Goal: Task Accomplishment & Management: Complete application form

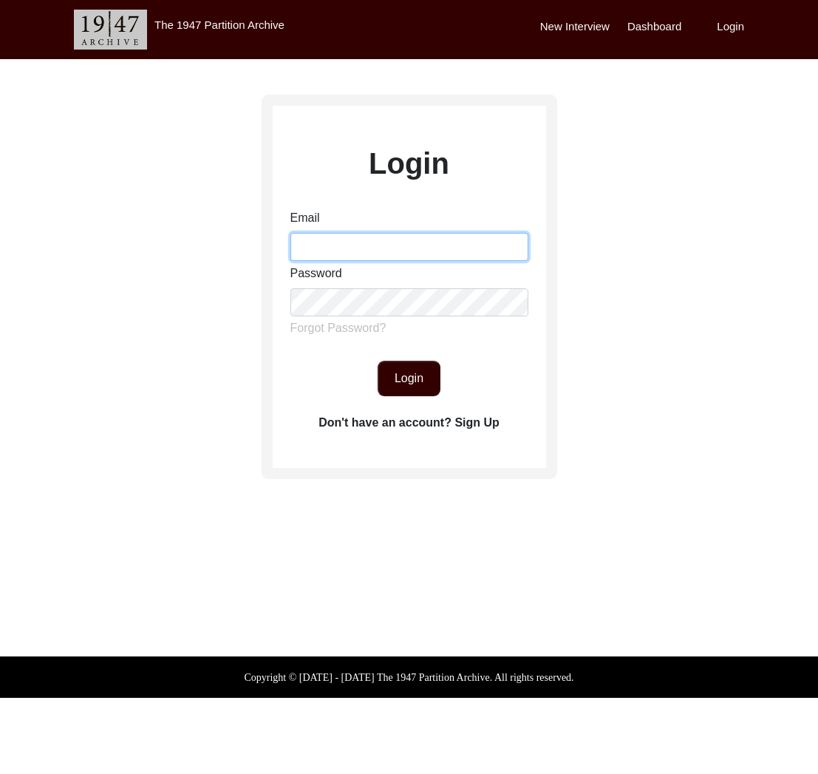
drag, startPoint x: 362, startPoint y: 250, endPoint x: 373, endPoint y: 258, distance: 13.8
click at [362, 250] on input "Email" at bounding box center [410, 247] width 238 height 28
type input "[EMAIL_ADDRESS][DOMAIN_NAME]"
click at [407, 370] on button "Login" at bounding box center [409, 378] width 63 height 35
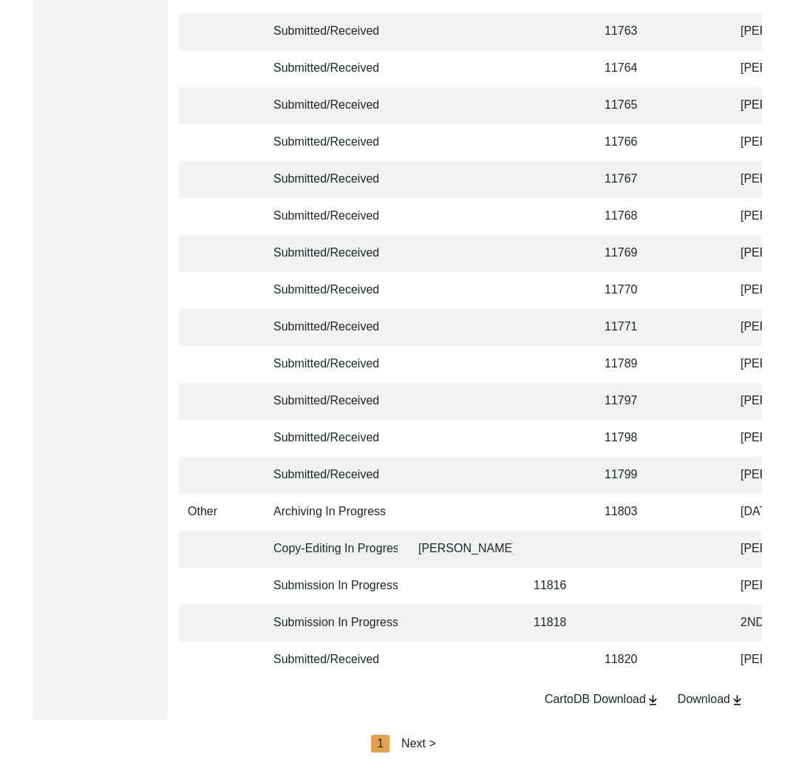
scroll to position [3364, 0]
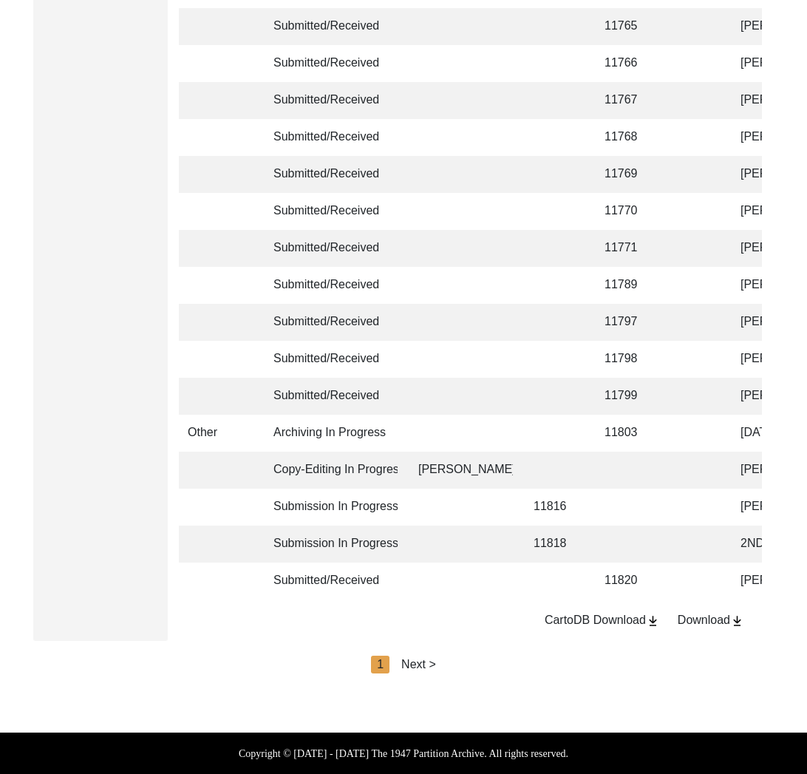
click at [710, 622] on div "Download" at bounding box center [711, 620] width 67 height 18
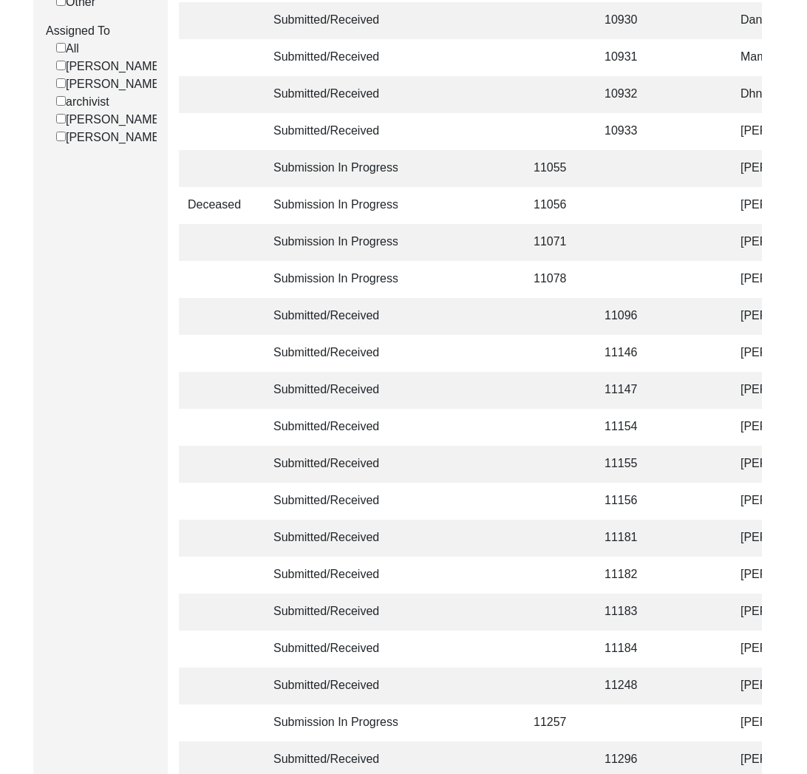
scroll to position [0, 0]
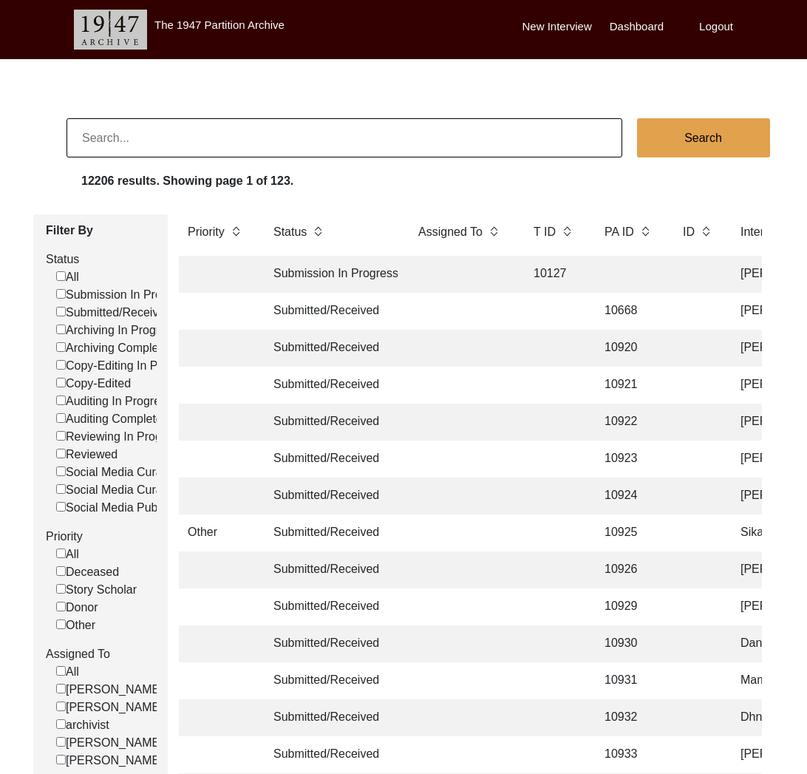
click at [138, 140] on input at bounding box center [345, 137] width 556 height 39
type input "[PERSON_NAME]"
checkbox input "false"
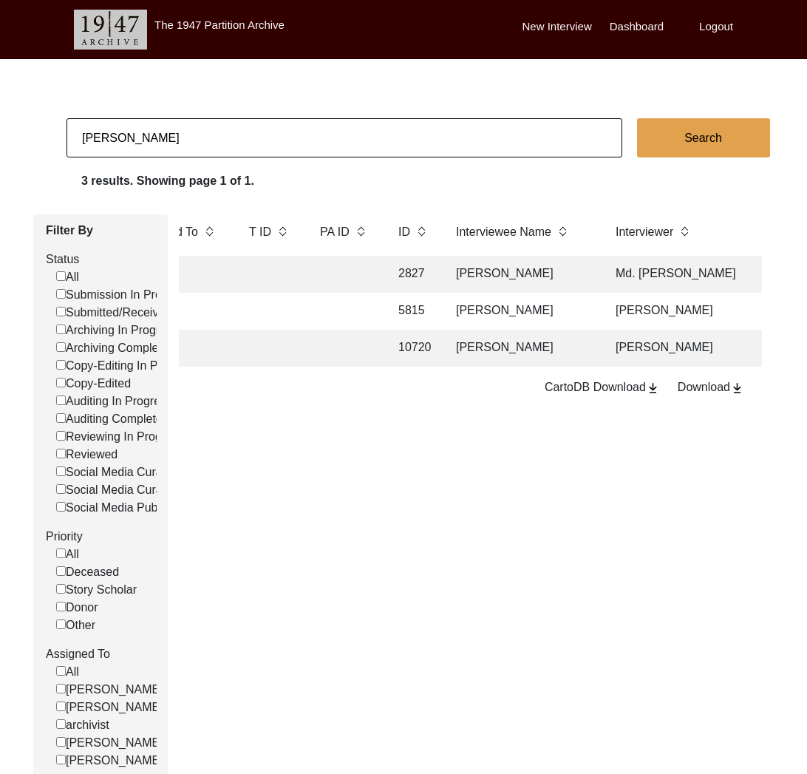
scroll to position [0, 295]
drag, startPoint x: 163, startPoint y: 173, endPoint x: 160, endPoint y: 157, distance: 15.8
click at [163, 173] on label "3 results. Showing page 1 of 1." at bounding box center [167, 181] width 173 height 18
click at [154, 143] on input "[PERSON_NAME]" at bounding box center [345, 137] width 556 height 39
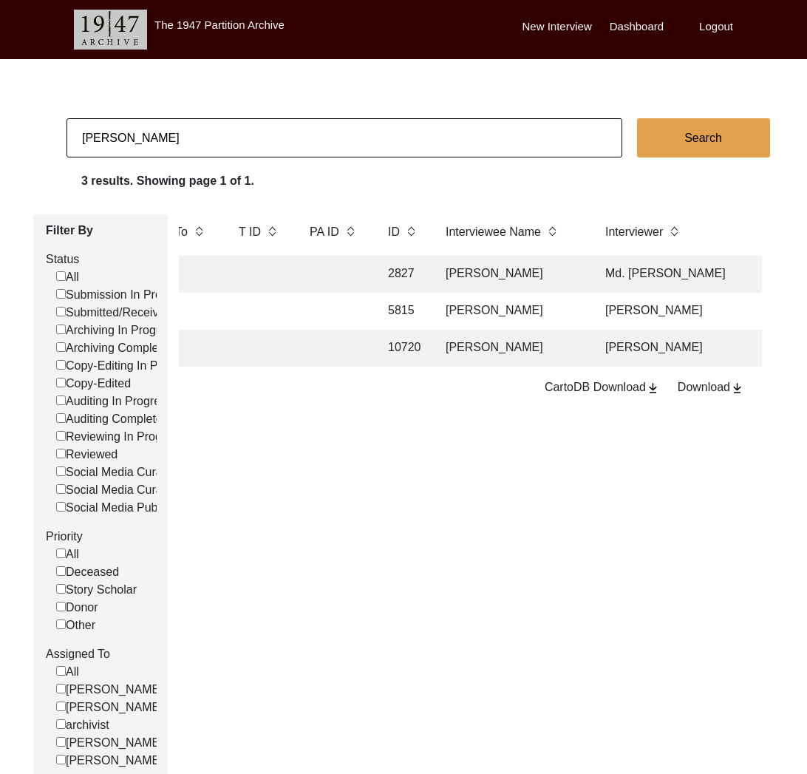
paste input "[PERSON_NAME]"
type input "[PERSON_NAME]"
checkbox input "false"
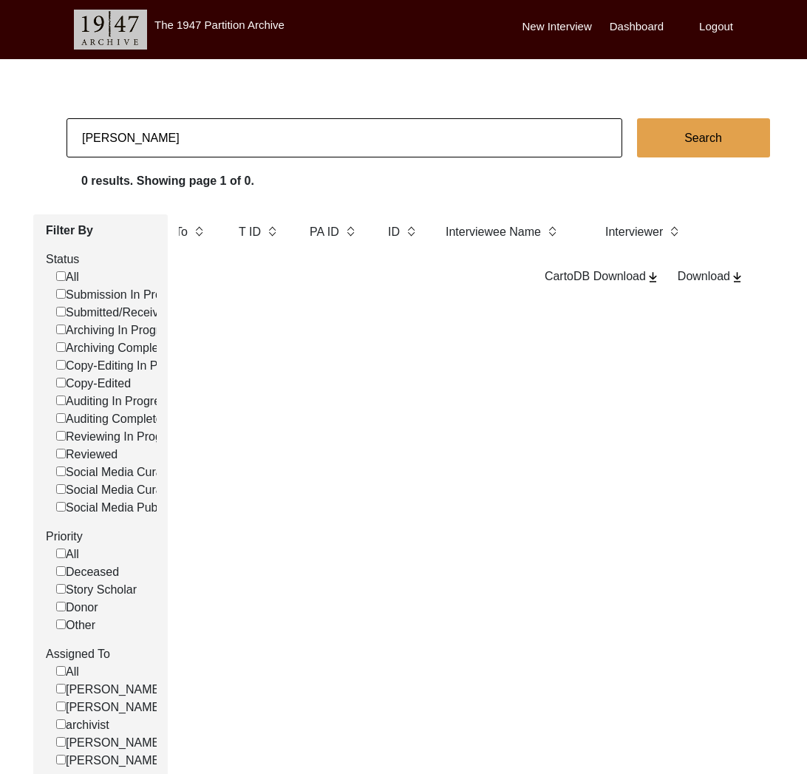
click at [206, 138] on input "[PERSON_NAME]" at bounding box center [345, 137] width 556 height 39
click at [206, 139] on input "[PERSON_NAME]" at bounding box center [345, 137] width 556 height 39
paste input "Rai"
type input "[PERSON_NAME]"
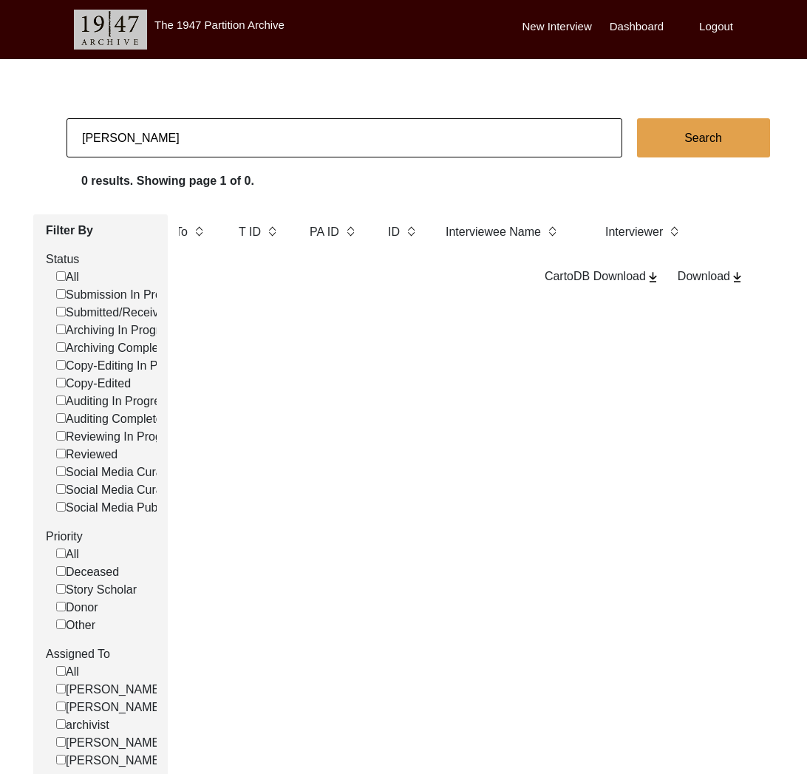
checkbox input "false"
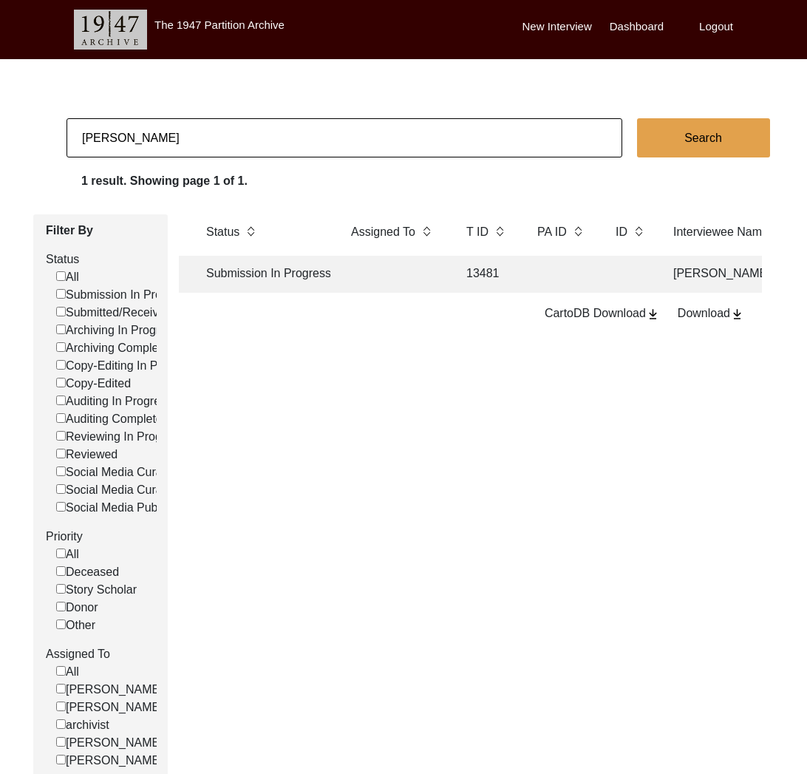
scroll to position [0, 68]
click at [185, 133] on input "[PERSON_NAME]" at bounding box center [345, 137] width 556 height 39
paste input "[PERSON_NAME]"
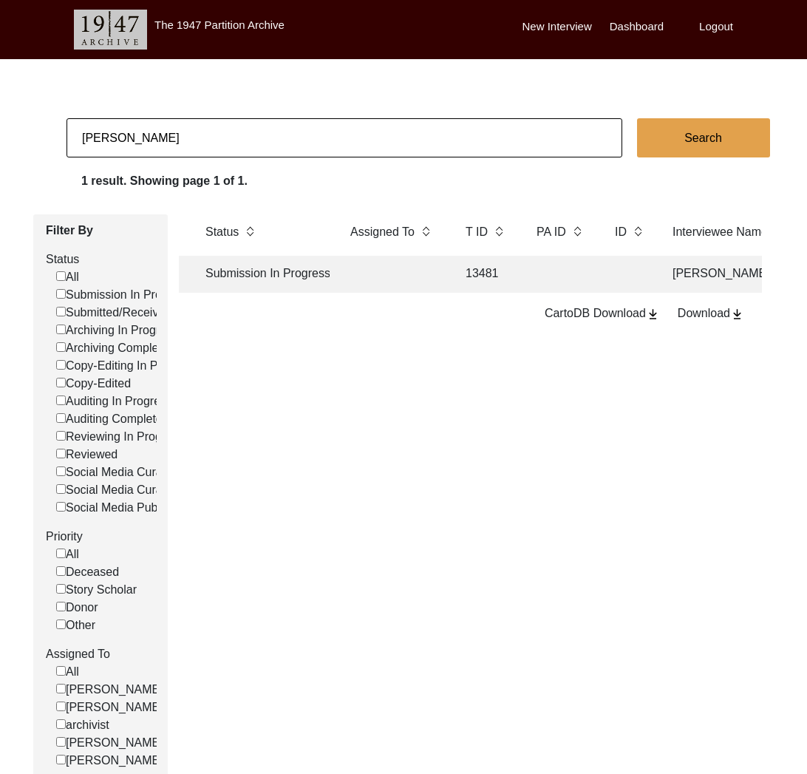
type input "[PERSON_NAME]"
checkbox input "false"
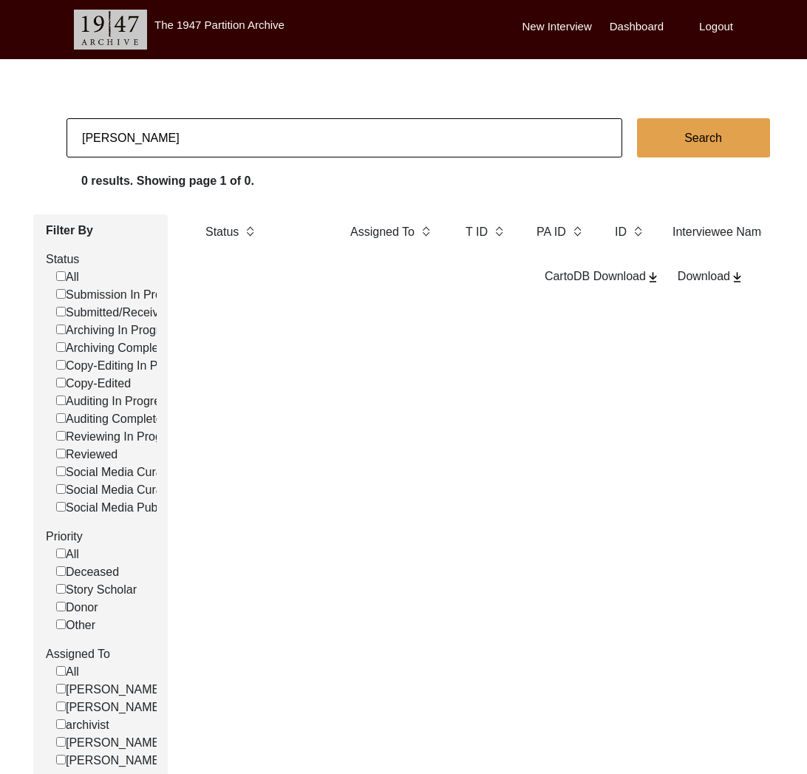
click at [203, 131] on input "[PERSON_NAME]" at bounding box center [345, 137] width 556 height 39
paste input "[PERSON_NAME]"
type input "[PERSON_NAME]"
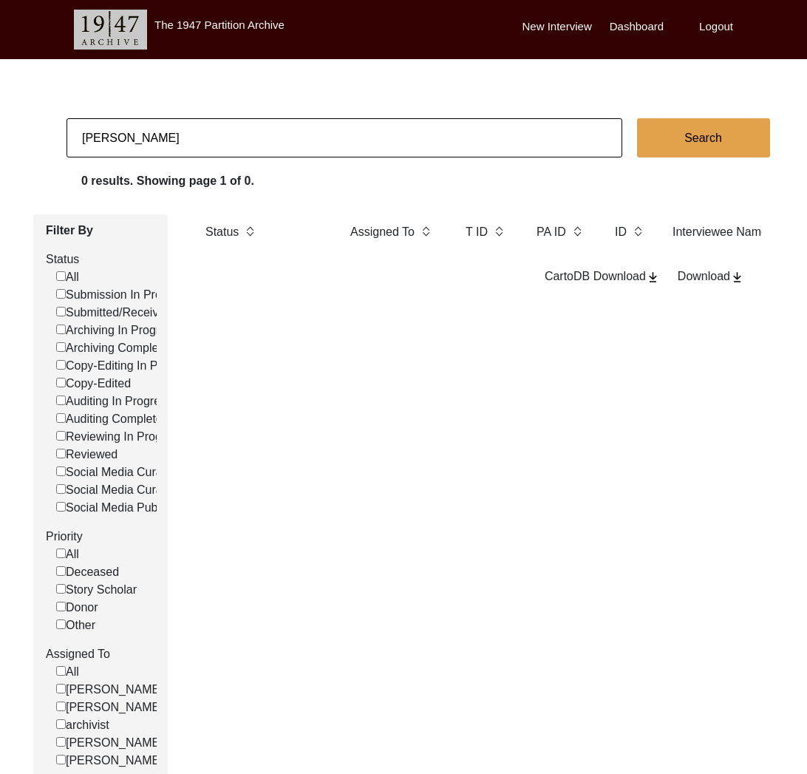
checkbox input "false"
click at [122, 139] on input "[PERSON_NAME]" at bounding box center [345, 137] width 556 height 39
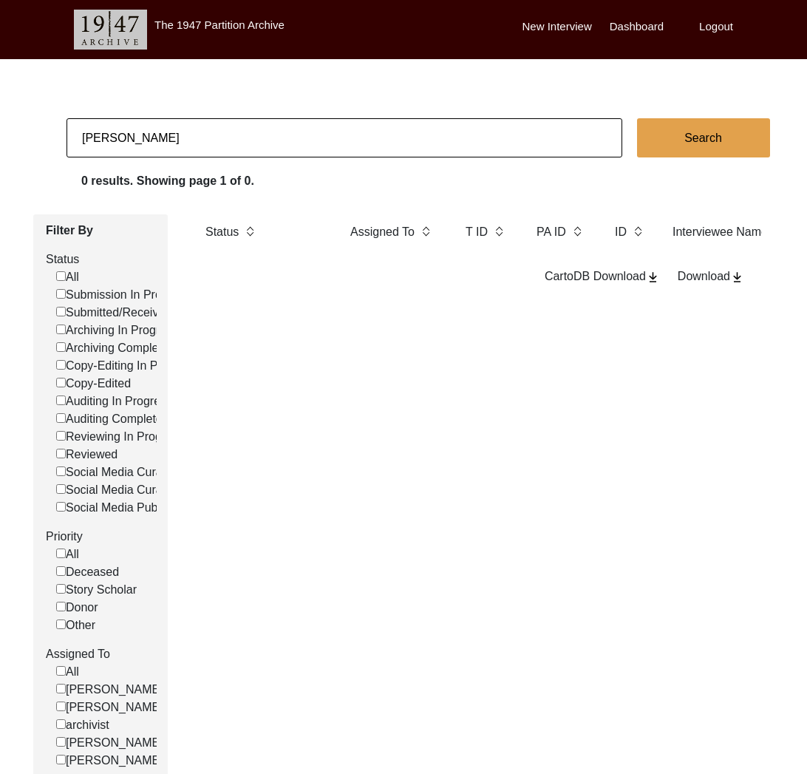
click at [122, 139] on input "[PERSON_NAME]" at bounding box center [345, 137] width 556 height 39
type input "alvir"
checkbox input "false"
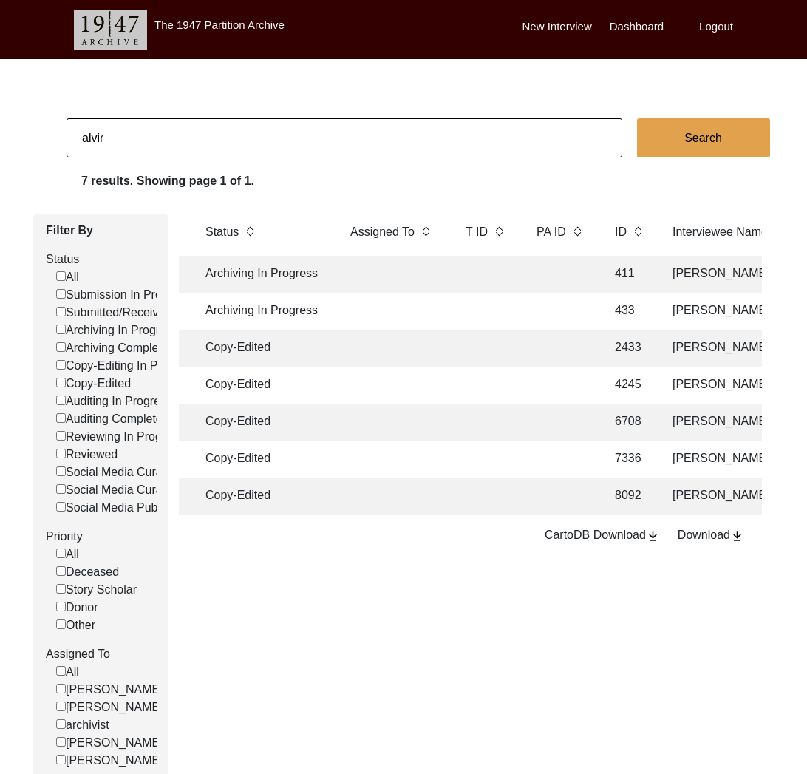
click at [99, 121] on input "alvir" at bounding box center [345, 137] width 556 height 39
type input "[PERSON_NAME]"
checkbox input "false"
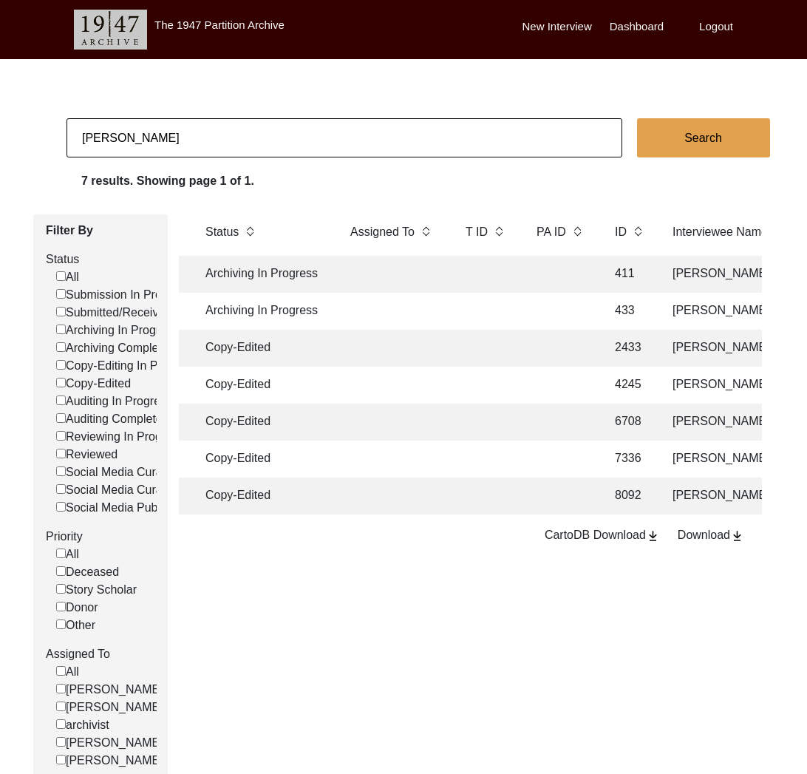
checkbox input "false"
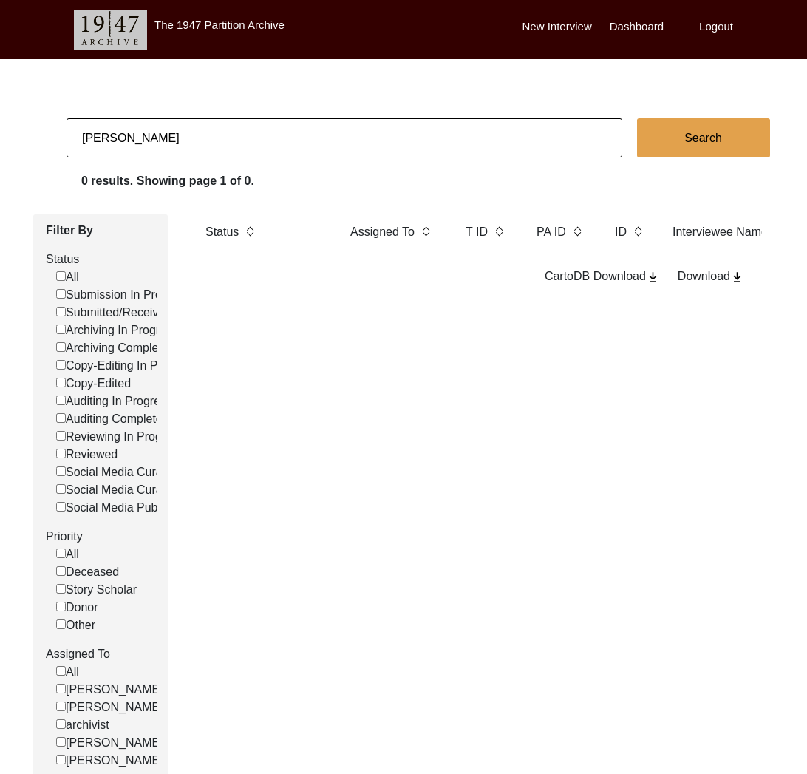
click at [113, 136] on input "[PERSON_NAME]" at bounding box center [345, 137] width 556 height 39
type input "[PERSON_NAME]"
checkbox input "false"
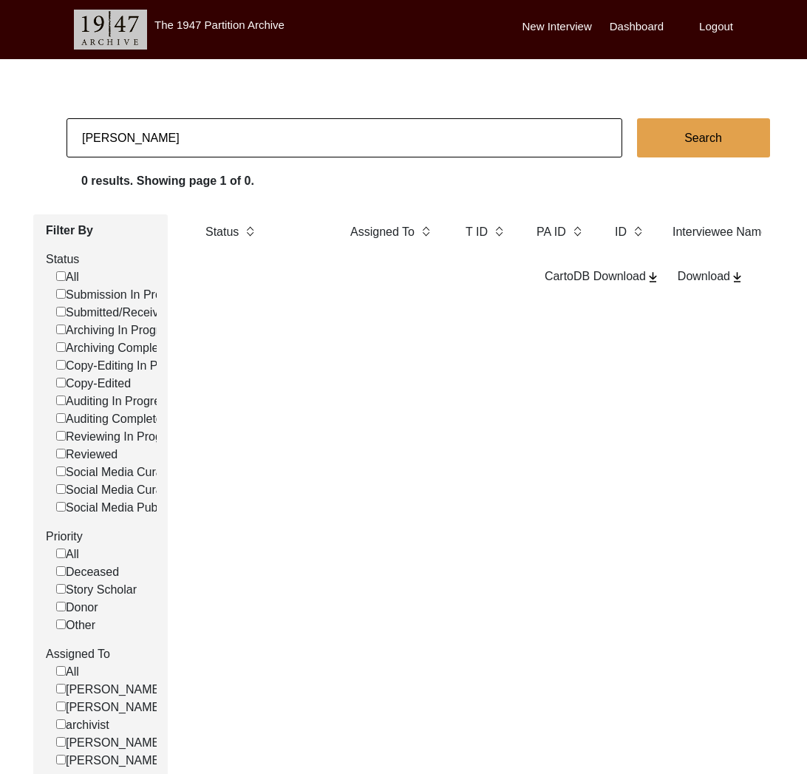
checkbox input "false"
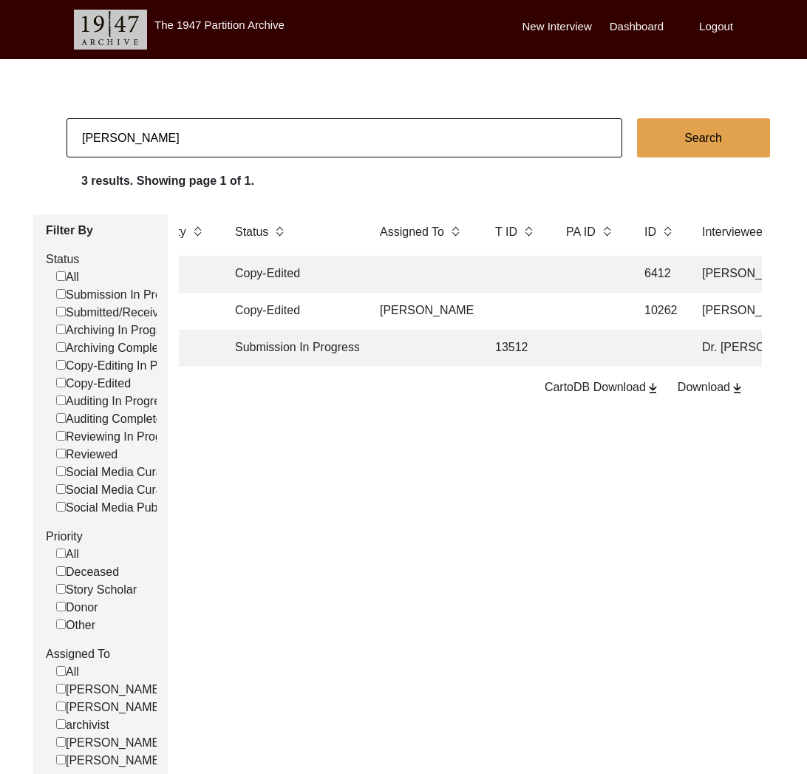
scroll to position [0, 0]
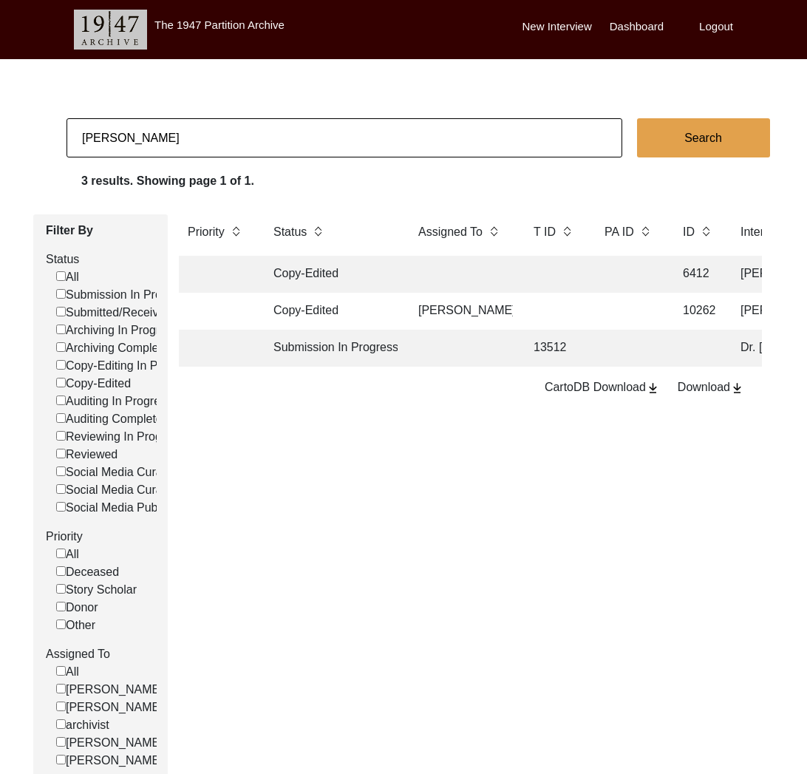
click at [441, 343] on td at bounding box center [461, 348] width 103 height 37
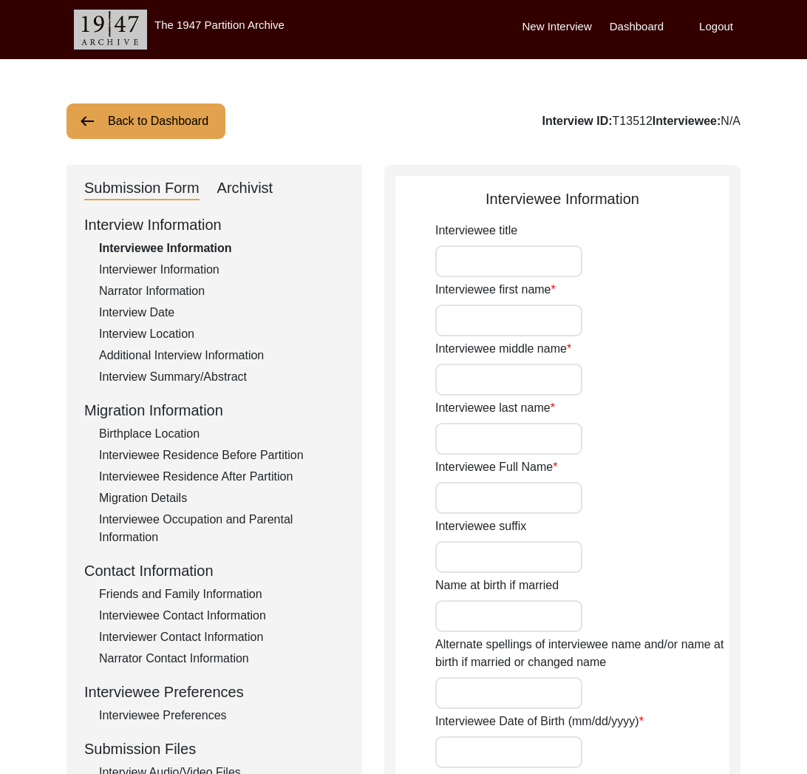
type input "Dr."
type input "[PERSON_NAME]"
type input "Babra"
type input "Dr. [PERSON_NAME]"
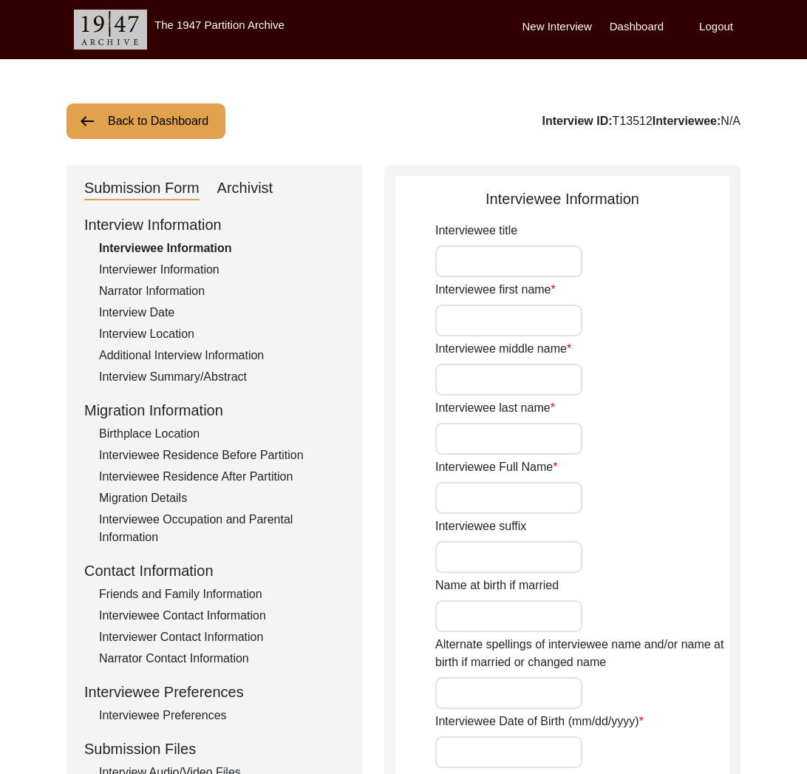
type input "[DATE]"
type input "97"
type input "[DEMOGRAPHIC_DATA]"
type input "N/A"
type textarea "N/A"
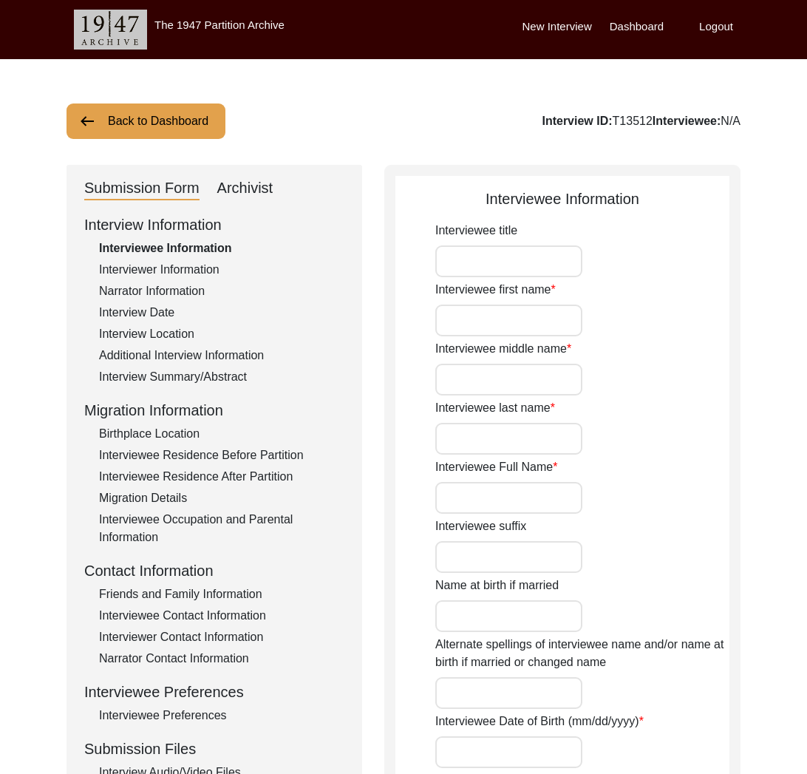
type input "Punjabi"
type input "[DEMOGRAPHIC_DATA]"
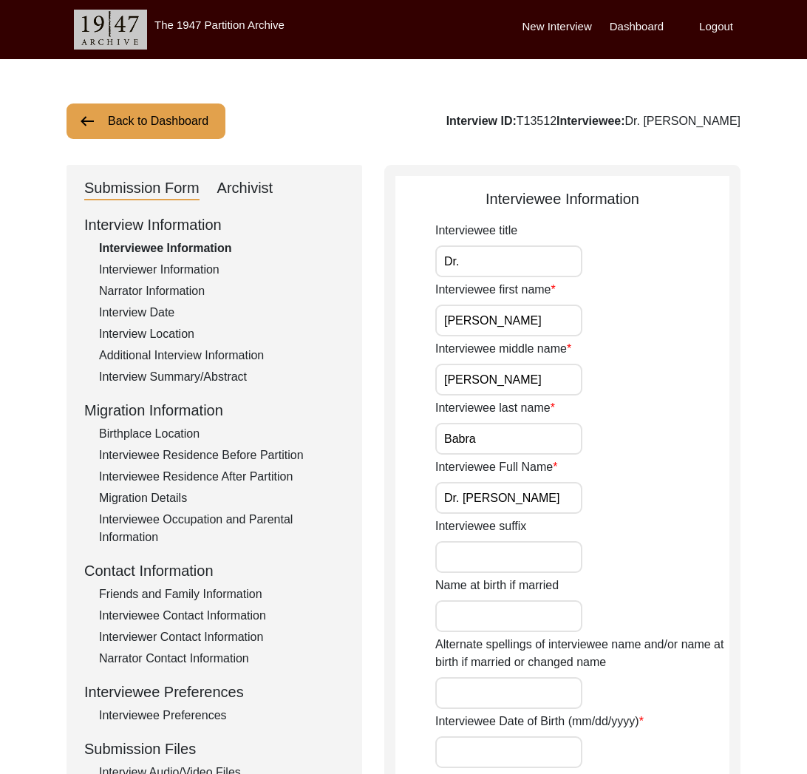
click at [207, 268] on div "Interviewer Information" at bounding box center [221, 270] width 245 height 18
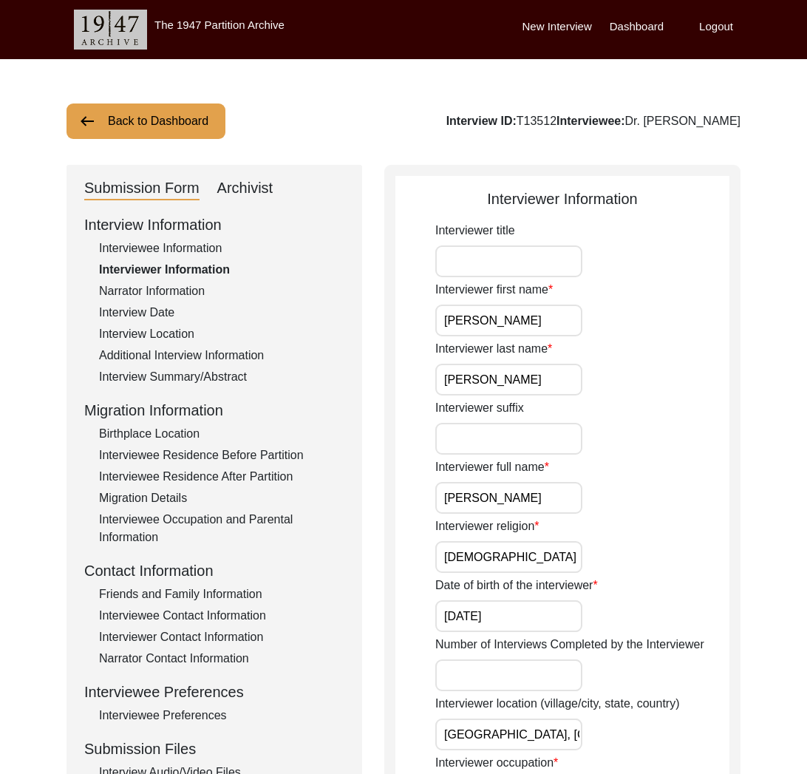
click at [184, 297] on div "Narrator Information" at bounding box center [221, 291] width 245 height 18
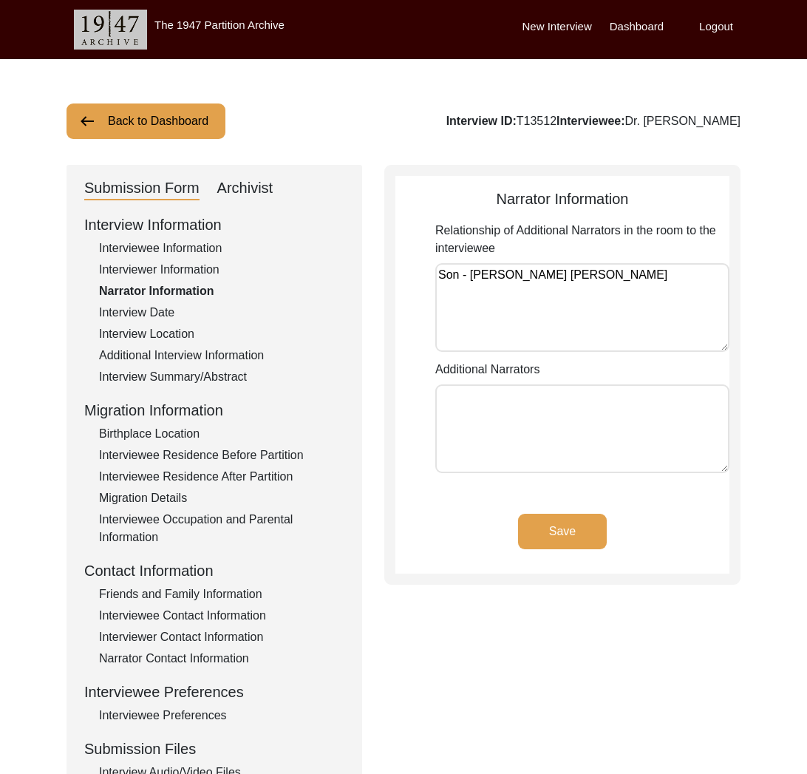
click at [170, 243] on div "Interviewee Information" at bounding box center [221, 249] width 245 height 18
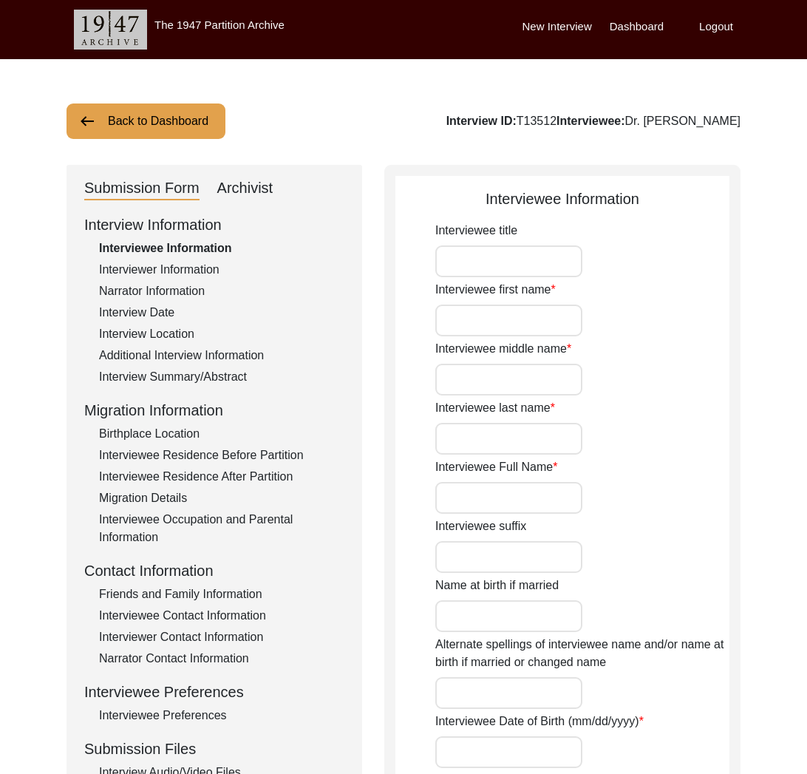
type input "Dr."
type input "[PERSON_NAME]"
type input "Babra"
type input "Dr. [PERSON_NAME]"
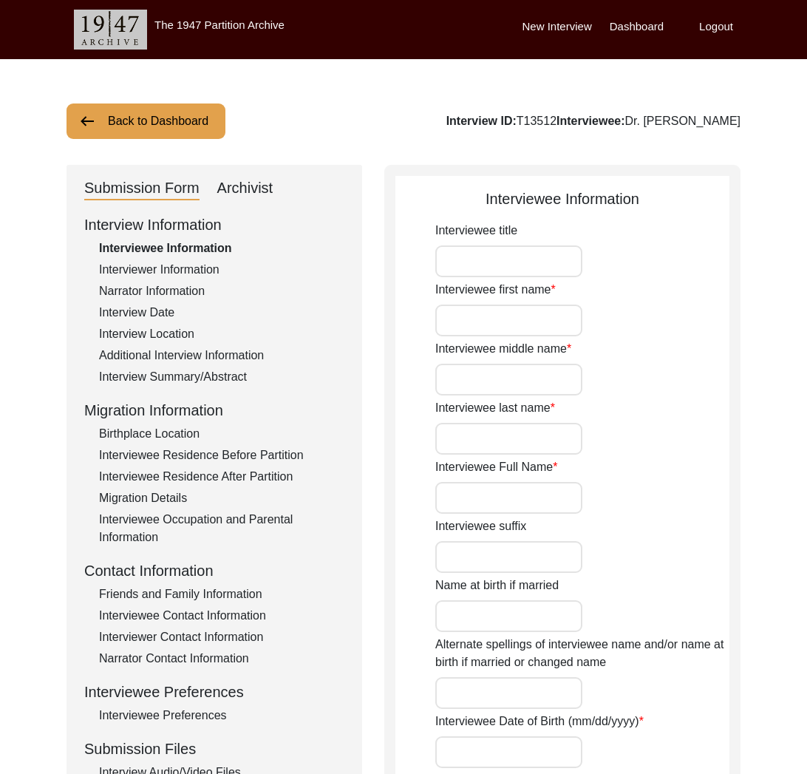
type input "[DATE]"
type input "97"
type input "[DEMOGRAPHIC_DATA]"
type input "N/A"
type textarea "N/A"
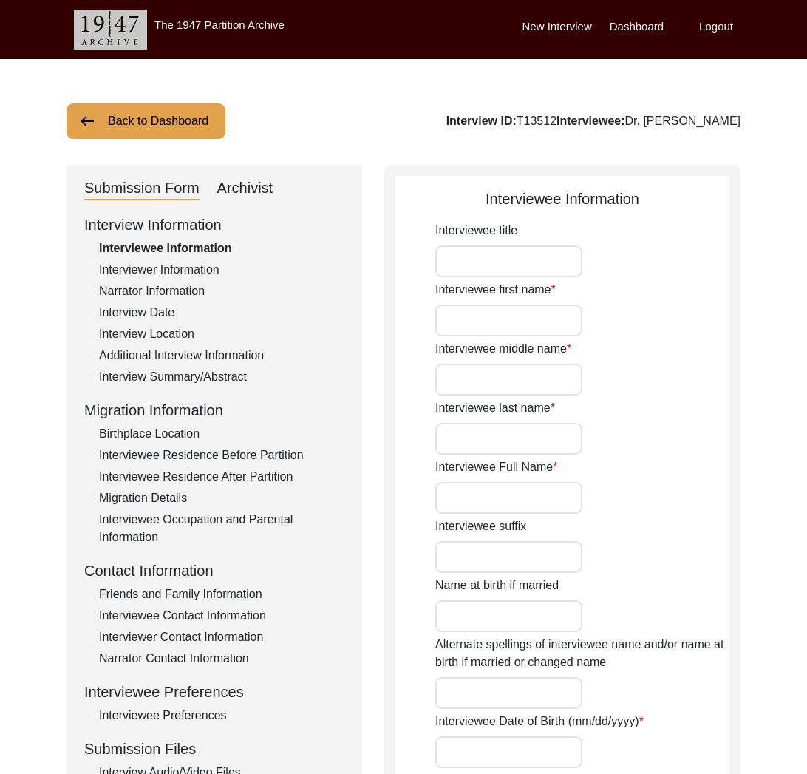
type input "Punjabi"
type input "[DEMOGRAPHIC_DATA]"
click at [507, 123] on div "Interview ID: T13512 Interviewee: Dr. [PERSON_NAME]" at bounding box center [594, 121] width 294 height 18
click at [508, 122] on div "Interview ID: T13512 Interviewee: Dr. [PERSON_NAME]" at bounding box center [594, 121] width 294 height 18
copy div "T13512"
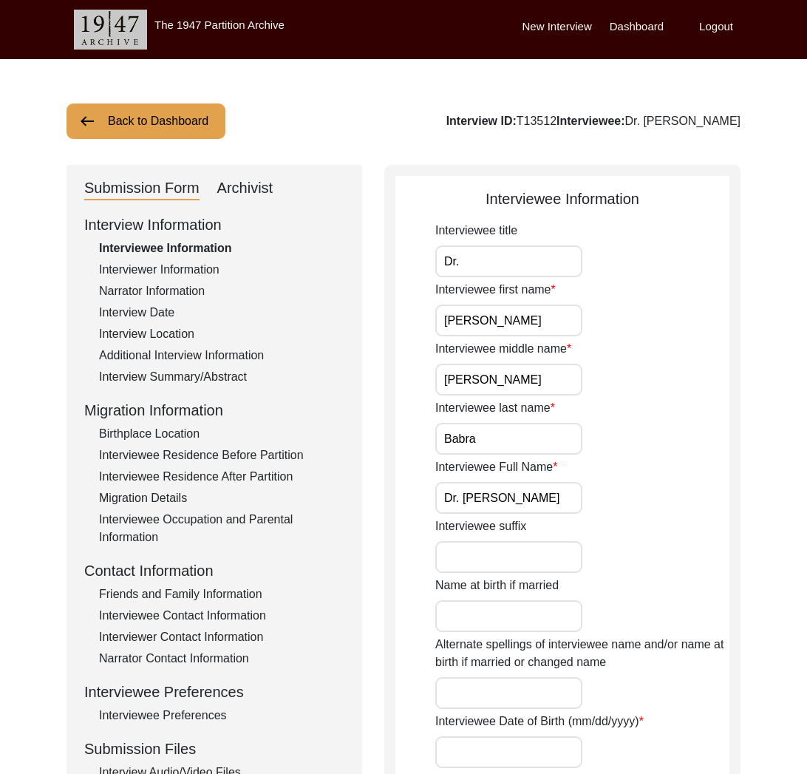
click at [159, 119] on button "Back to Dashboard" at bounding box center [146, 120] width 159 height 35
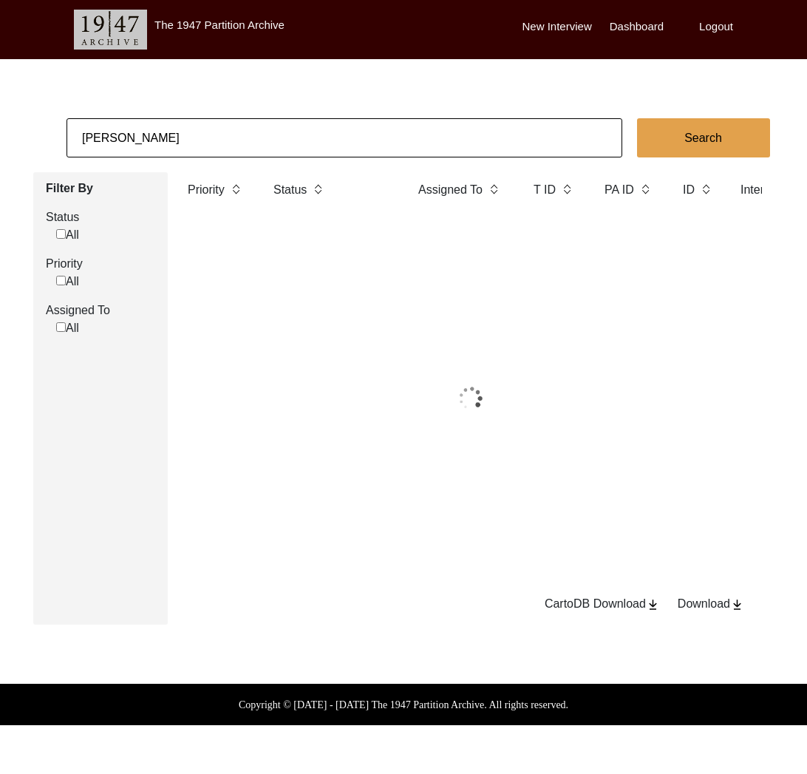
click at [180, 129] on input "[PERSON_NAME]" at bounding box center [345, 137] width 556 height 39
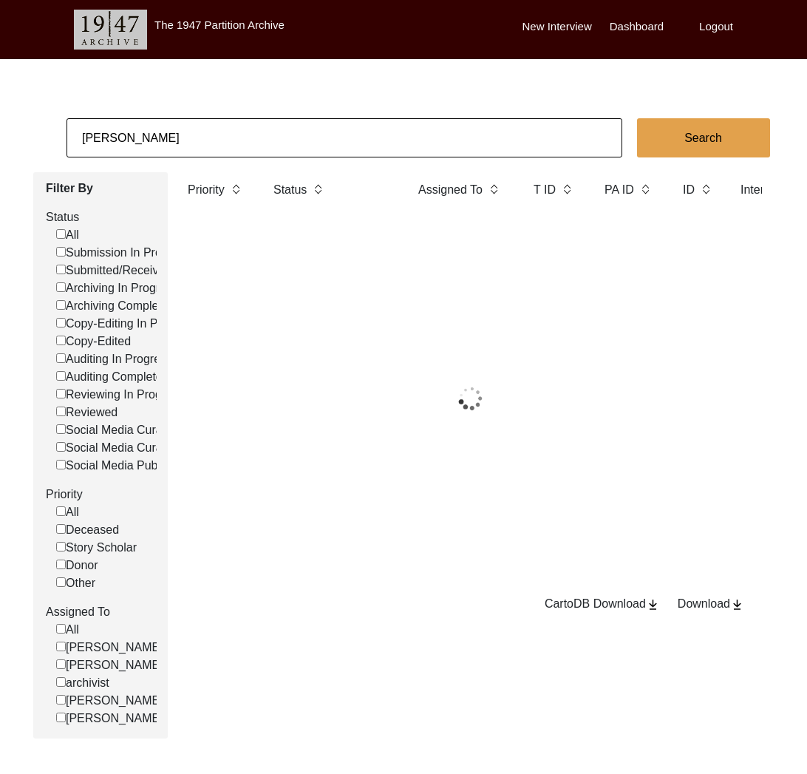
click at [180, 129] on input "[PERSON_NAME]" at bounding box center [345, 137] width 556 height 39
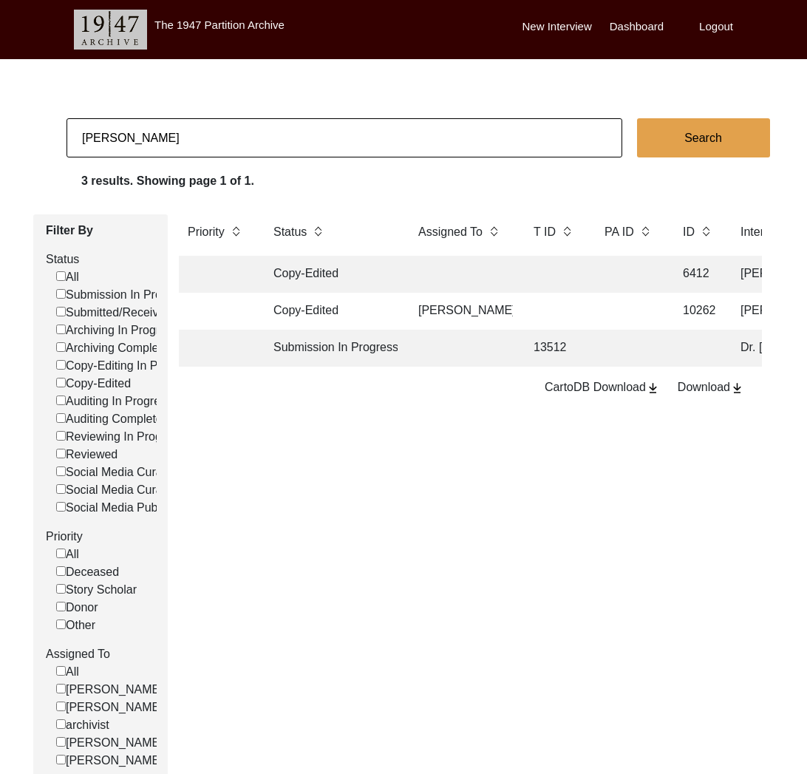
paste input "[PERSON_NAME]"
type input "[PERSON_NAME]"
checkbox input "false"
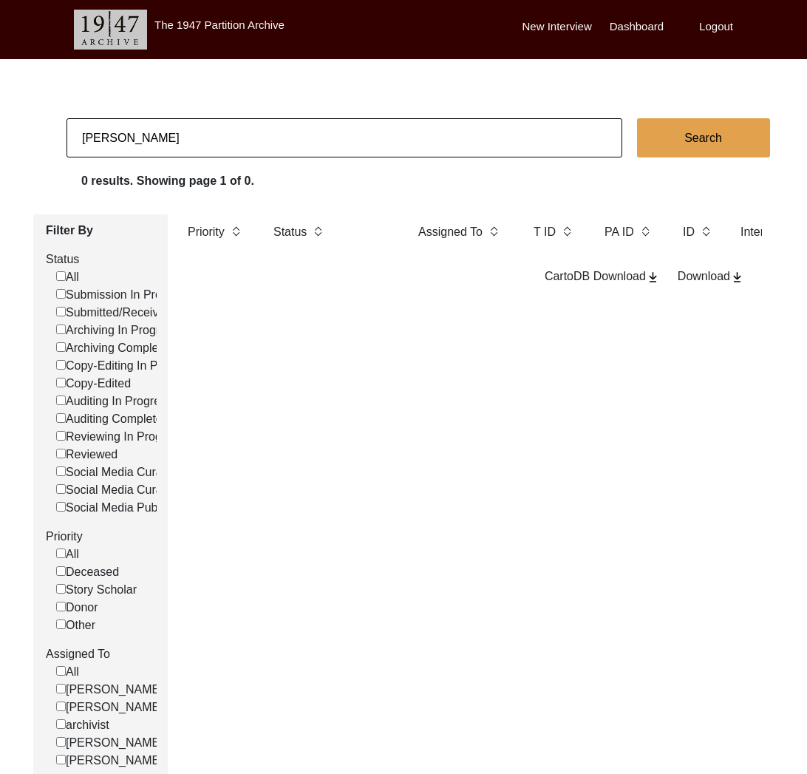
click at [166, 138] on input "[PERSON_NAME]" at bounding box center [345, 137] width 556 height 39
type input "[PERSON_NAME]"
checkbox input "false"
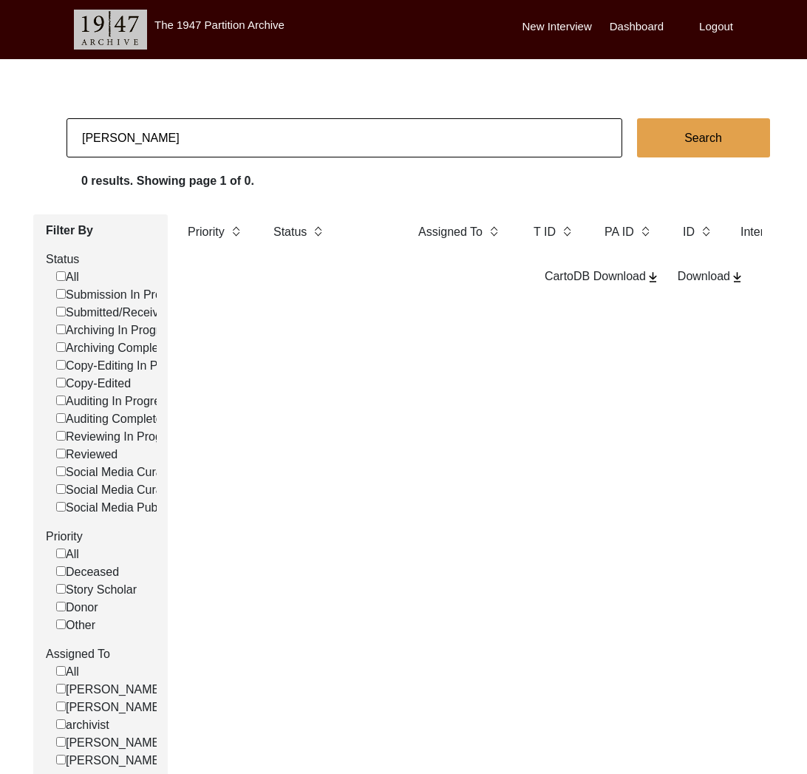
checkbox input "false"
click at [158, 140] on input "[PERSON_NAME]" at bounding box center [345, 137] width 556 height 39
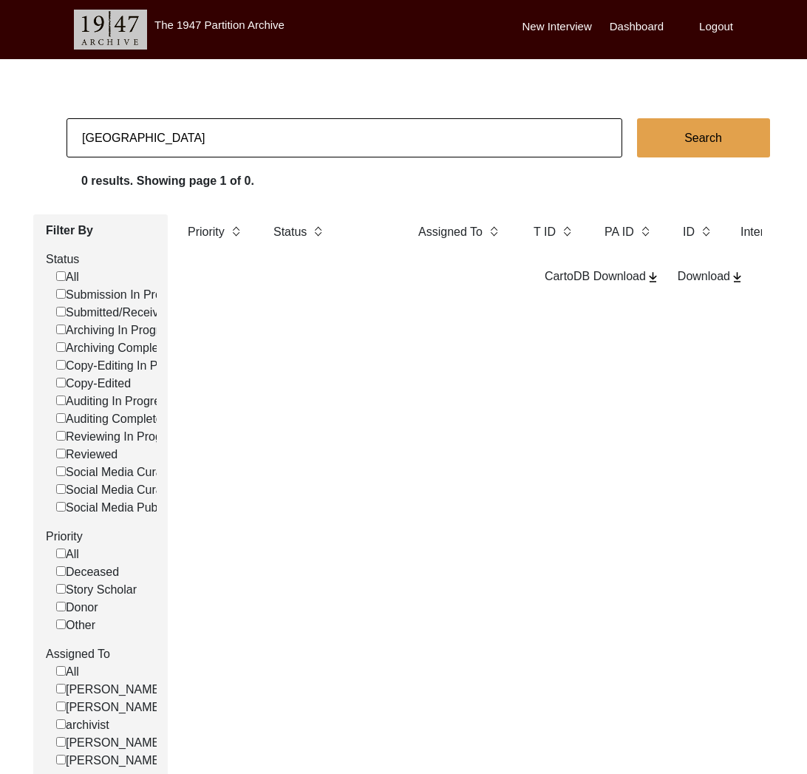
type input "[GEOGRAPHIC_DATA]"
checkbox input "false"
click at [135, 141] on input "[GEOGRAPHIC_DATA]" at bounding box center [345, 137] width 556 height 39
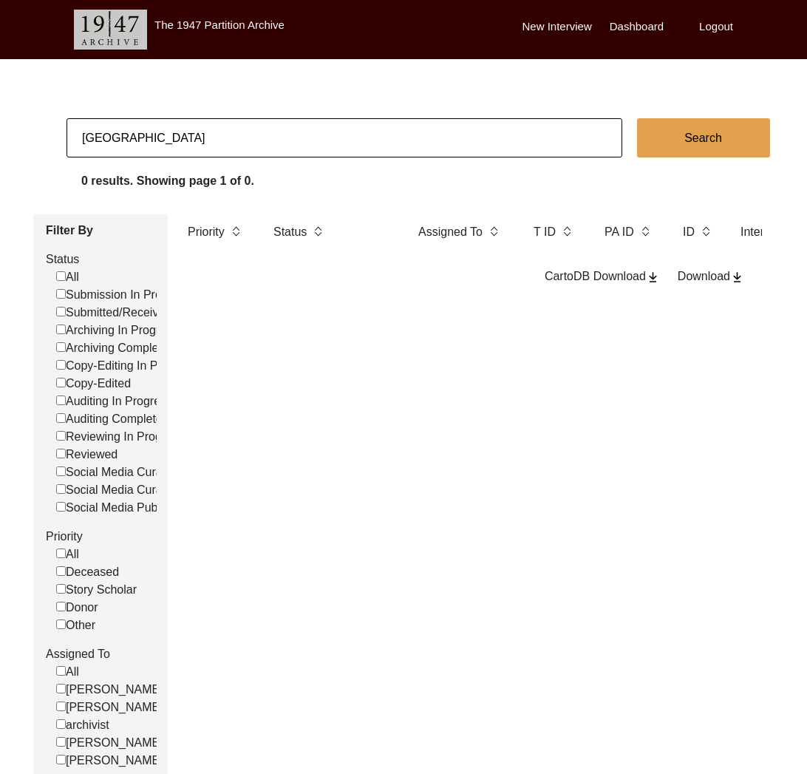
click at [135, 141] on input "[GEOGRAPHIC_DATA]" at bounding box center [345, 137] width 556 height 39
type input "[DATE]"
checkbox input "false"
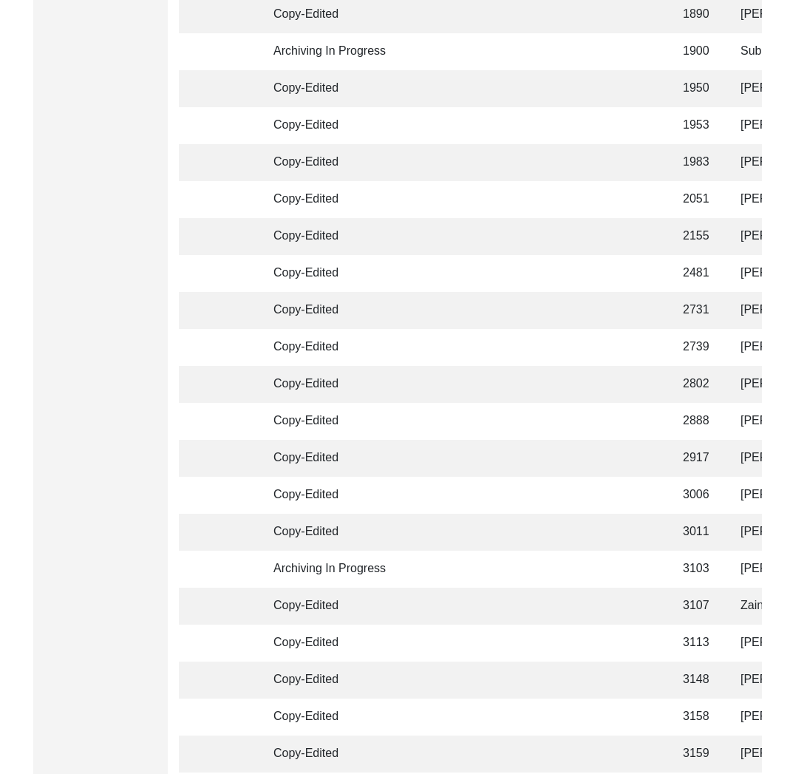
scroll to position [3364, 0]
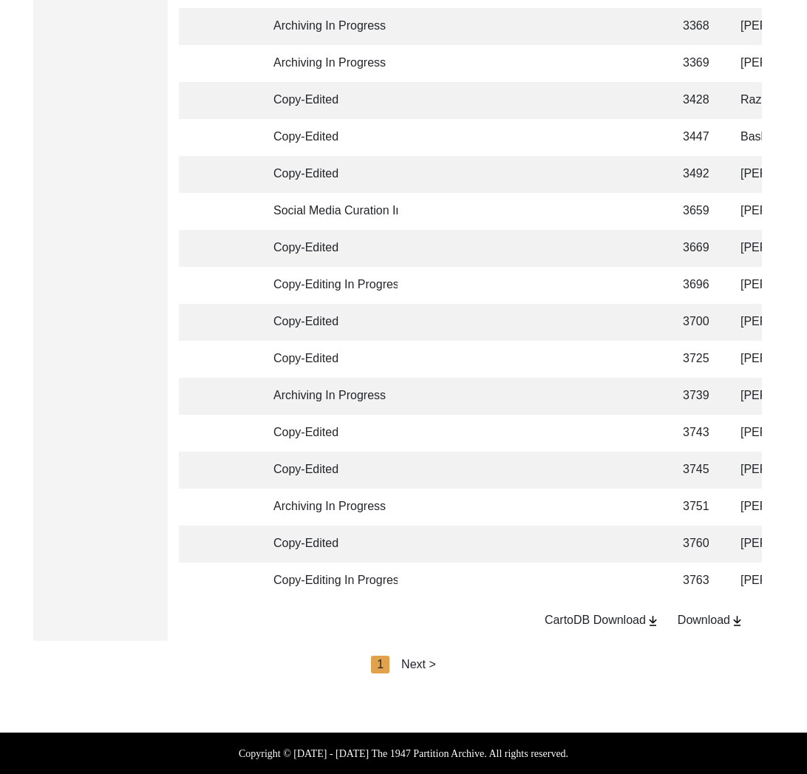
click at [424, 672] on div "Next >" at bounding box center [418, 665] width 35 height 18
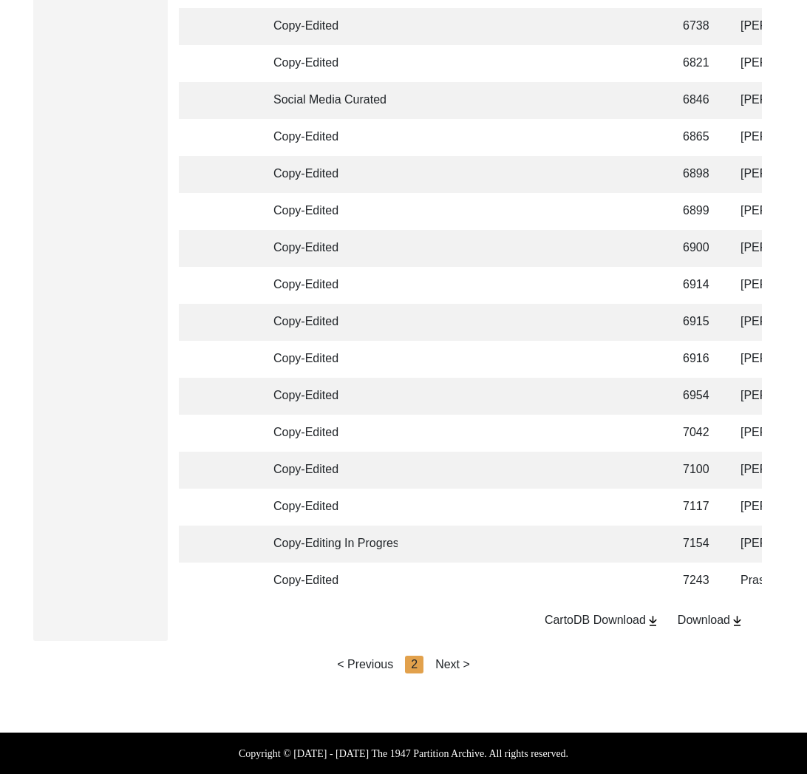
drag, startPoint x: 449, startPoint y: 665, endPoint x: 460, endPoint y: 668, distance: 11.5
click at [449, 665] on div "Next >" at bounding box center [452, 665] width 35 height 18
click at [461, 668] on div "Next >" at bounding box center [452, 665] width 35 height 18
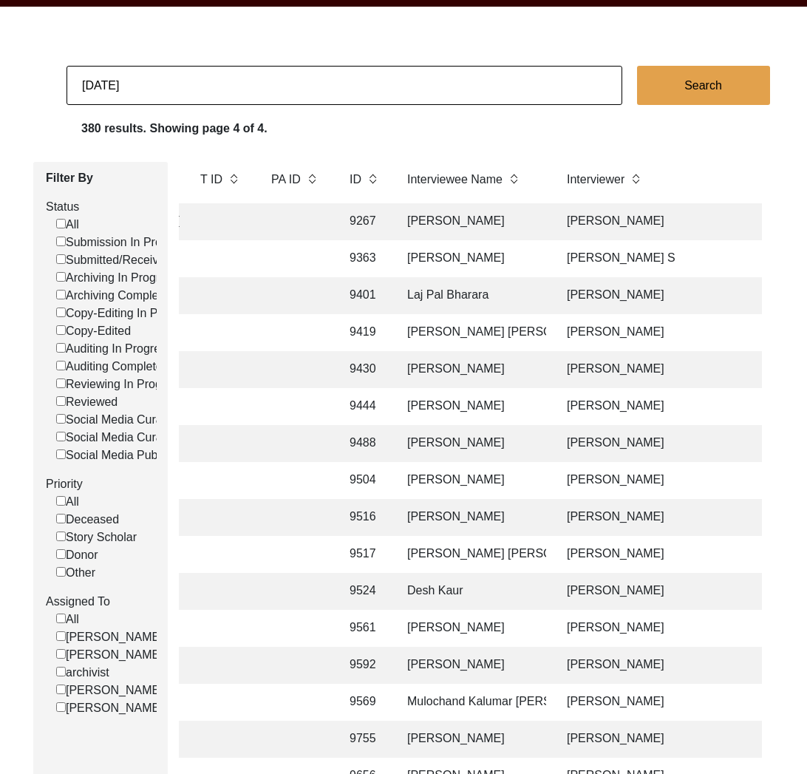
scroll to position [0, 0]
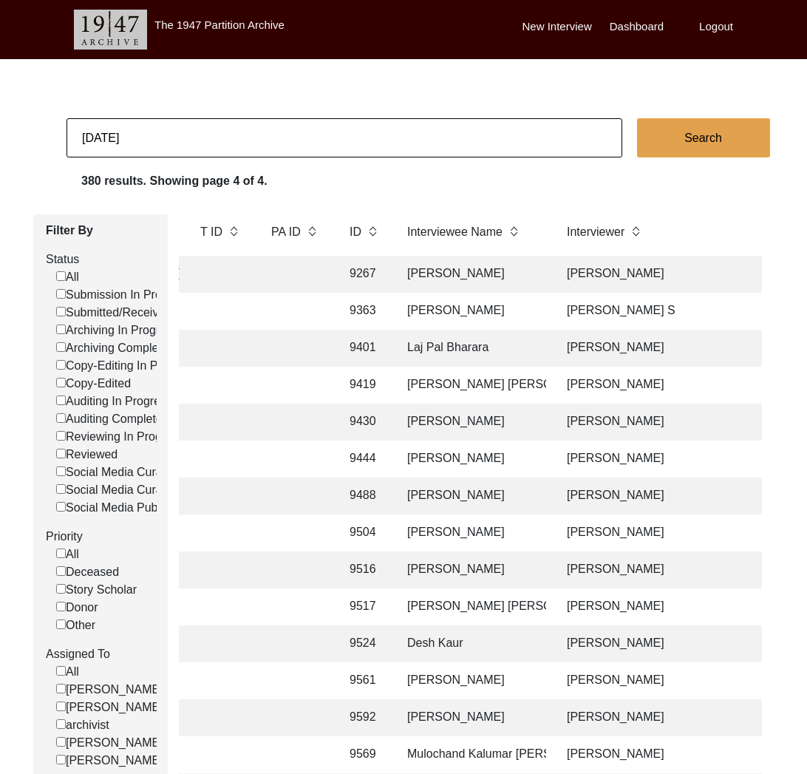
click at [166, 125] on input "[DATE]" at bounding box center [345, 137] width 556 height 39
click at [166, 124] on input "[DATE]" at bounding box center [345, 137] width 556 height 39
type input "r"
type input "[PERSON_NAME]"
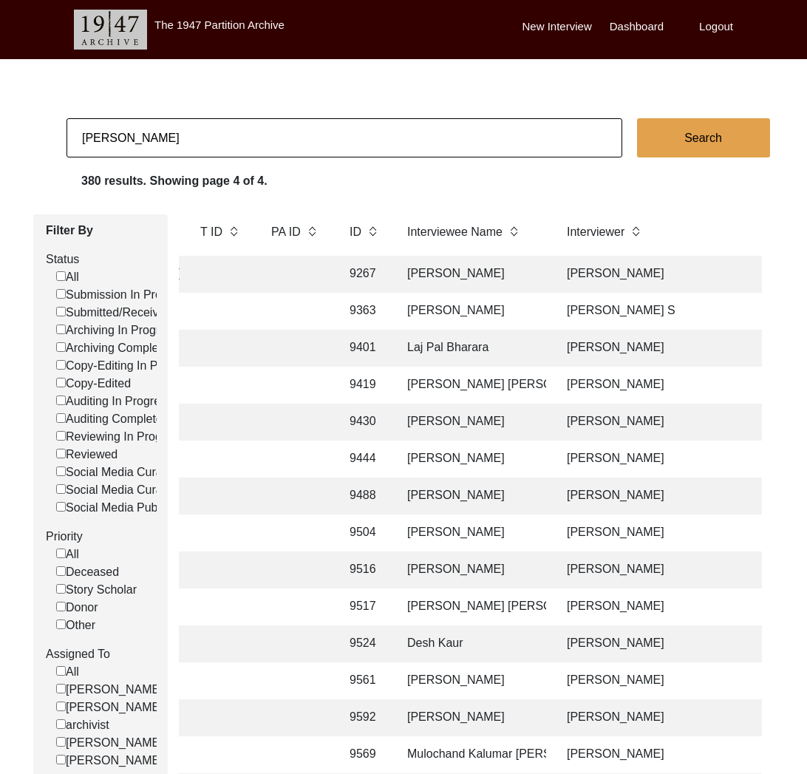
checkbox input "false"
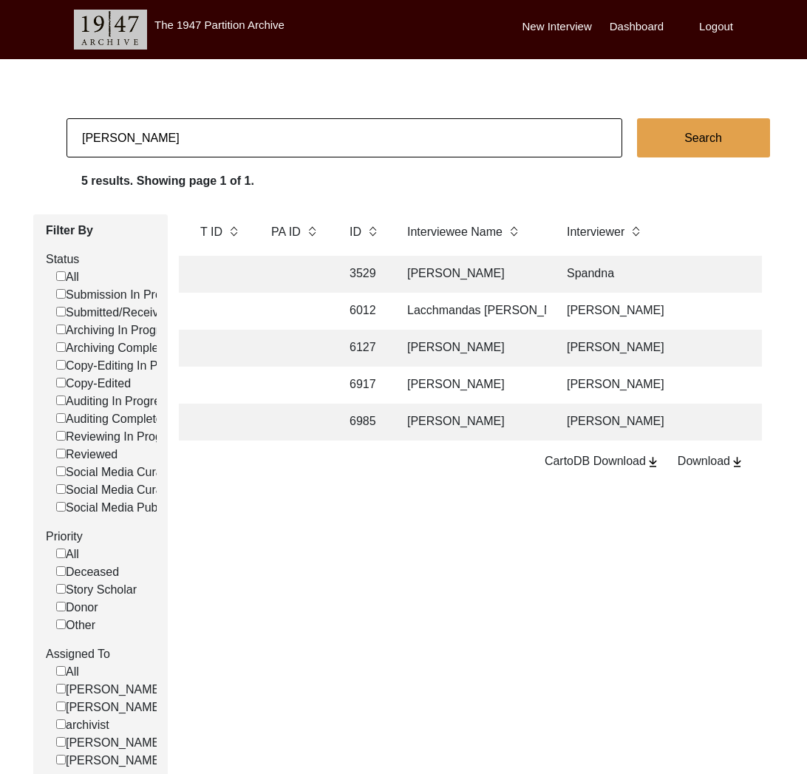
click at [169, 136] on input "[PERSON_NAME]" at bounding box center [345, 137] width 556 height 39
type input "[PERSON_NAME]"
checkbox input "false"
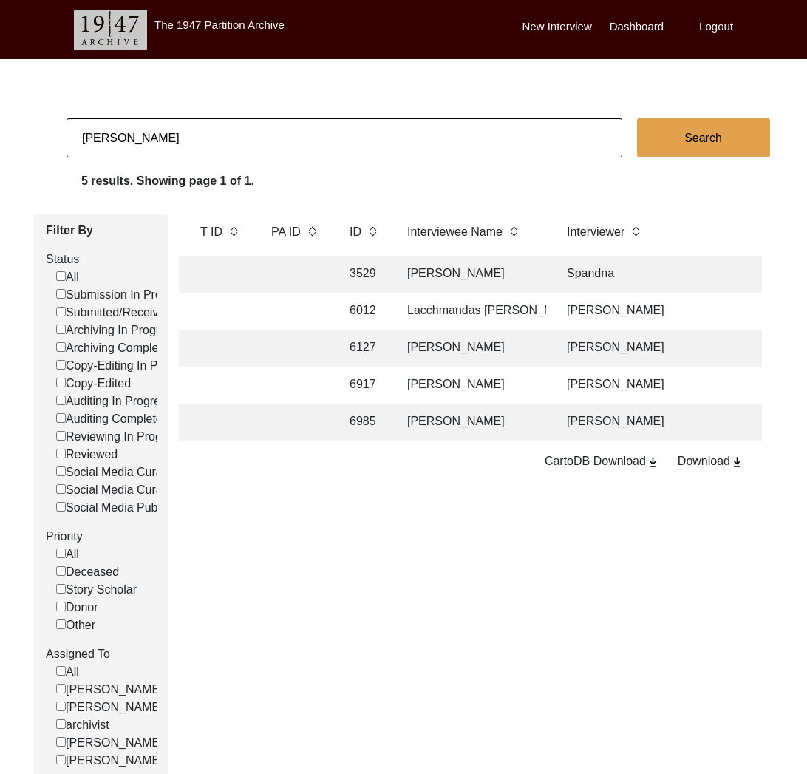
checkbox input "false"
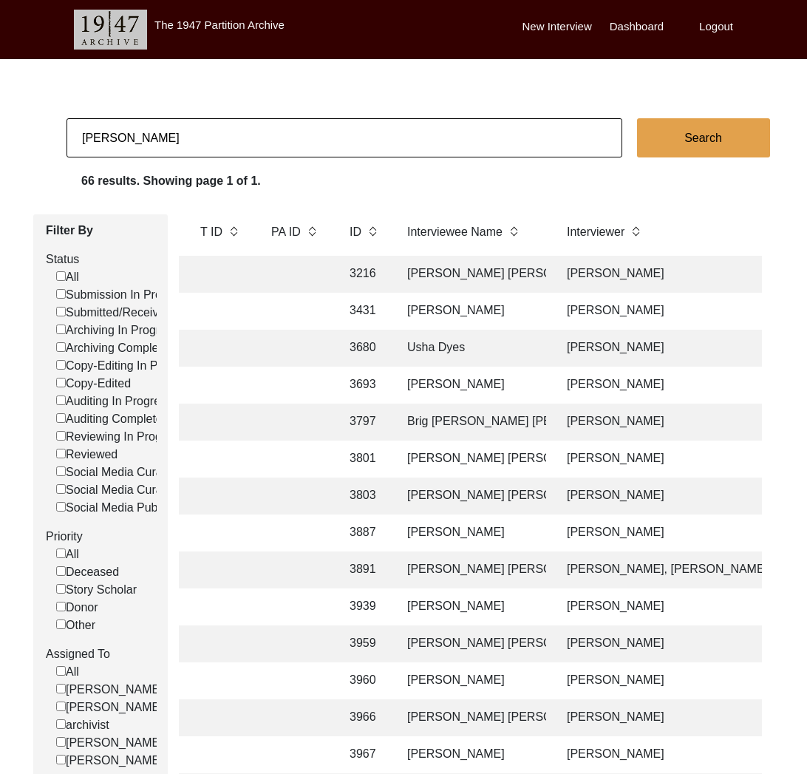
click at [182, 135] on input "[PERSON_NAME]" at bounding box center [345, 137] width 556 height 39
type input "Usman"
checkbox input "false"
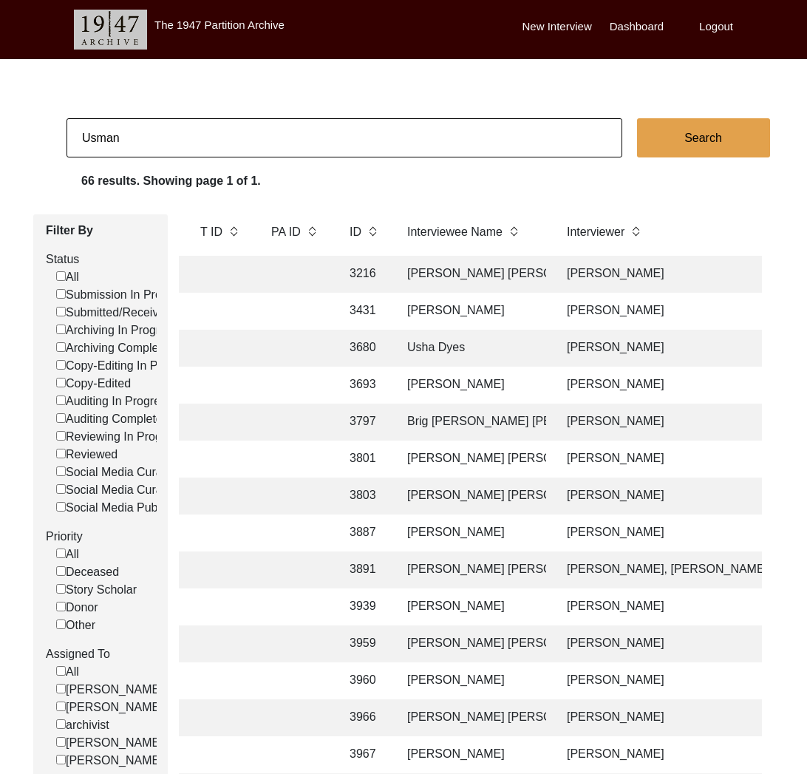
checkbox input "false"
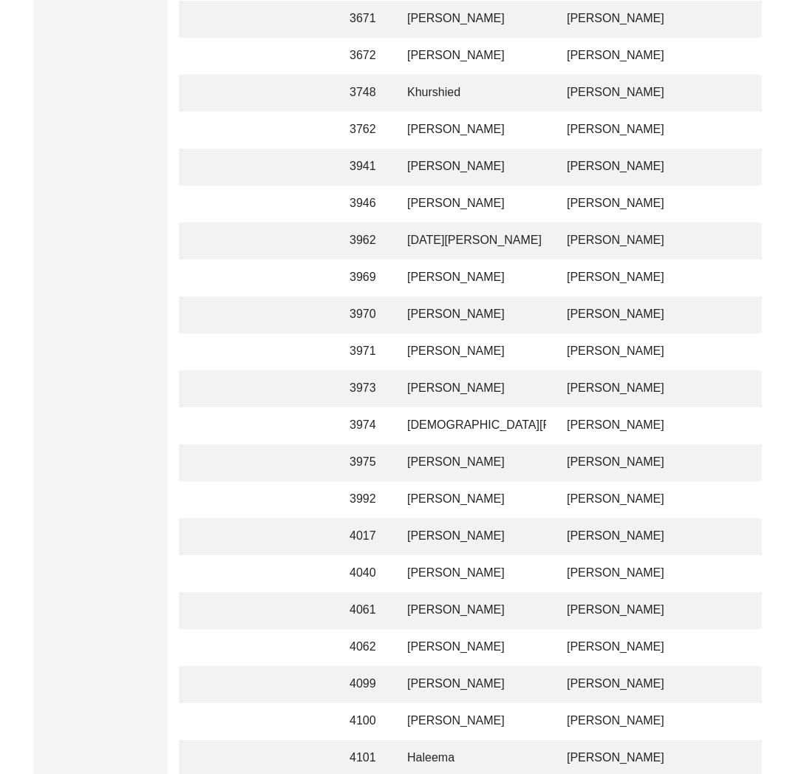
scroll to position [3364, 0]
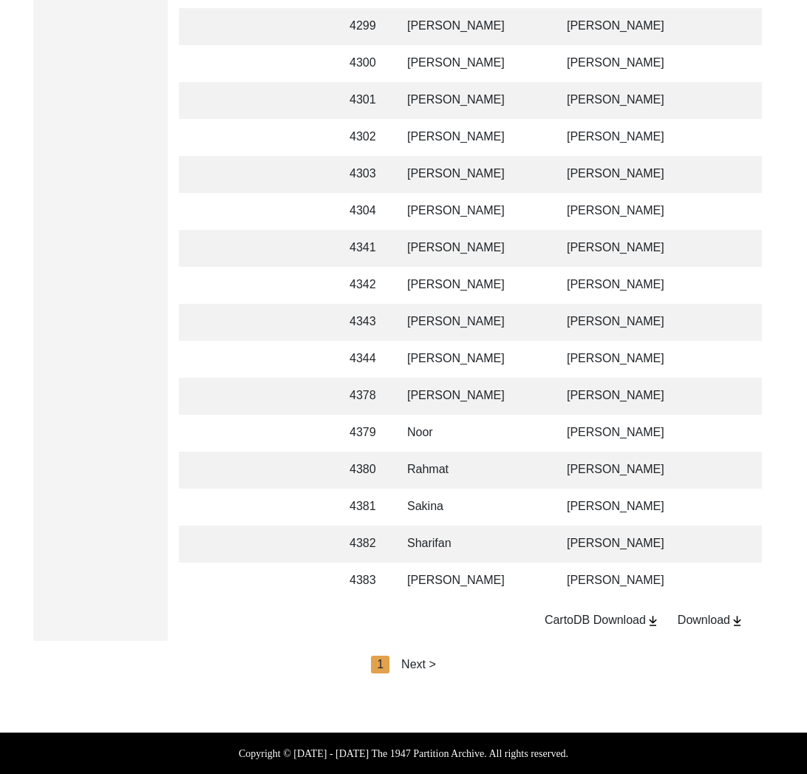
click at [425, 672] on div "Next >" at bounding box center [418, 665] width 35 height 18
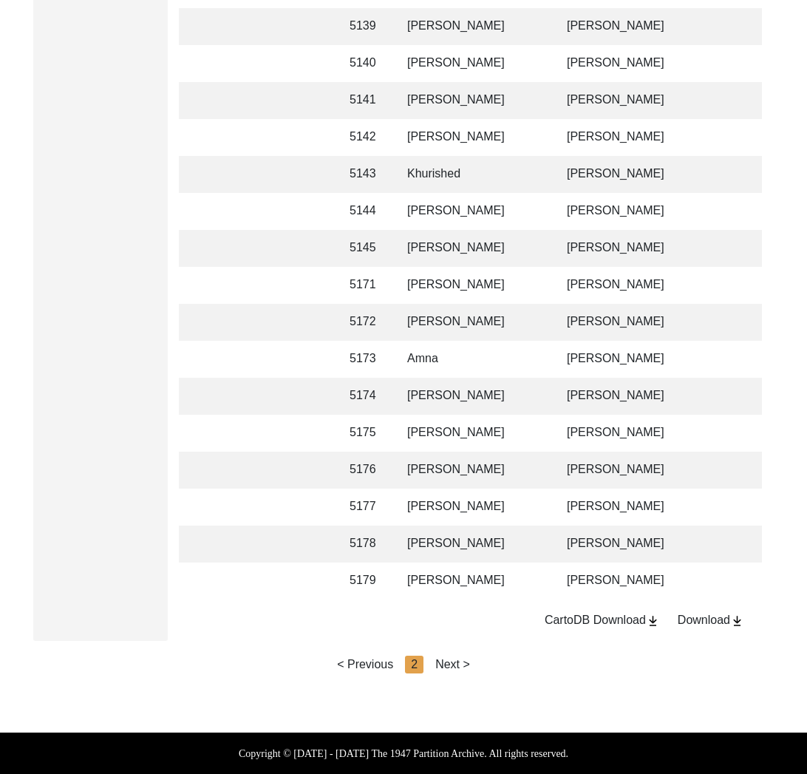
click at [460, 663] on div "Next >" at bounding box center [452, 665] width 35 height 18
click at [461, 662] on div "Next >" at bounding box center [452, 665] width 35 height 18
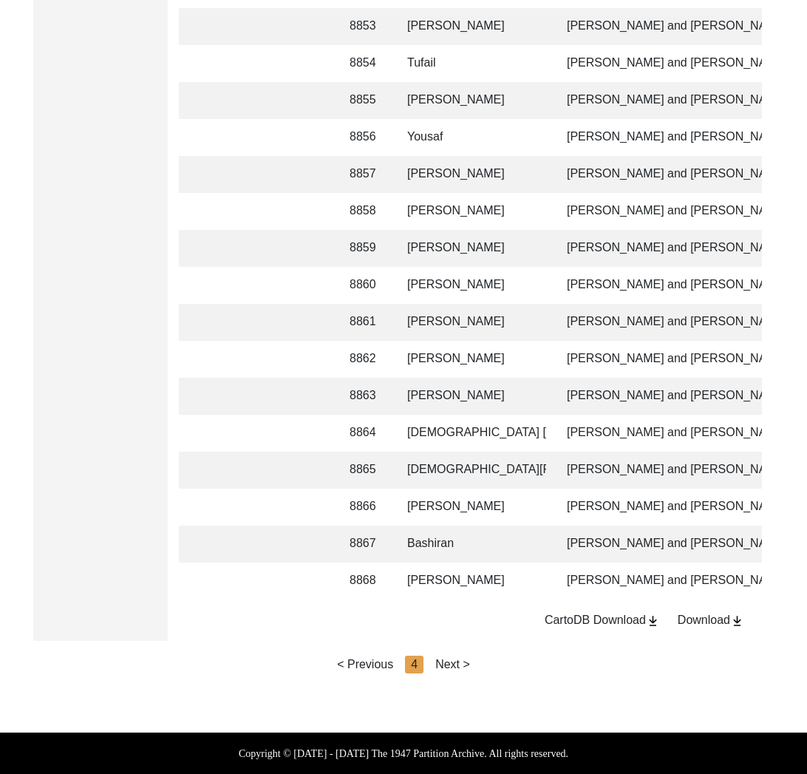
click at [461, 662] on div "Next >" at bounding box center [452, 665] width 35 height 18
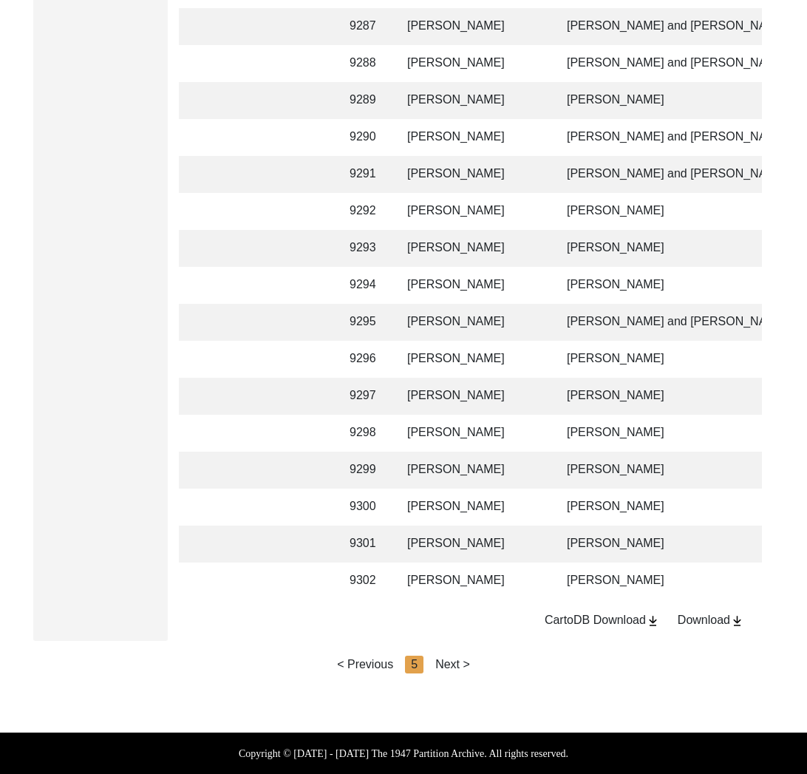
click at [461, 662] on div "Next >" at bounding box center [452, 665] width 35 height 18
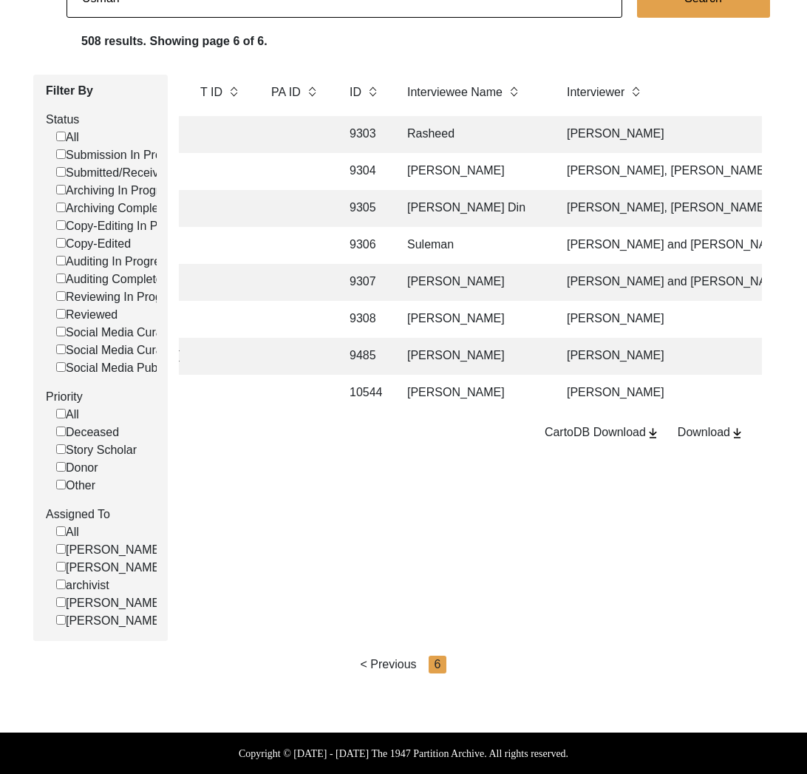
scroll to position [0, 0]
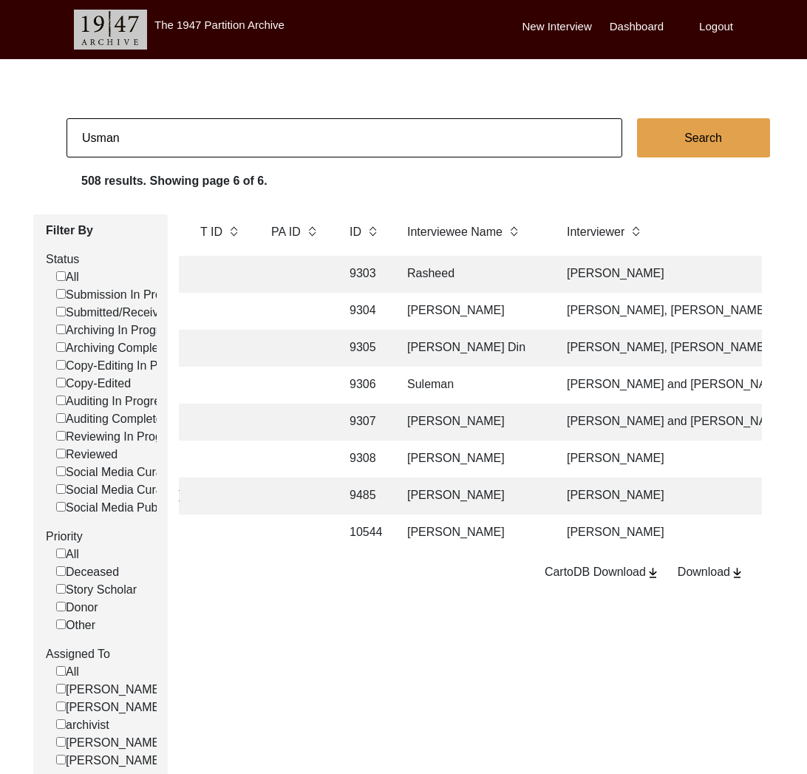
click at [270, 117] on body "The 1947 Partition Archive New Interview Dashboard Logout Usman Search 508 resu…" at bounding box center [403, 457] width 807 height 914
click at [271, 138] on input "Usman" at bounding box center [345, 137] width 556 height 39
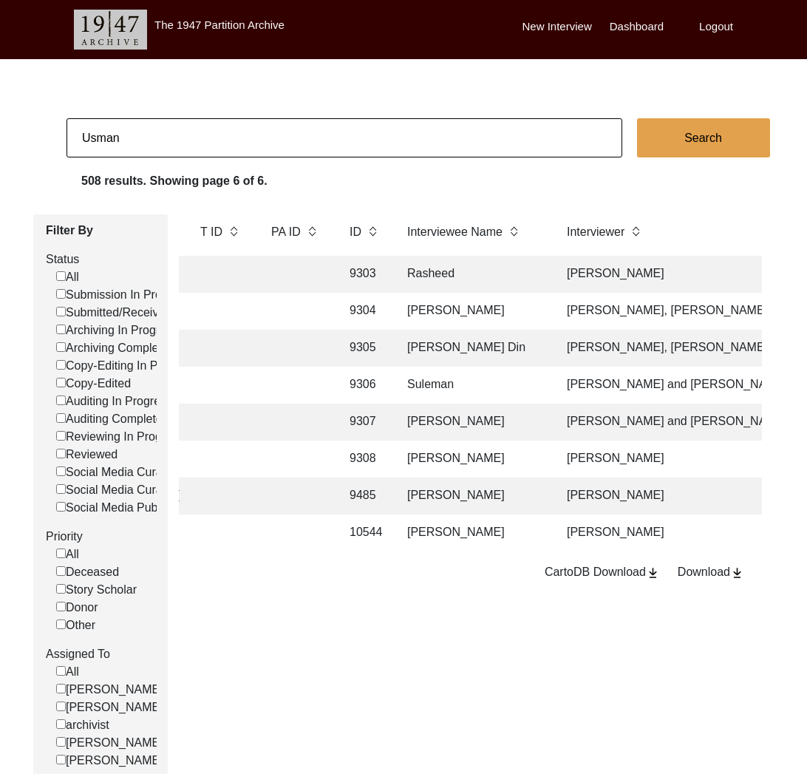
click at [271, 138] on input "Usman" at bounding box center [345, 137] width 556 height 39
type input "[PERSON_NAME]"
checkbox input "false"
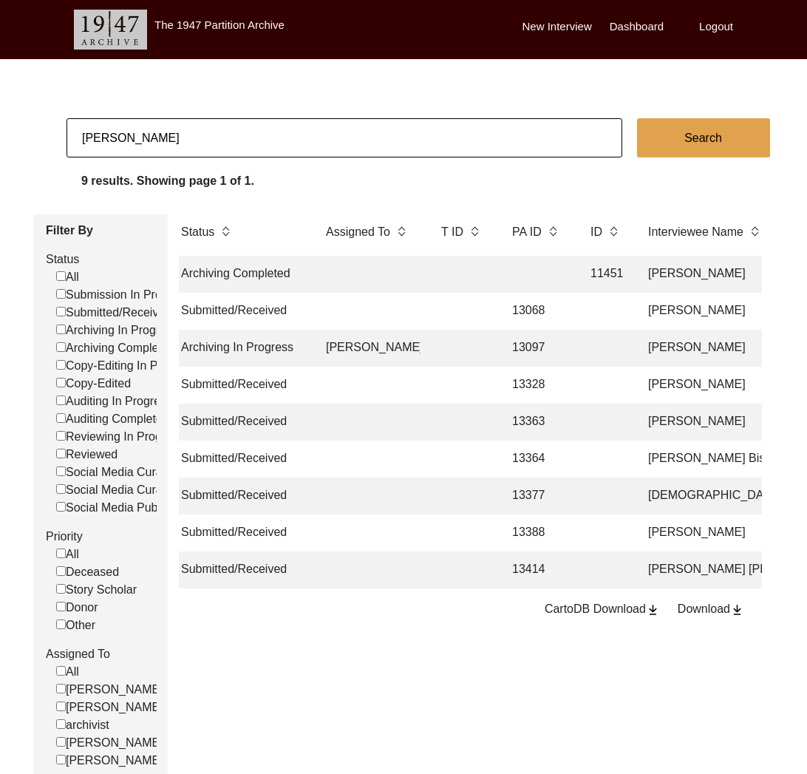
scroll to position [0, 89]
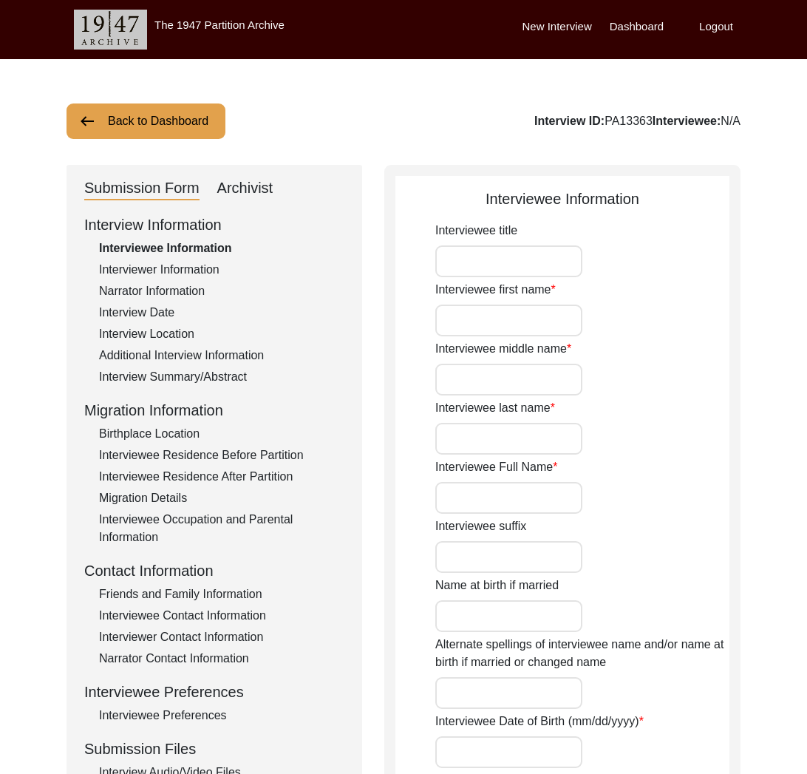
type input "Chameli"
type input "n/a"
type input "Mitra"
type input "[PERSON_NAME]"
type input "1931"
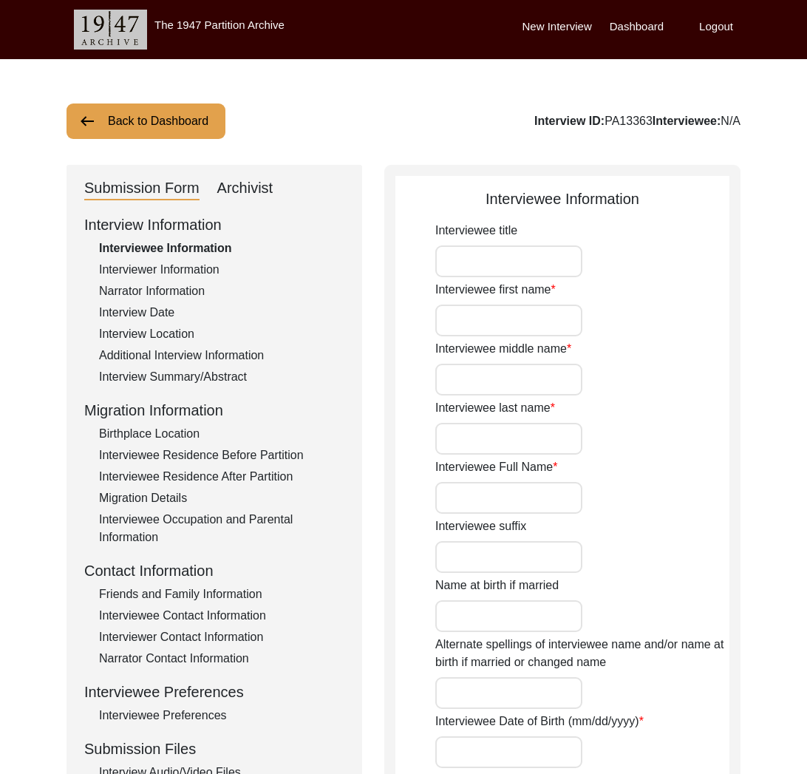
type input "2 [DATE]"
type input "94"
type input "[DEMOGRAPHIC_DATA]"
type input "Bengali"
type input "[DEMOGRAPHIC_DATA]"
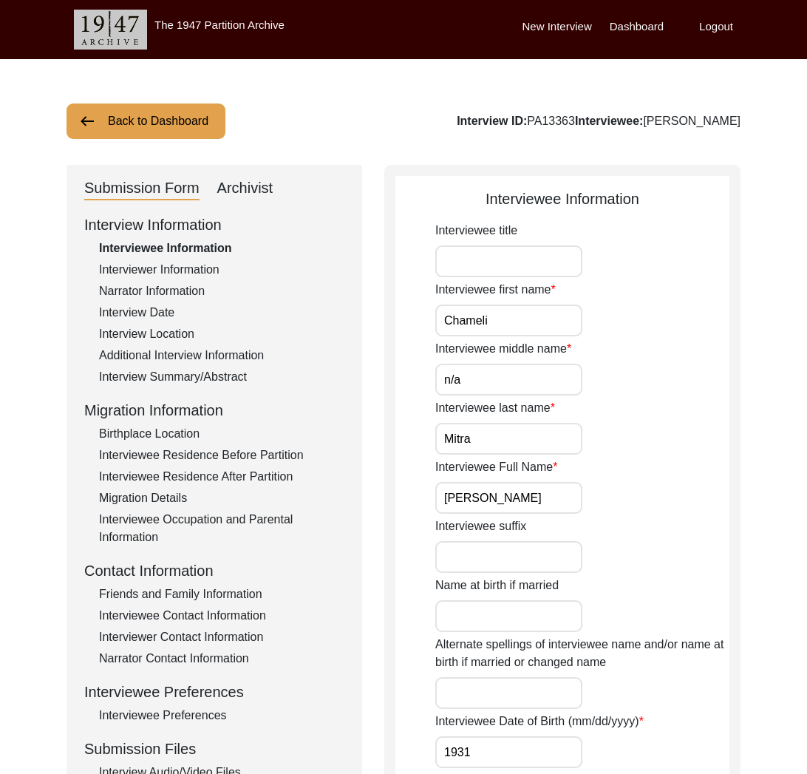
click at [177, 276] on div "Interviewer Information" at bounding box center [221, 270] width 245 height 18
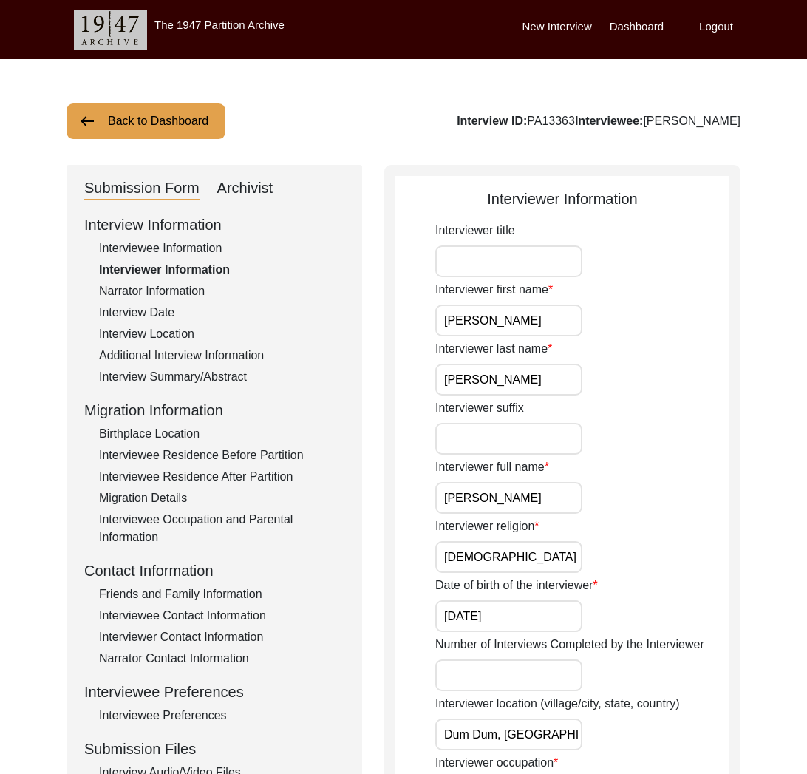
click at [191, 297] on div "Narrator Information" at bounding box center [221, 291] width 245 height 18
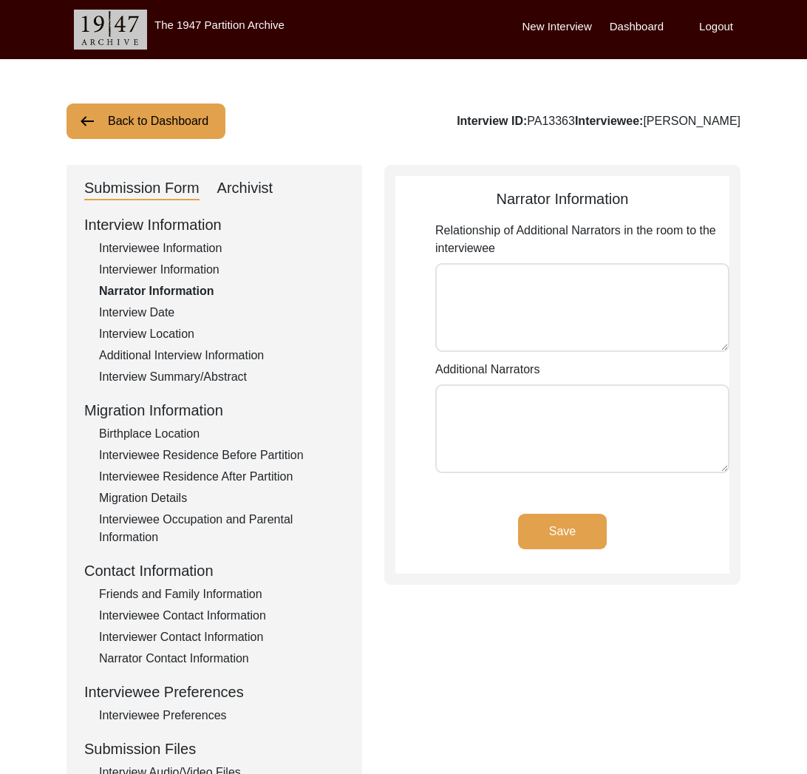
drag, startPoint x: 171, startPoint y: 309, endPoint x: 166, endPoint y: 339, distance: 30.6
click at [171, 310] on div "Interview Date" at bounding box center [221, 313] width 245 height 18
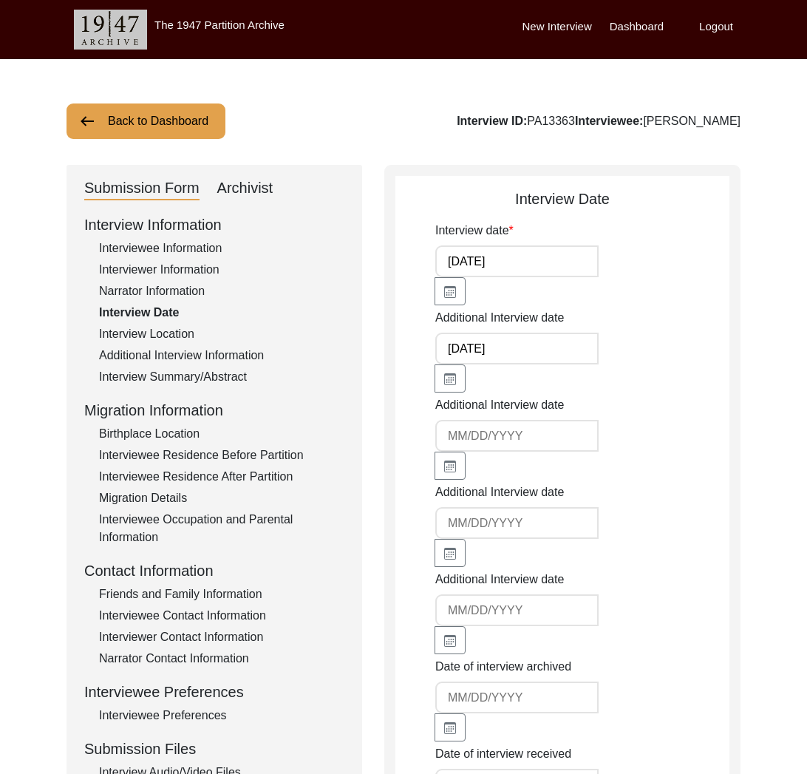
click at [166, 339] on div "Interview Location" at bounding box center [221, 334] width 245 height 18
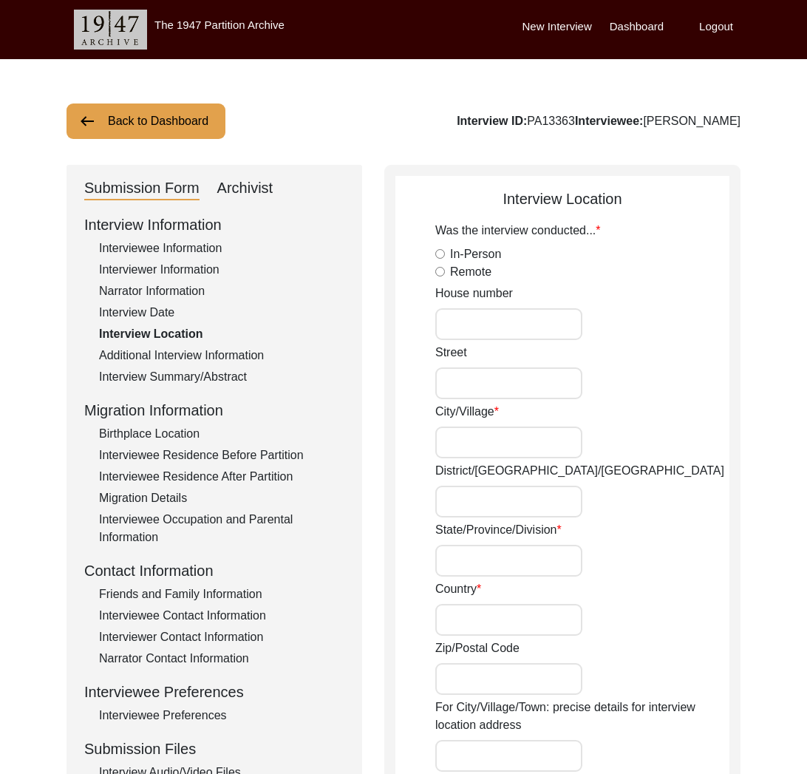
radio input "true"
type input "[PERSON_NAME] Bhawan"
type input "[STREET_ADDRESS][PERSON_NAME][PERSON_NAME],"
type input "[GEOGRAPHIC_DATA]"
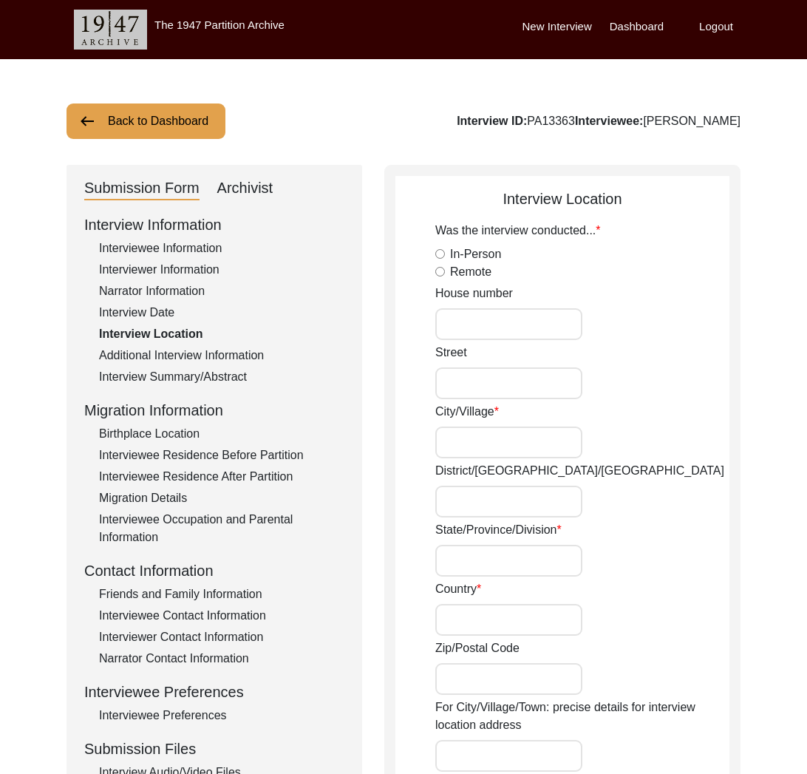
type input "[GEOGRAPHIC_DATA]"
type input "700003"
type input "[GEOGRAPHIC_DATA], [GEOGRAPHIC_DATA], [GEOGRAPHIC_DATA]"
type input "22.60340265992615"
type input "88.37014579410771"
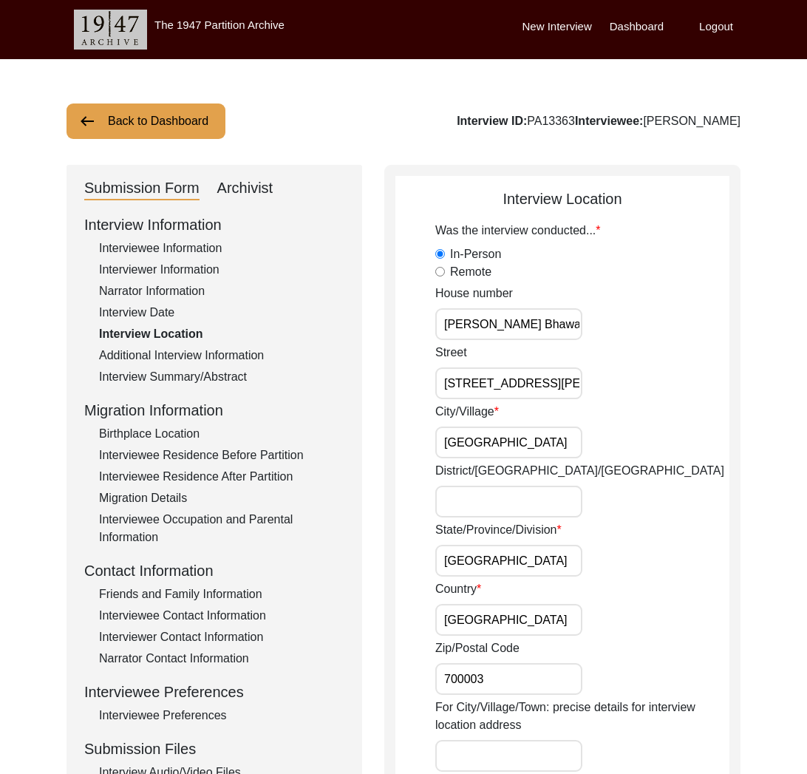
click at [183, 364] on div "Additional Interview Information" at bounding box center [221, 356] width 245 height 18
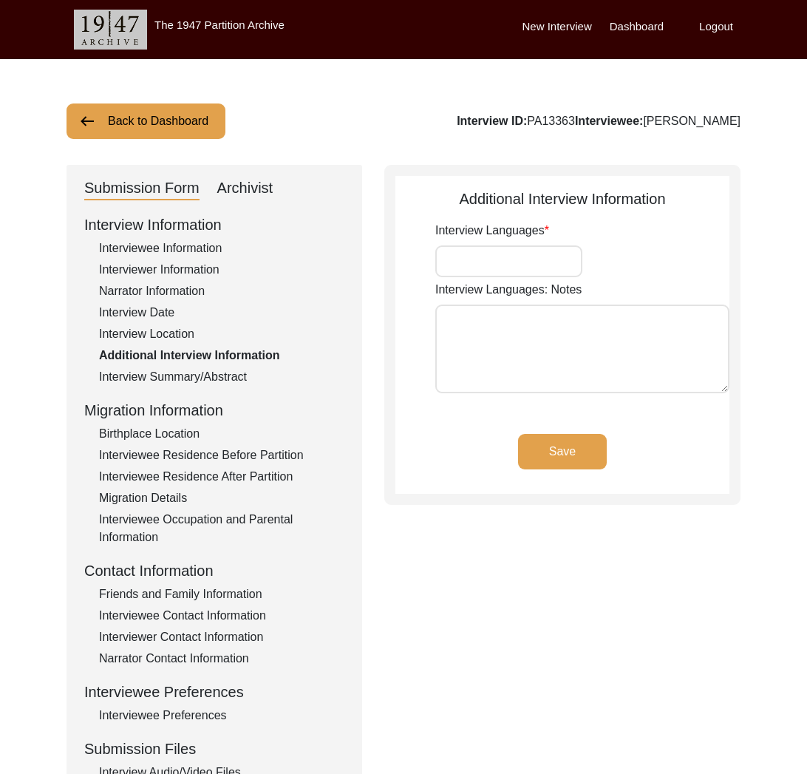
type input "Bengali"
click at [194, 379] on div "Interview Summary/Abstract" at bounding box center [221, 377] width 245 height 18
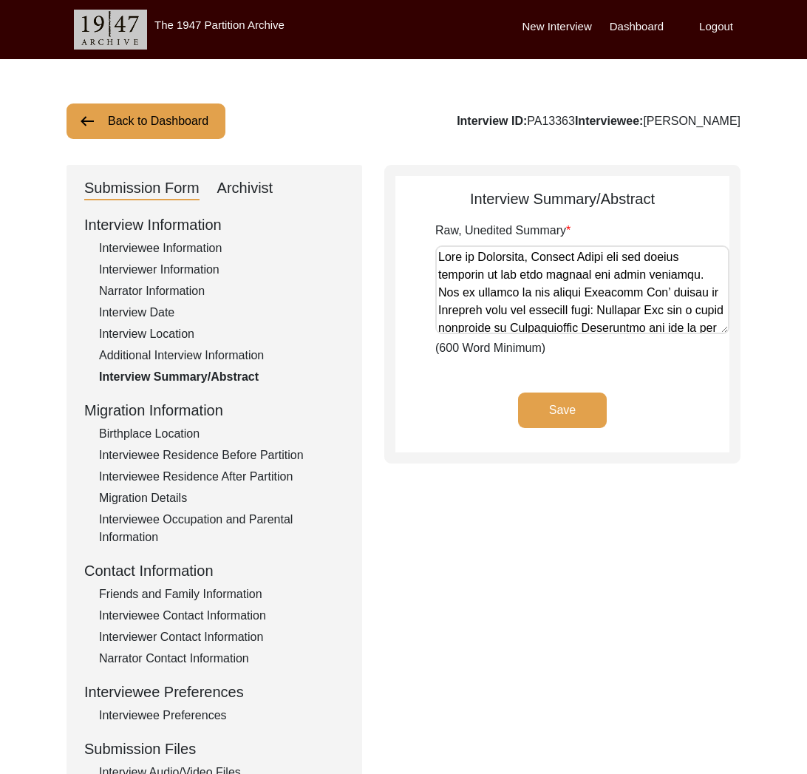
click at [203, 433] on div "Birthplace Location" at bounding box center [221, 434] width 245 height 18
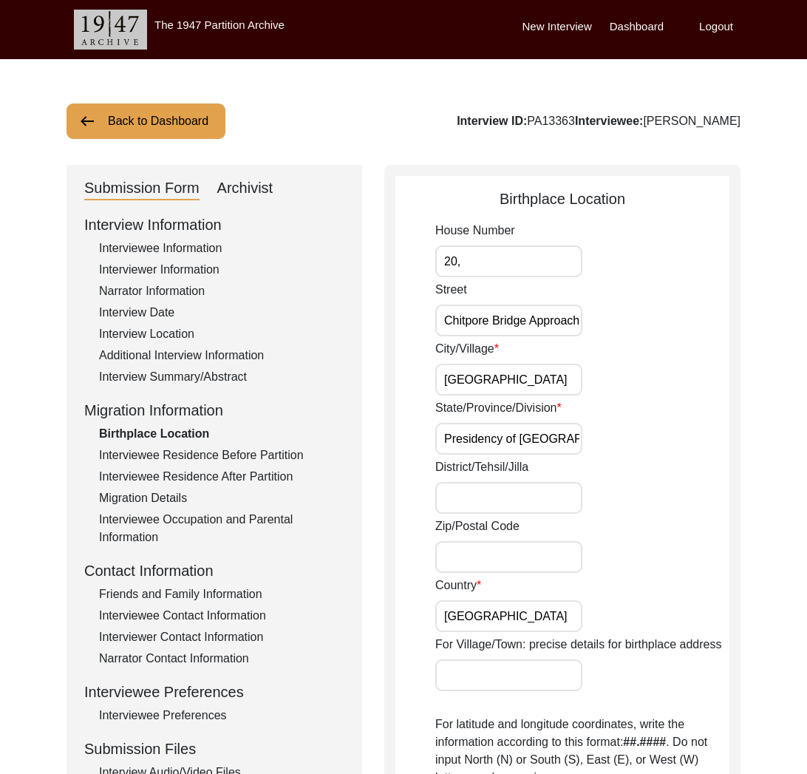
click at [198, 461] on div "Interviewee Residence Before Partition" at bounding box center [221, 456] width 245 height 18
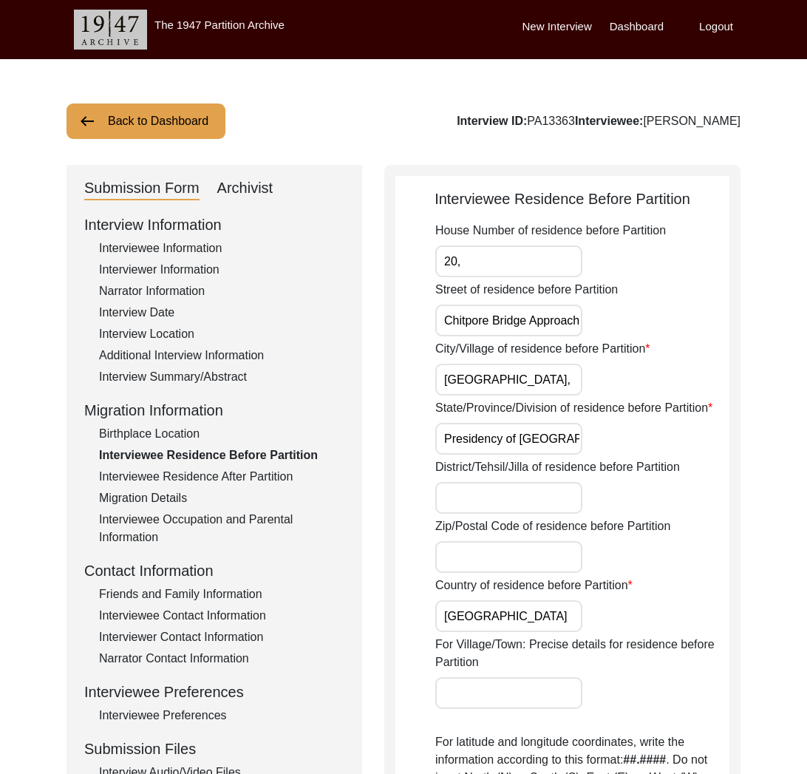
drag, startPoint x: 199, startPoint y: 470, endPoint x: 189, endPoint y: 483, distance: 16.4
click at [199, 471] on div "Interviewee Residence After Partition" at bounding box center [221, 477] width 245 height 18
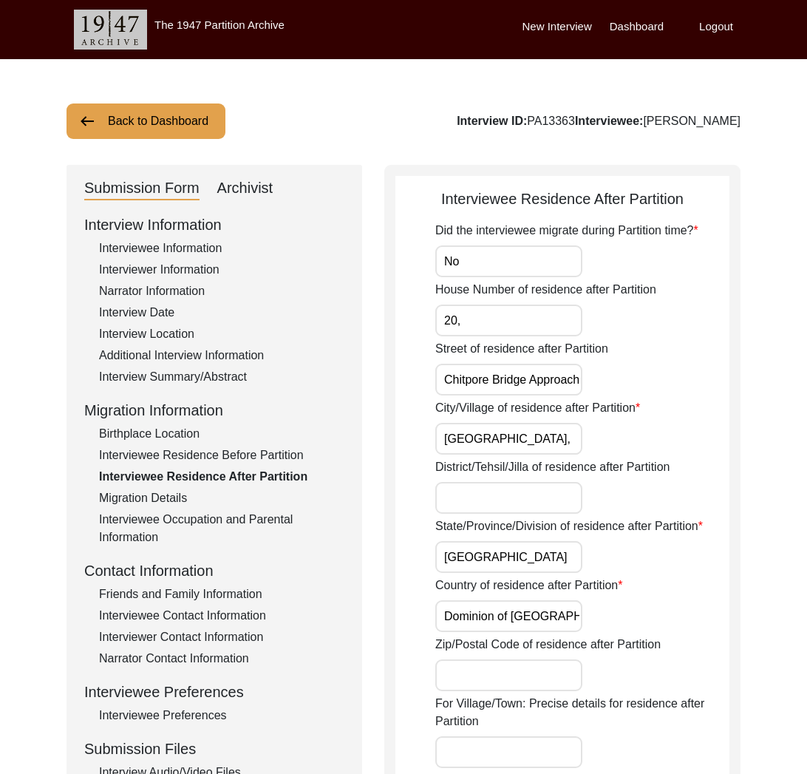
click at [182, 489] on div "Migration Details" at bounding box center [221, 498] width 245 height 18
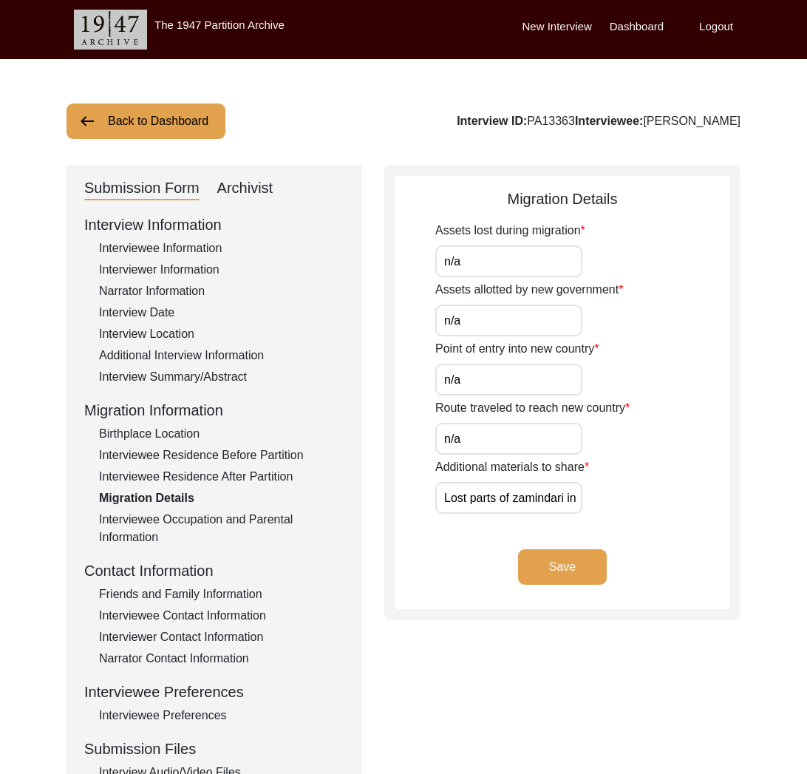
drag, startPoint x: 197, startPoint y: 511, endPoint x: 186, endPoint y: 567, distance: 57.1
click at [197, 512] on div "Interviewee Occupation and Parental Information" at bounding box center [221, 528] width 245 height 35
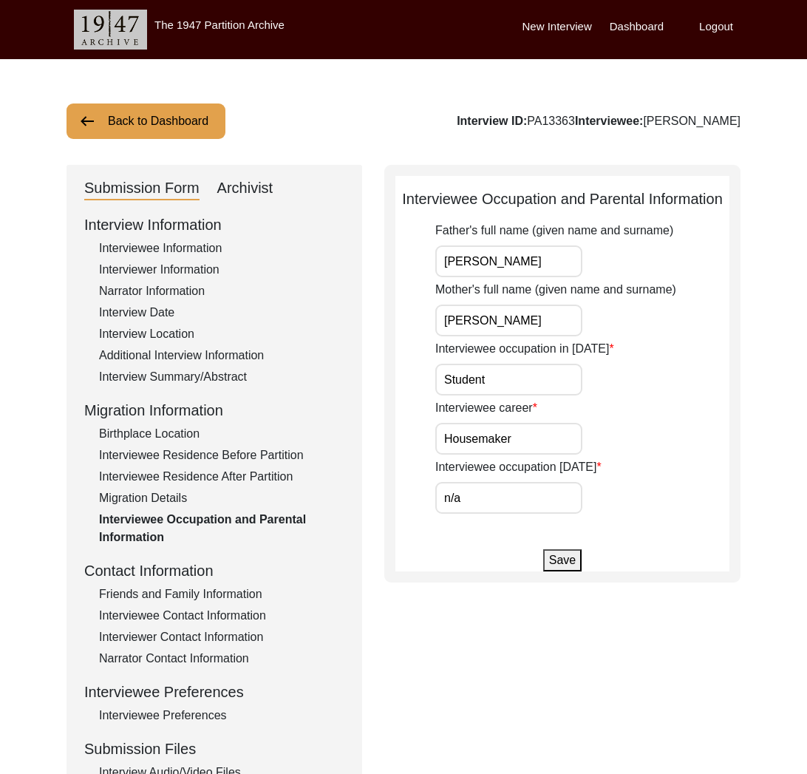
drag, startPoint x: 204, startPoint y: 597, endPoint x: 211, endPoint y: 603, distance: 9.4
click at [205, 597] on div "Friends and Family Information" at bounding box center [221, 594] width 245 height 18
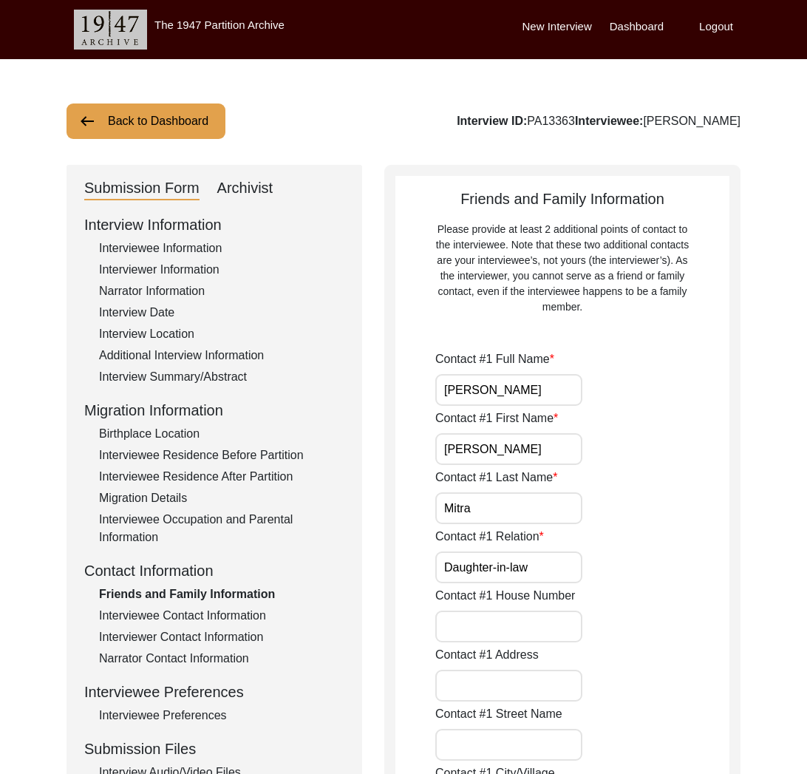
drag, startPoint x: 218, startPoint y: 608, endPoint x: 243, endPoint y: 628, distance: 32.1
click at [218, 607] on div "Interviewee Contact Information" at bounding box center [221, 616] width 245 height 18
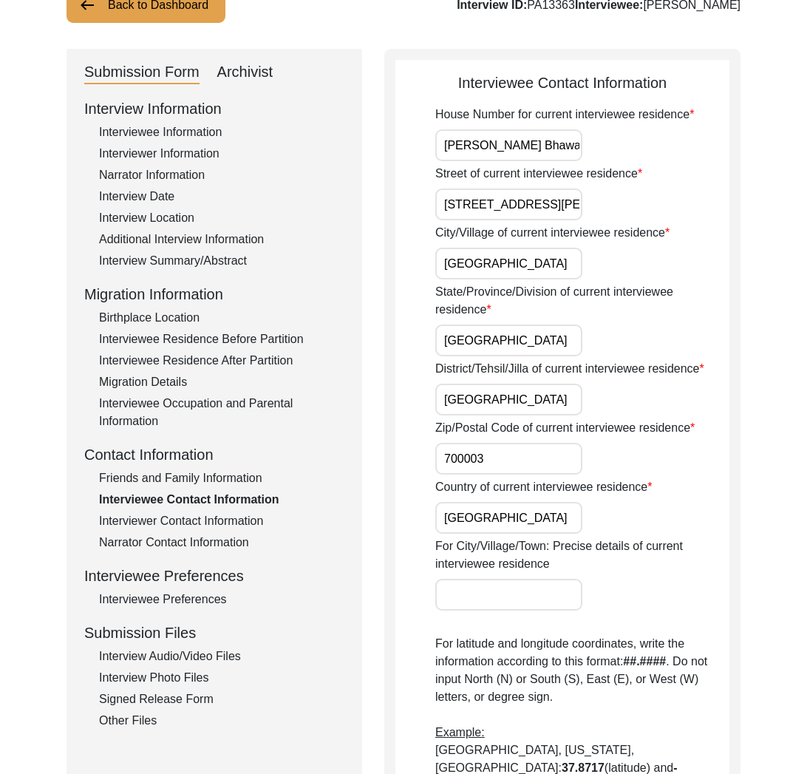
scroll to position [138, 0]
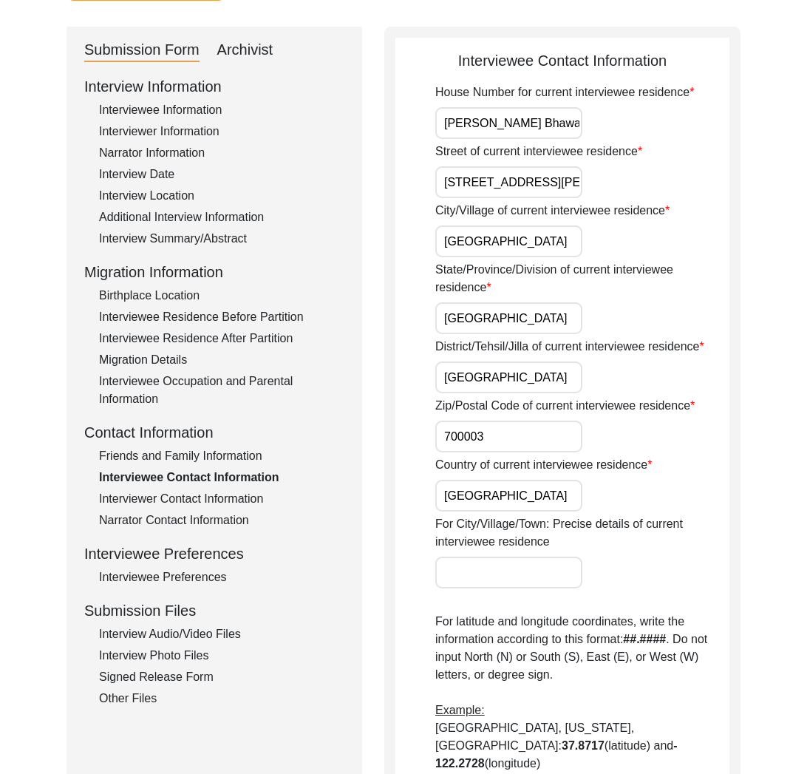
click at [220, 464] on div "Friends and Family Information" at bounding box center [221, 456] width 245 height 18
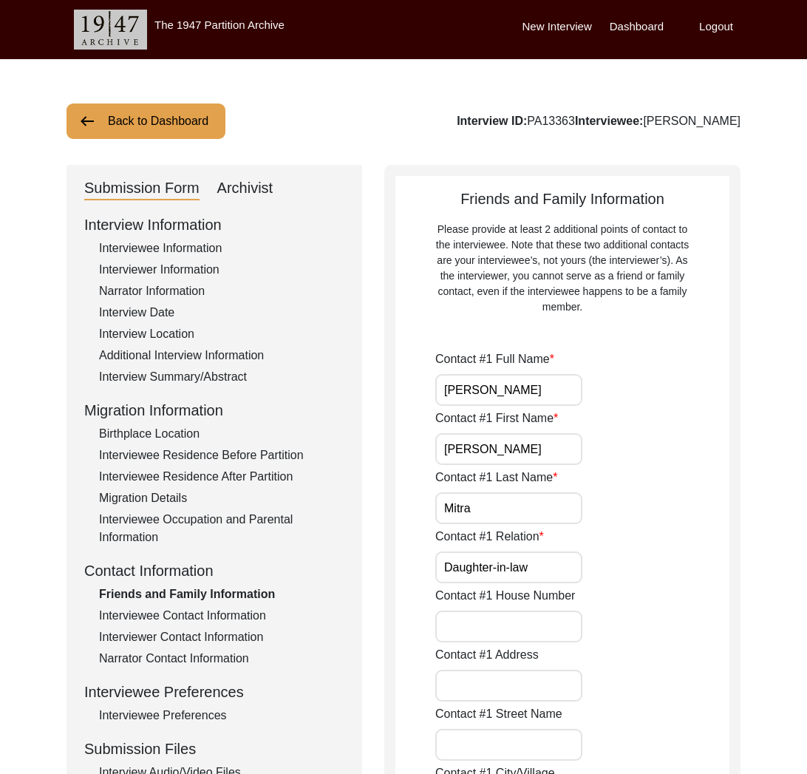
scroll to position [78, 0]
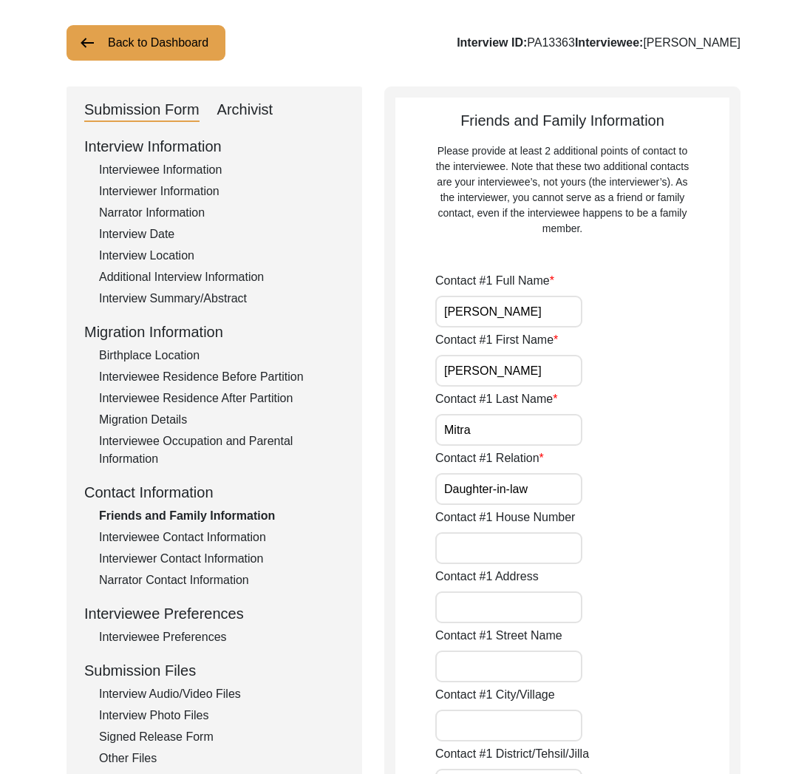
drag, startPoint x: 139, startPoint y: 529, endPoint x: 154, endPoint y: 533, distance: 15.4
click at [141, 529] on div "Interviewee Contact Information" at bounding box center [221, 538] width 245 height 18
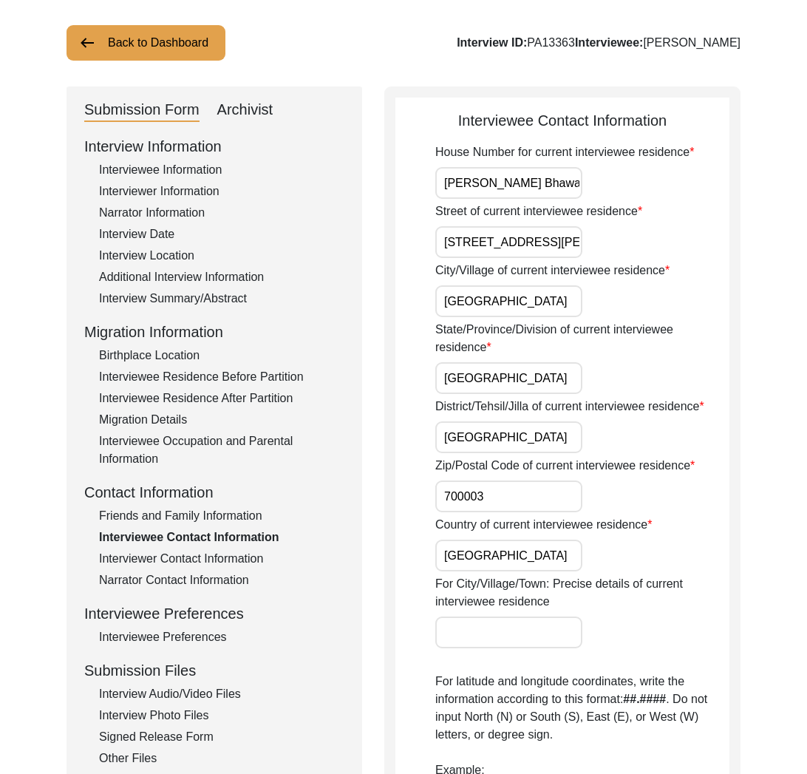
click at [154, 533] on div "Interviewee Contact Information" at bounding box center [221, 538] width 245 height 18
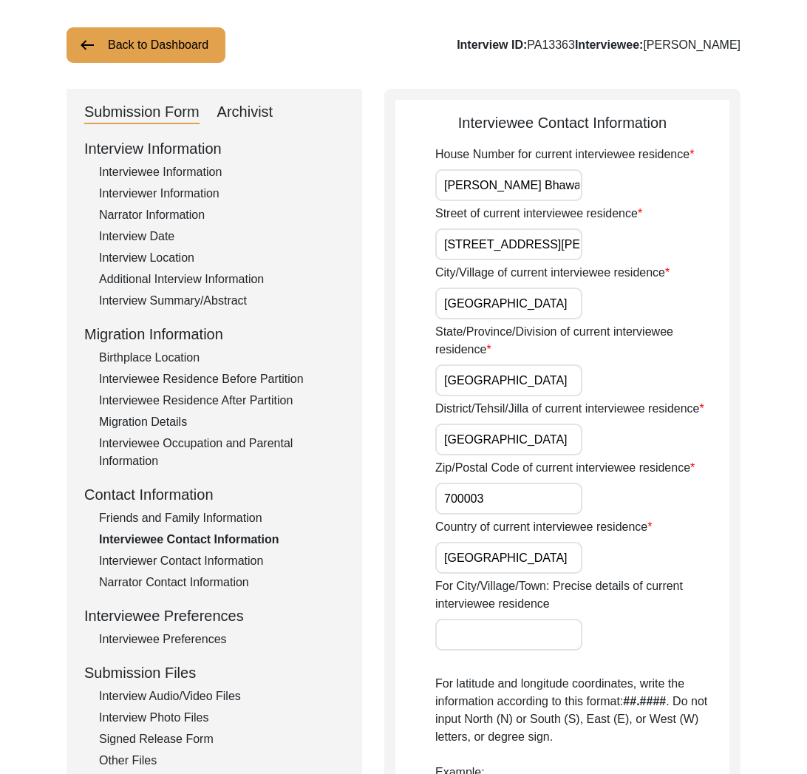
click at [179, 563] on div "Interviewer Contact Information" at bounding box center [221, 561] width 245 height 18
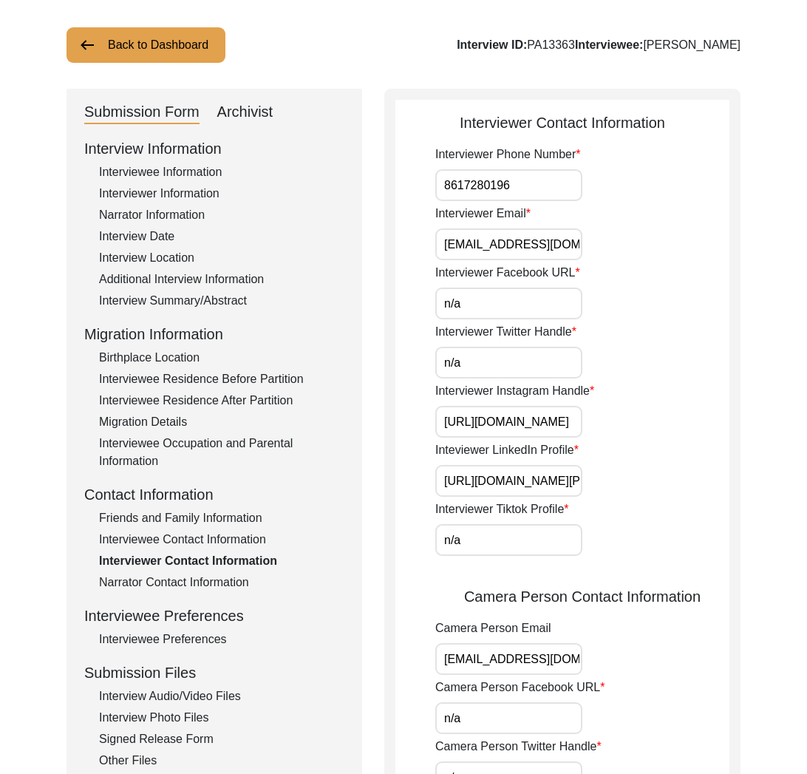
click at [183, 578] on div "Narrator Contact Information" at bounding box center [221, 583] width 245 height 18
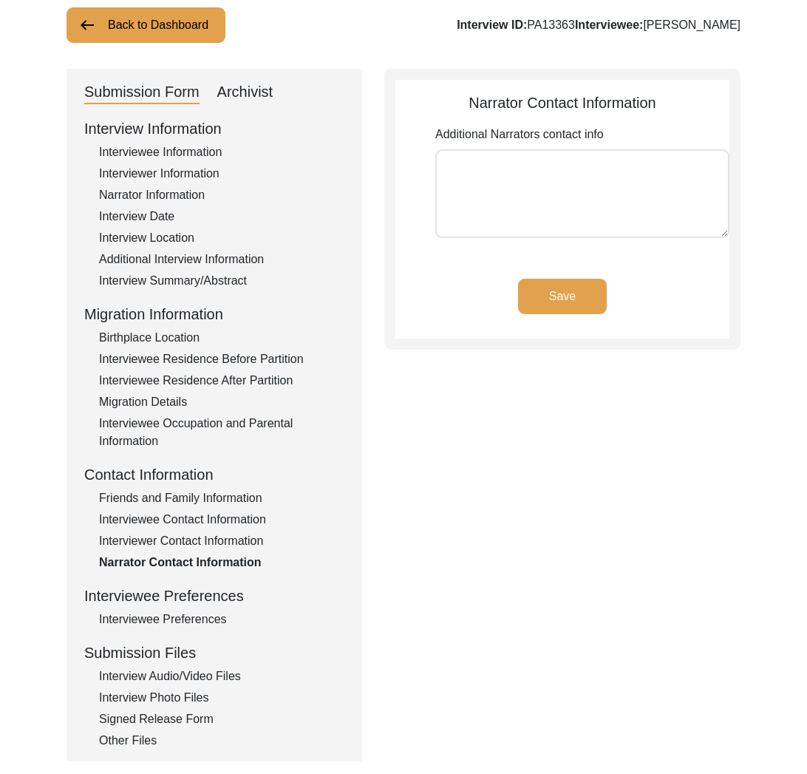
scroll to position [106, 0]
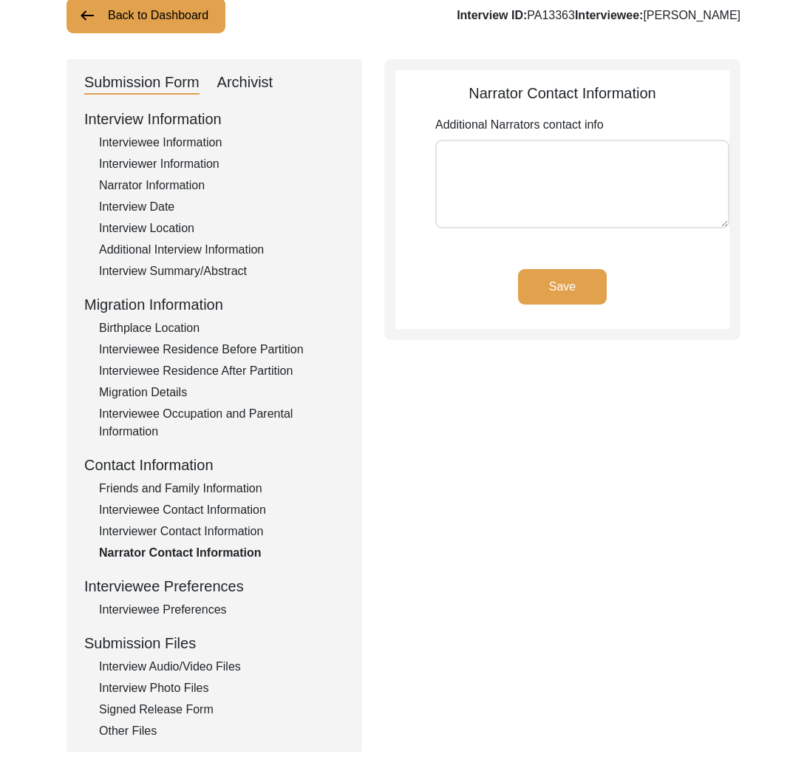
click at [160, 607] on div "Interviewee Preferences" at bounding box center [221, 610] width 245 height 18
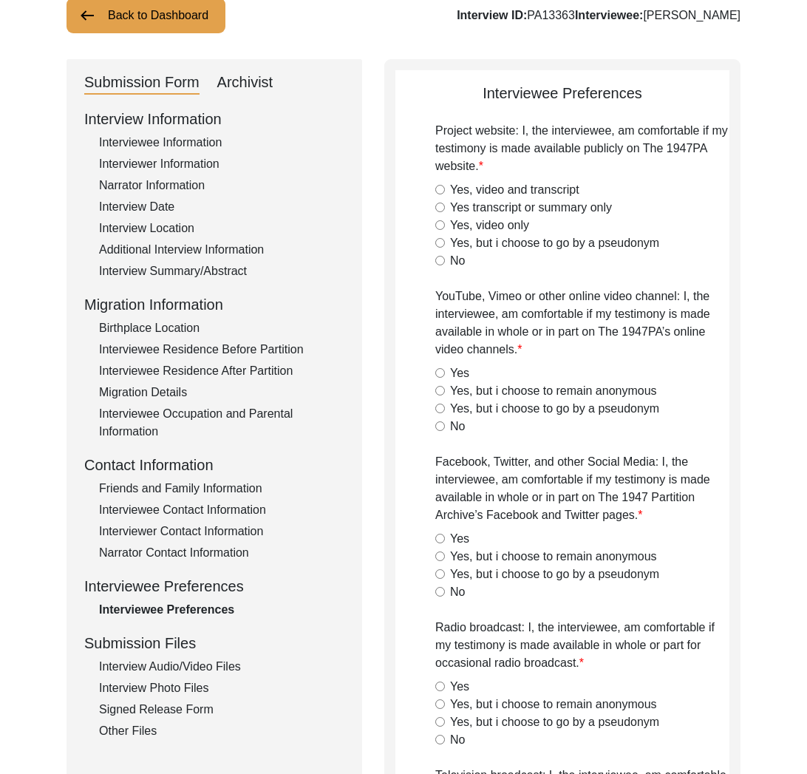
radio input "true"
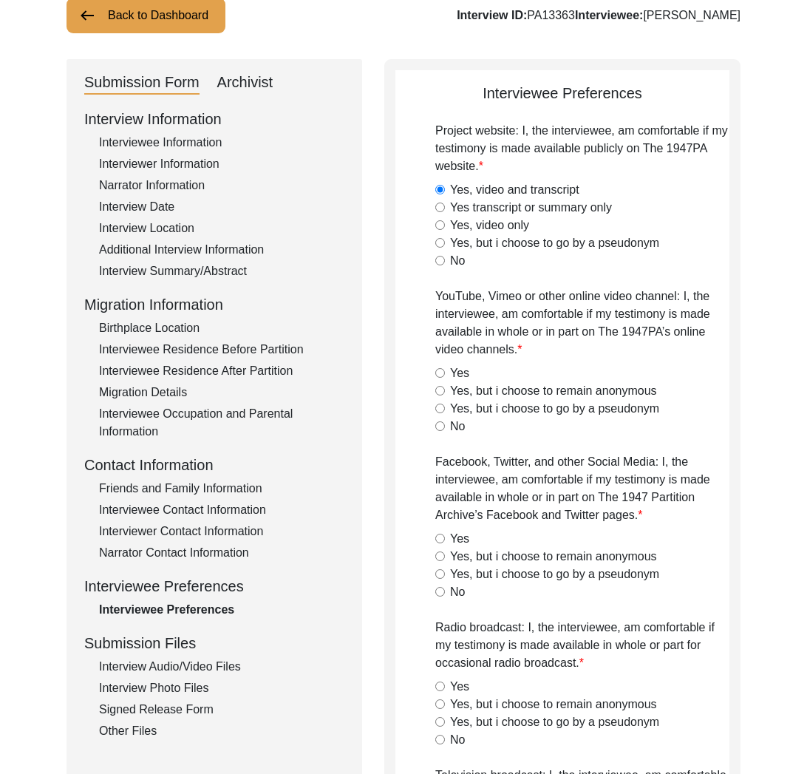
radio input "true"
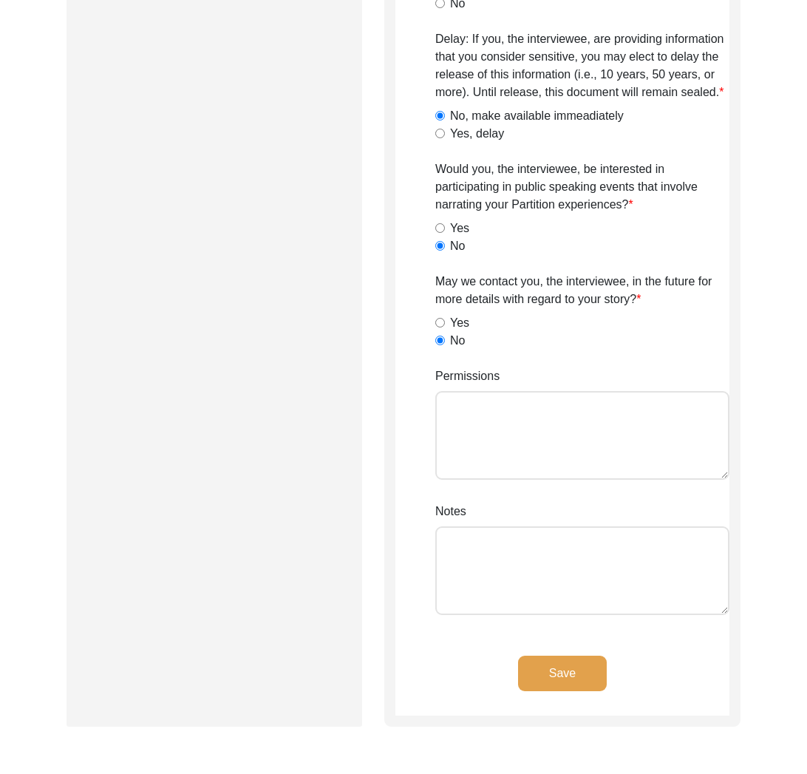
scroll to position [1283, 0]
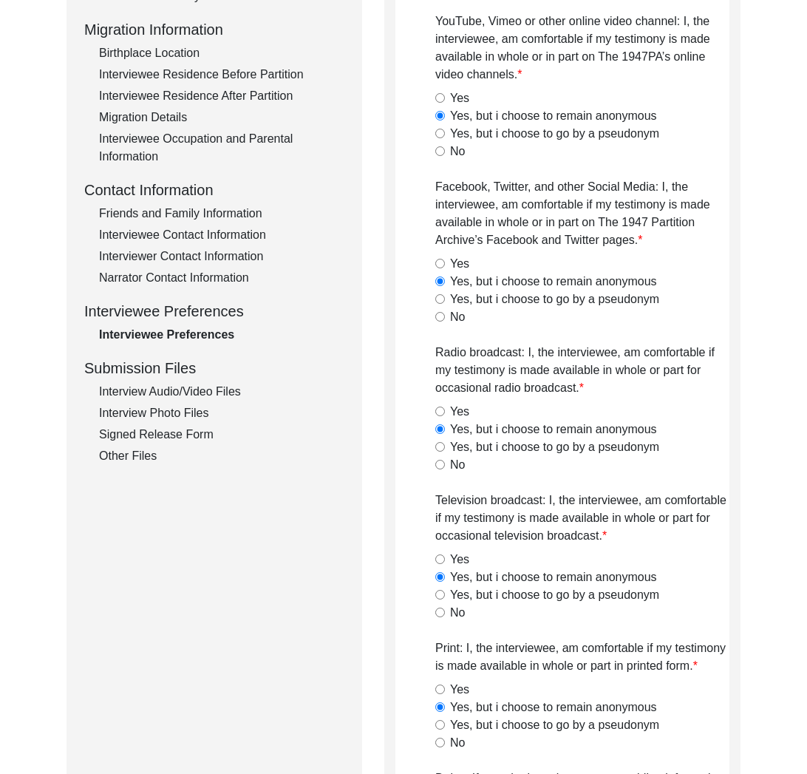
drag, startPoint x: 203, startPoint y: 393, endPoint x: 204, endPoint y: 418, distance: 25.2
click at [203, 393] on div "Interview Audio/Video Files" at bounding box center [221, 392] width 245 height 18
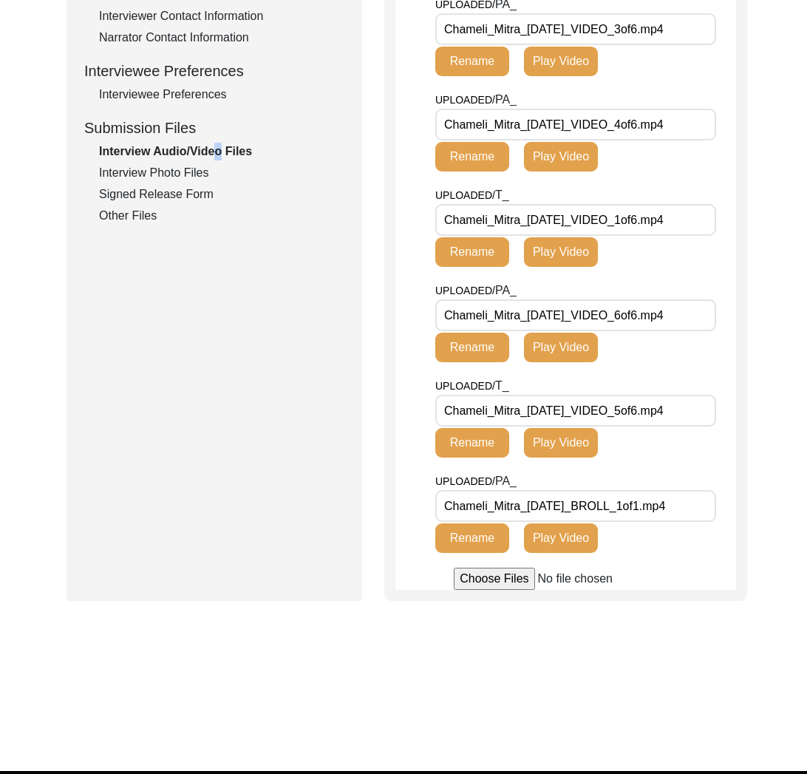
scroll to position [390, 0]
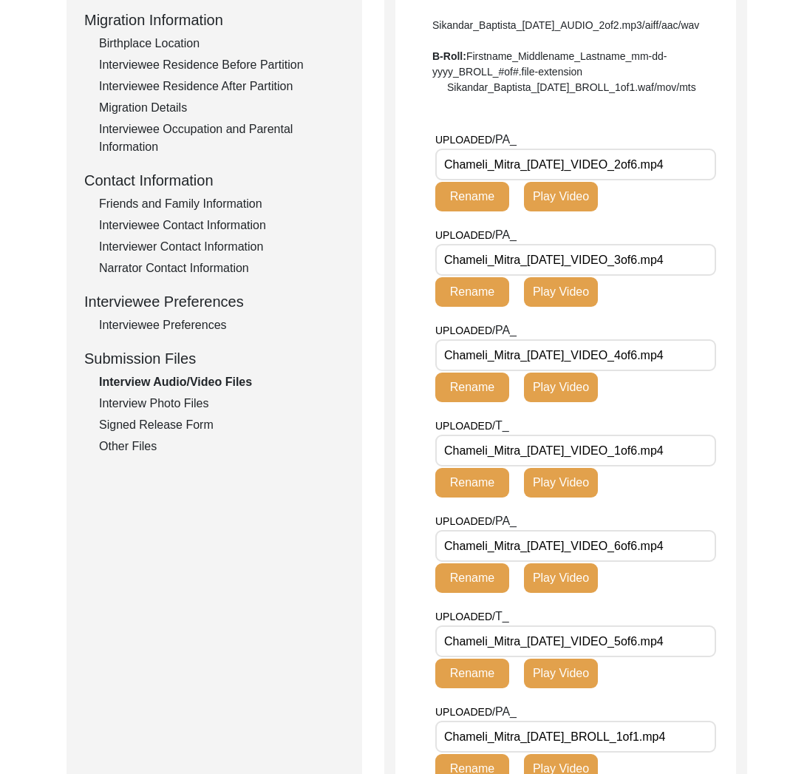
click at [191, 396] on div "Interview Photo Files" at bounding box center [221, 404] width 245 height 18
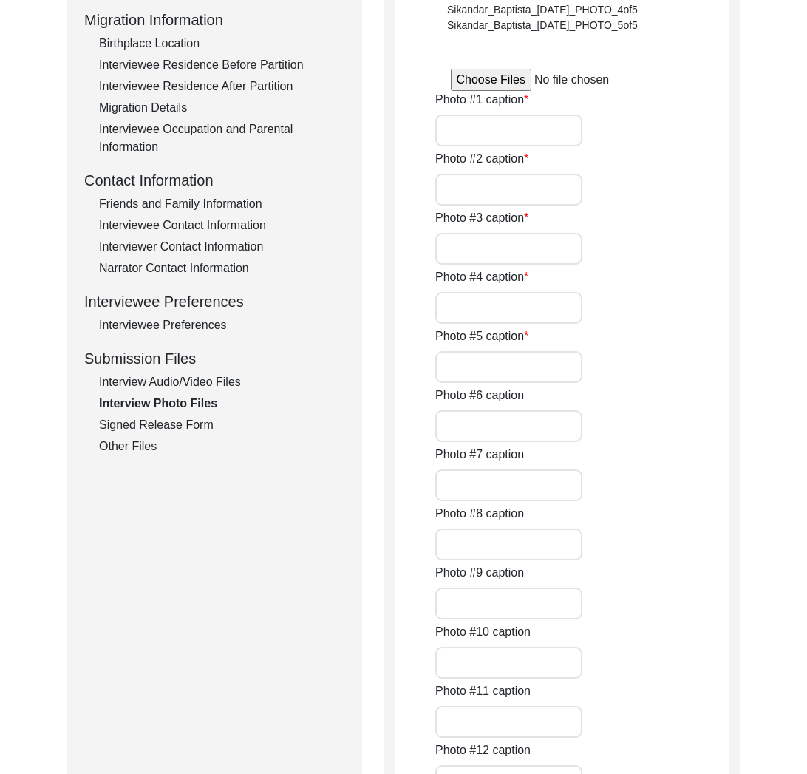
type input "This photograph of [PERSON_NAME] was taken after the interview."
type input "A close up of [PERSON_NAME] hands. On her left hand, she wears a yellow sapphir…"
type input "This photograph of [PERSON_NAME] was taken after the interview."
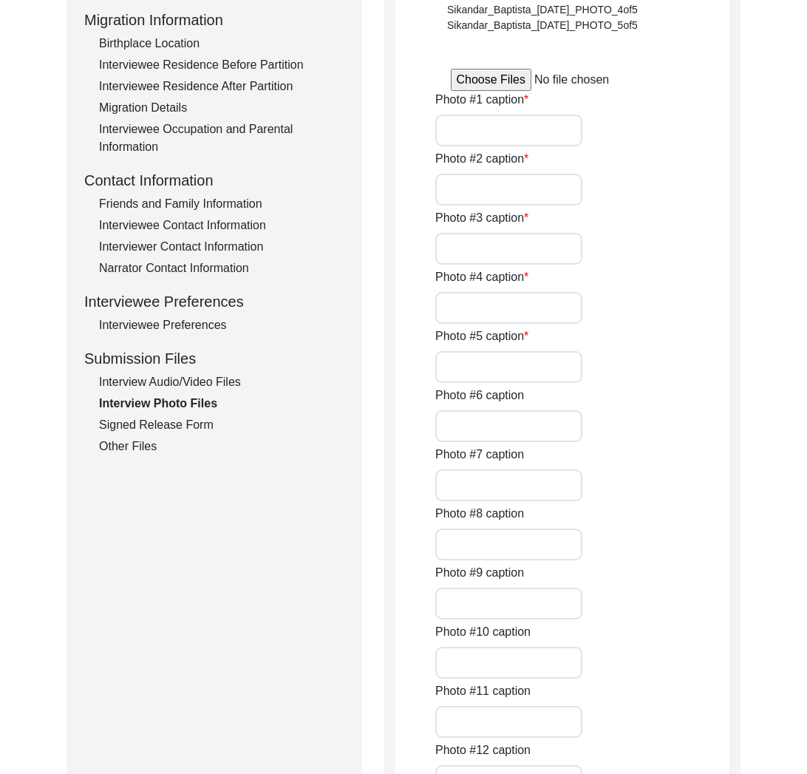
type input "jpg"
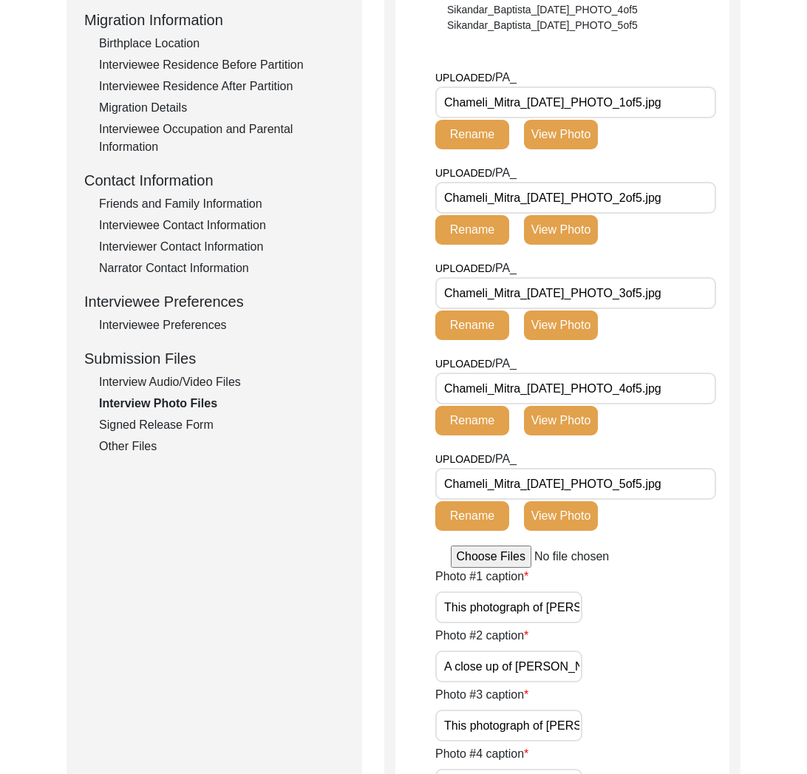
click at [177, 421] on div "Signed Release Form" at bounding box center [221, 425] width 245 height 18
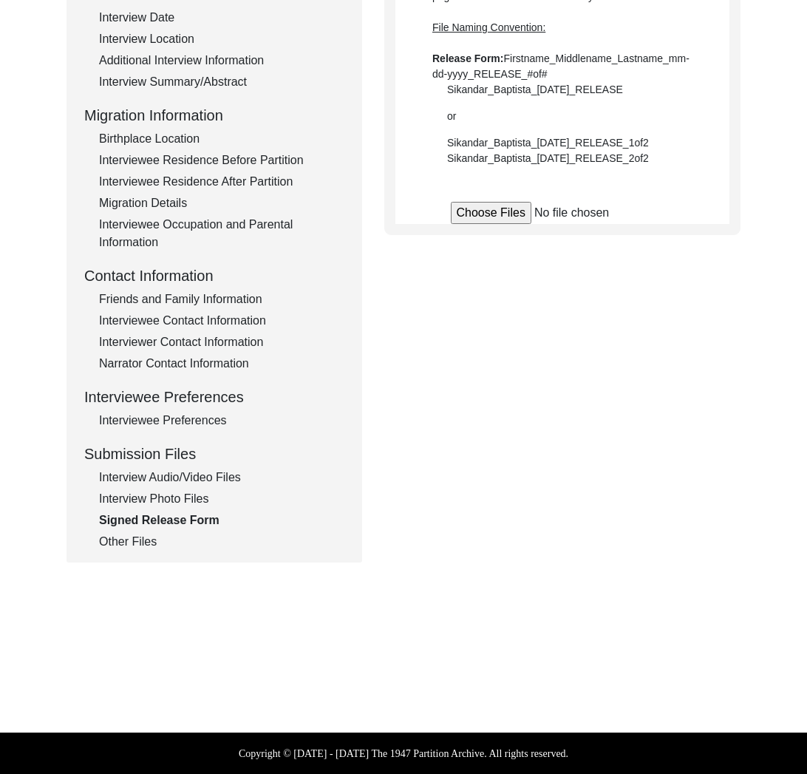
scroll to position [295, 0]
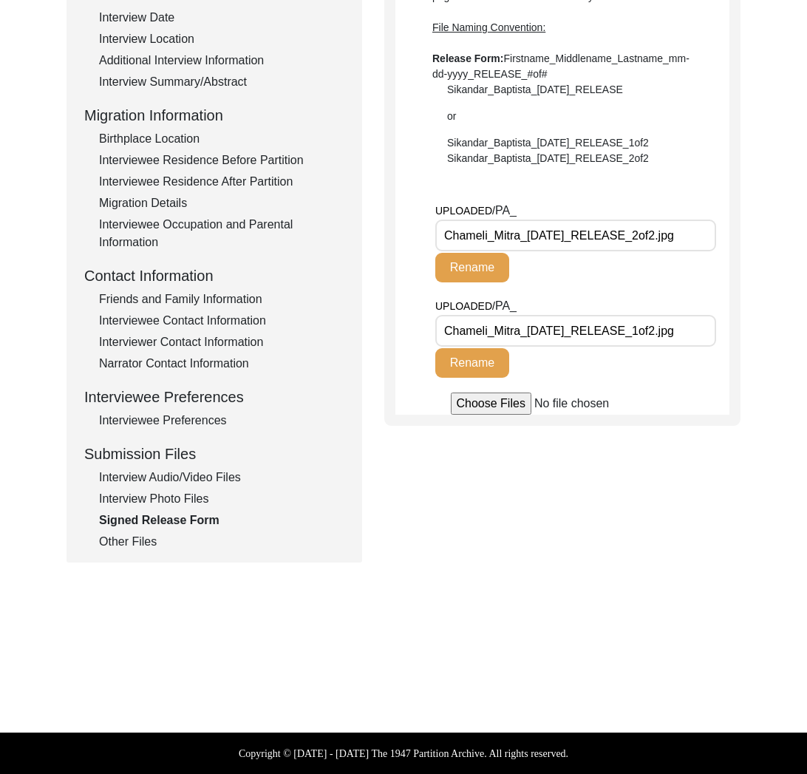
click at [132, 540] on div "Other Files" at bounding box center [221, 542] width 245 height 18
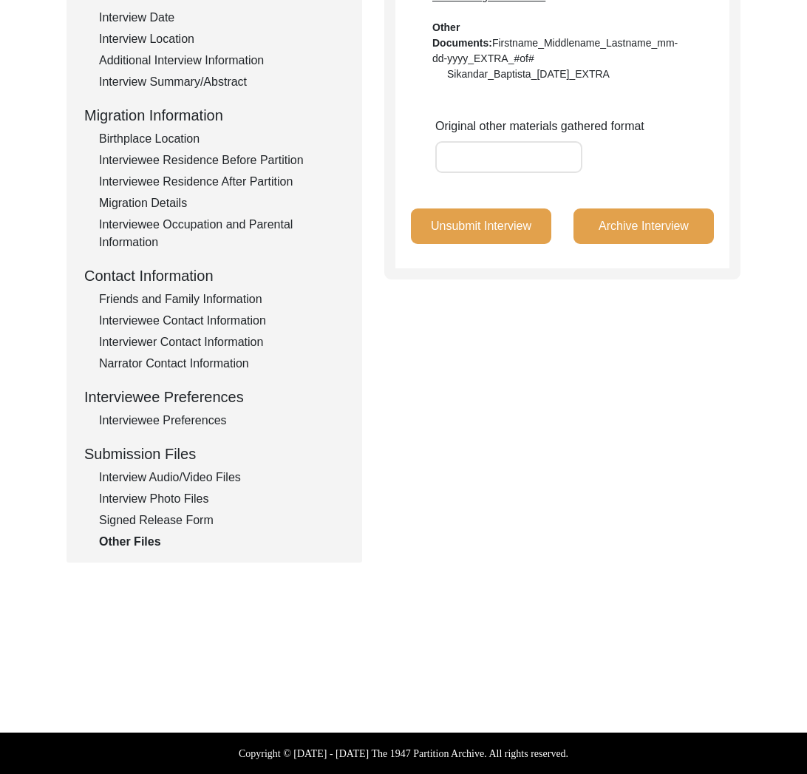
scroll to position [0, 0]
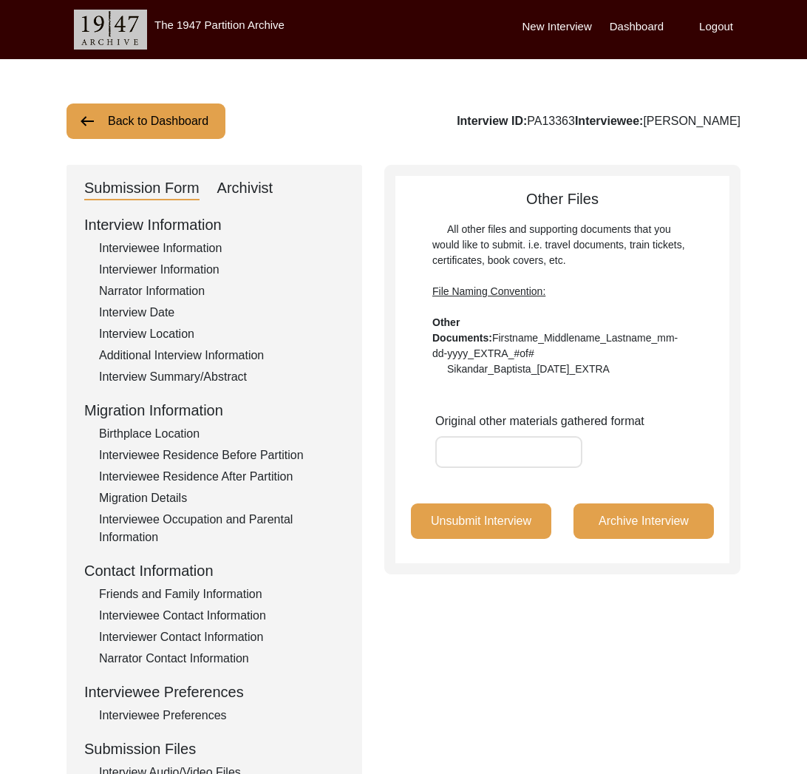
drag, startPoint x: 163, startPoint y: 112, endPoint x: 172, endPoint y: 116, distance: 9.9
click at [166, 115] on button "Back to Dashboard" at bounding box center [146, 120] width 159 height 35
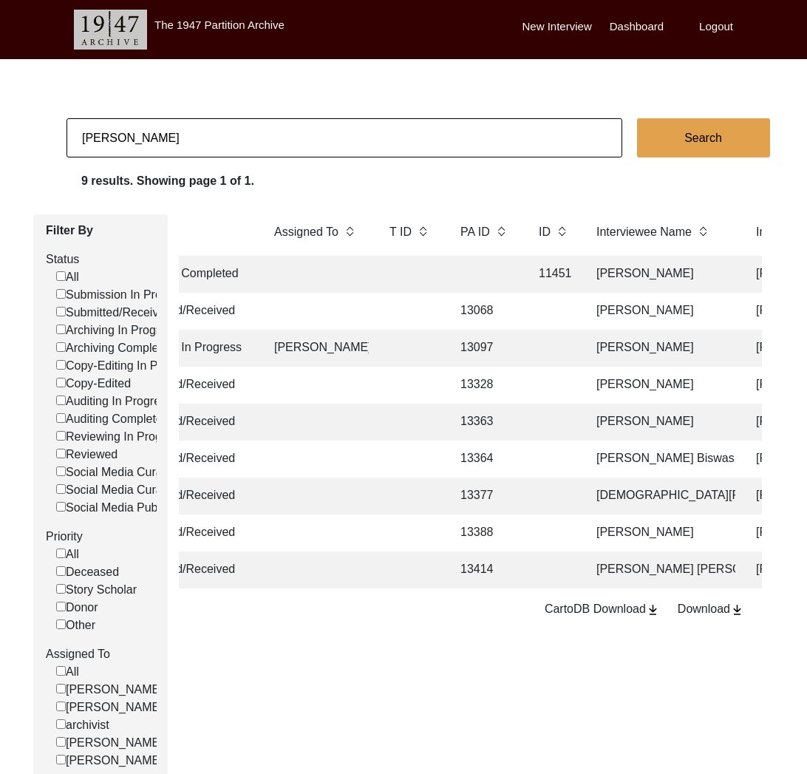
scroll to position [0, 143]
click at [225, 138] on input "[PERSON_NAME]" at bounding box center [345, 137] width 556 height 39
click at [225, 137] on input "[PERSON_NAME]" at bounding box center [345, 137] width 556 height 39
click at [222, 136] on input "[PERSON_NAME]" at bounding box center [345, 137] width 556 height 39
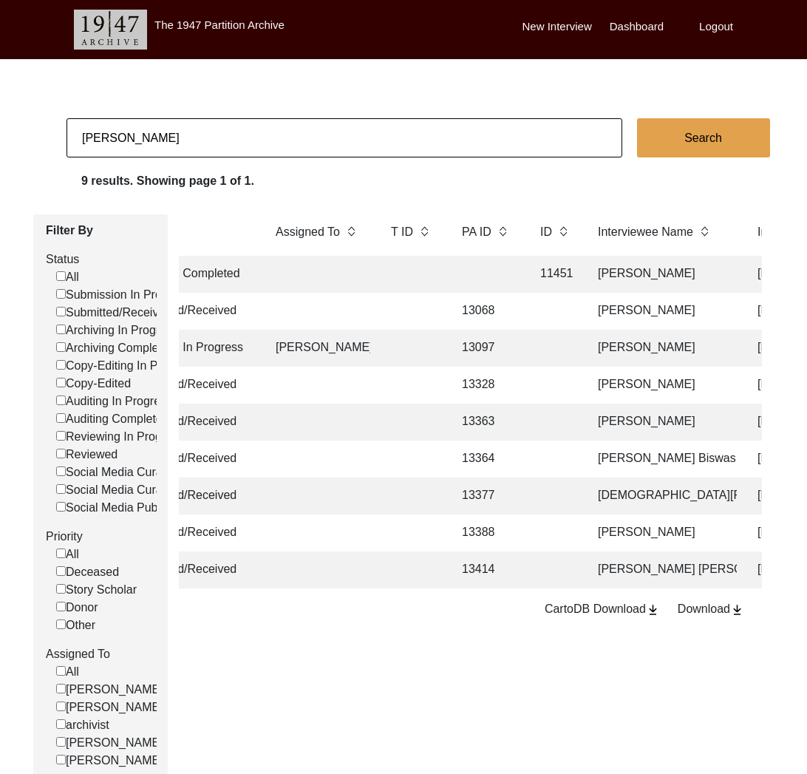
click at [222, 136] on input "[PERSON_NAME]" at bounding box center [345, 137] width 556 height 39
type input "[PERSON_NAME]"
checkbox input "false"
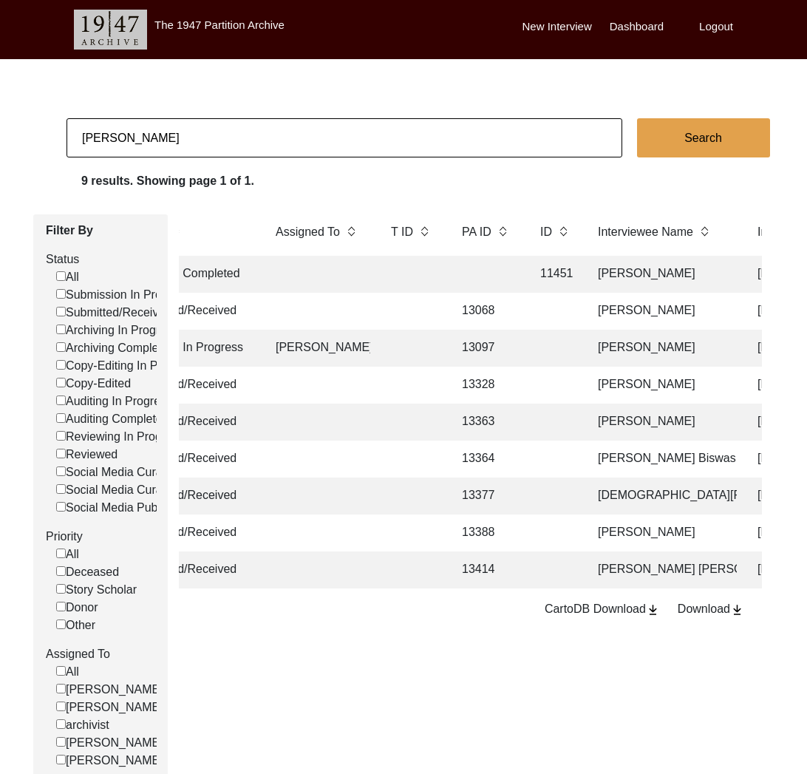
checkbox input "false"
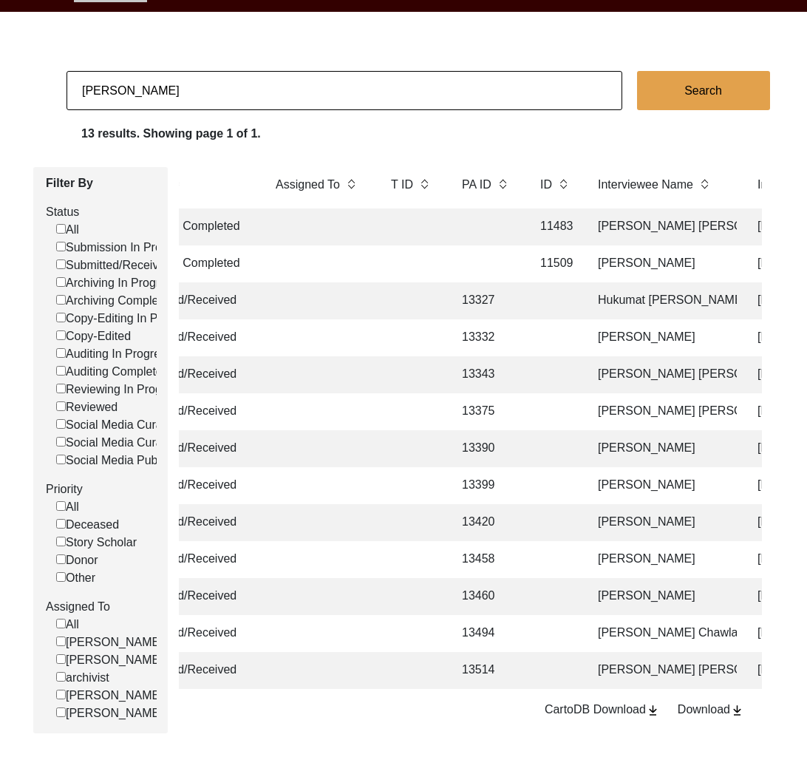
scroll to position [60, 0]
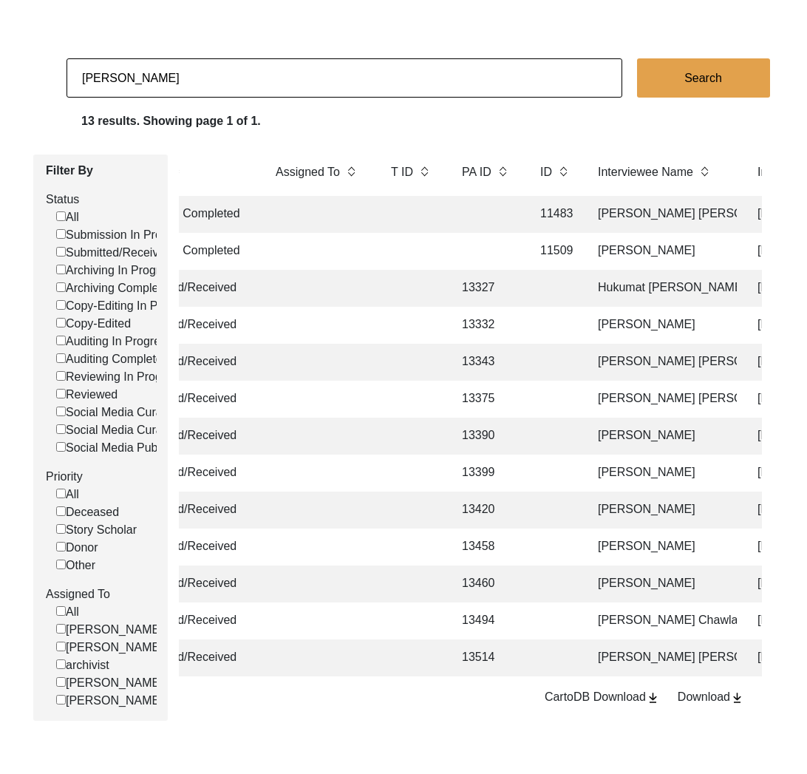
click at [634, 623] on td "[PERSON_NAME] Chawla" at bounding box center [663, 621] width 148 height 37
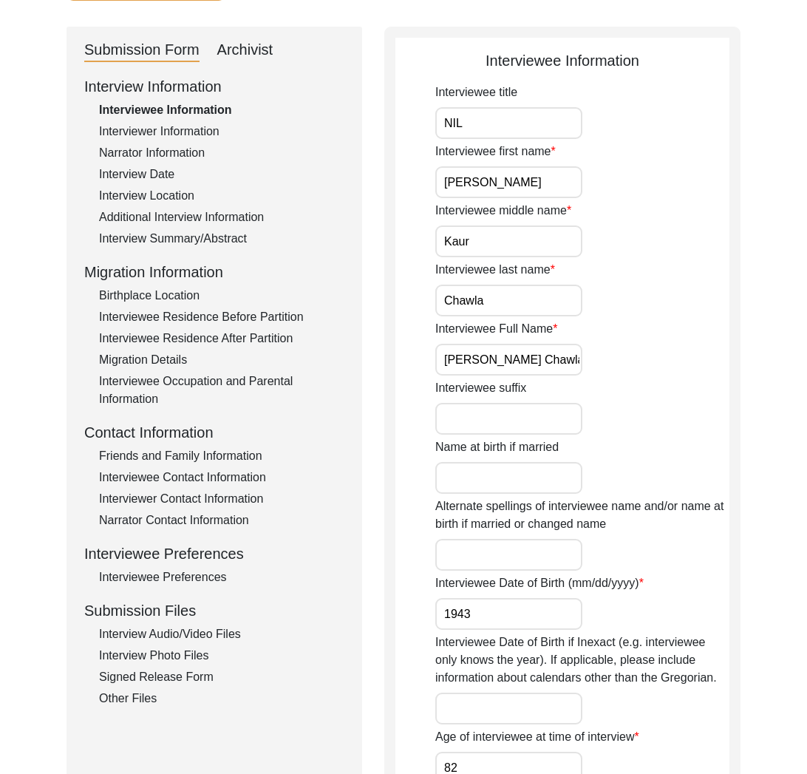
scroll to position [195, 0]
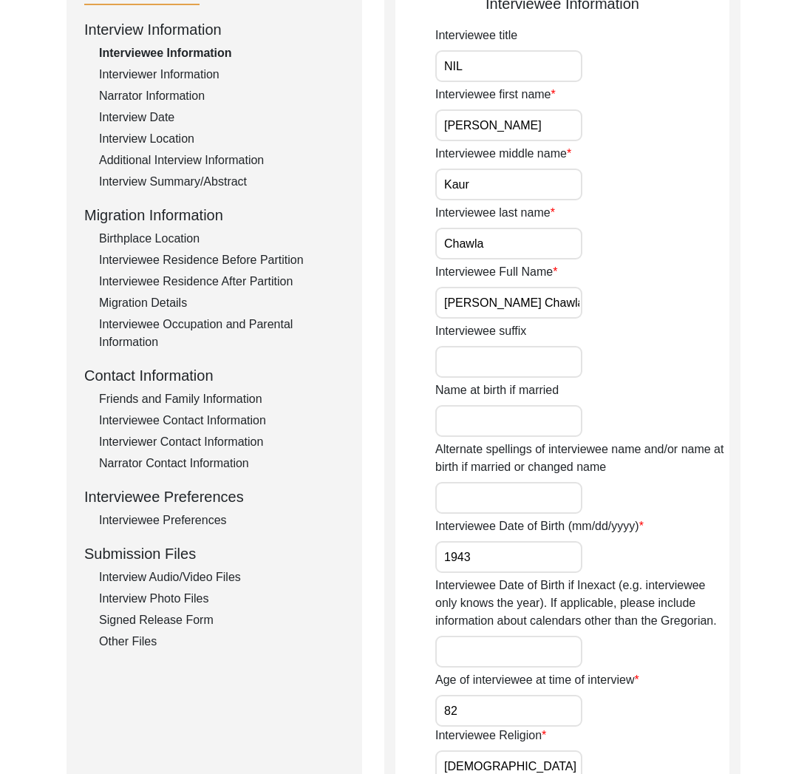
click at [155, 602] on div "Interview Photo Files" at bounding box center [221, 599] width 245 height 18
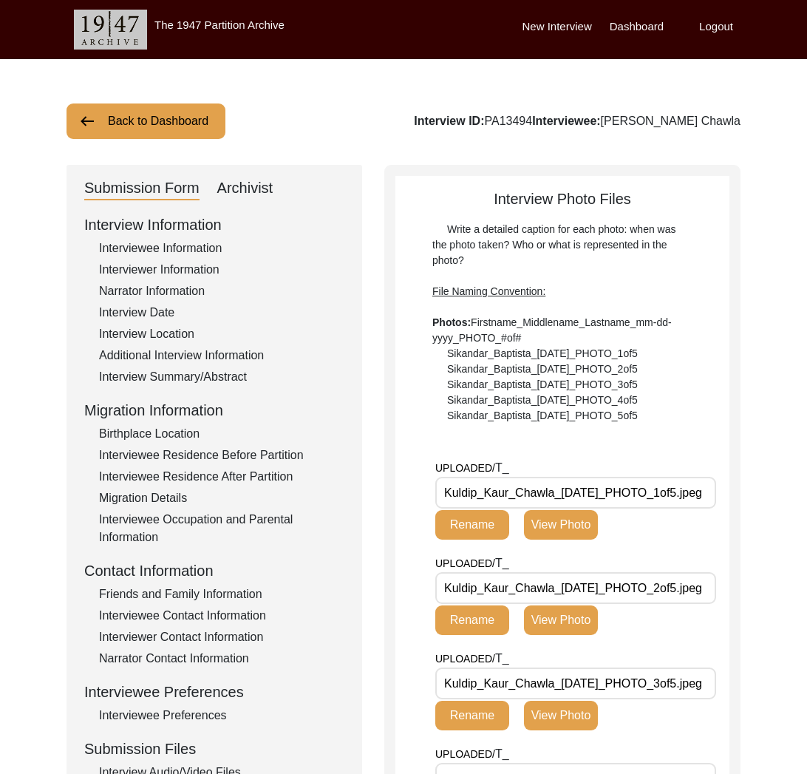
scroll to position [184, 0]
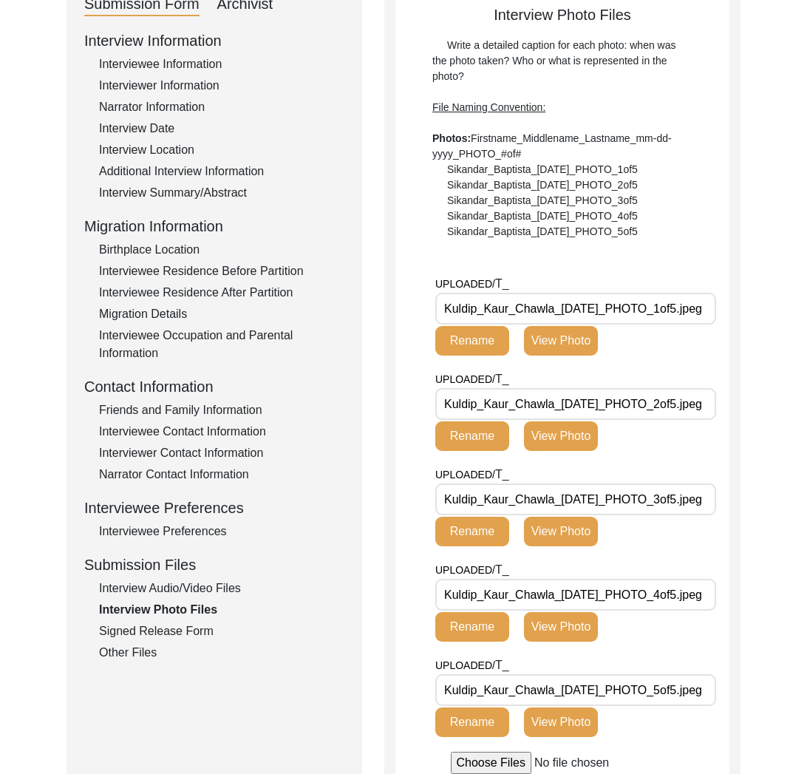
click at [163, 631] on div "Signed Release Form" at bounding box center [221, 631] width 245 height 18
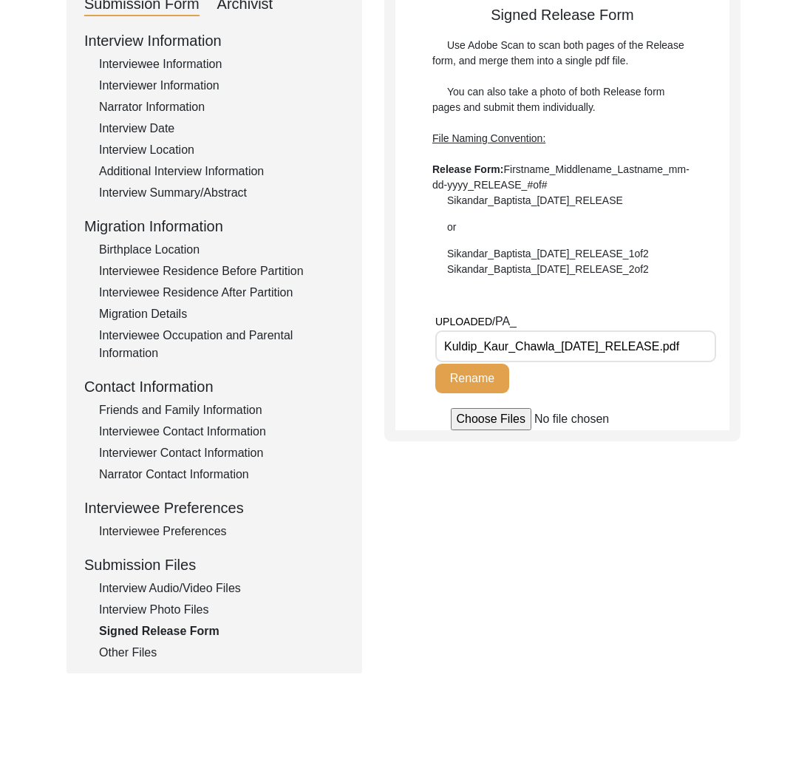
scroll to position [0, 0]
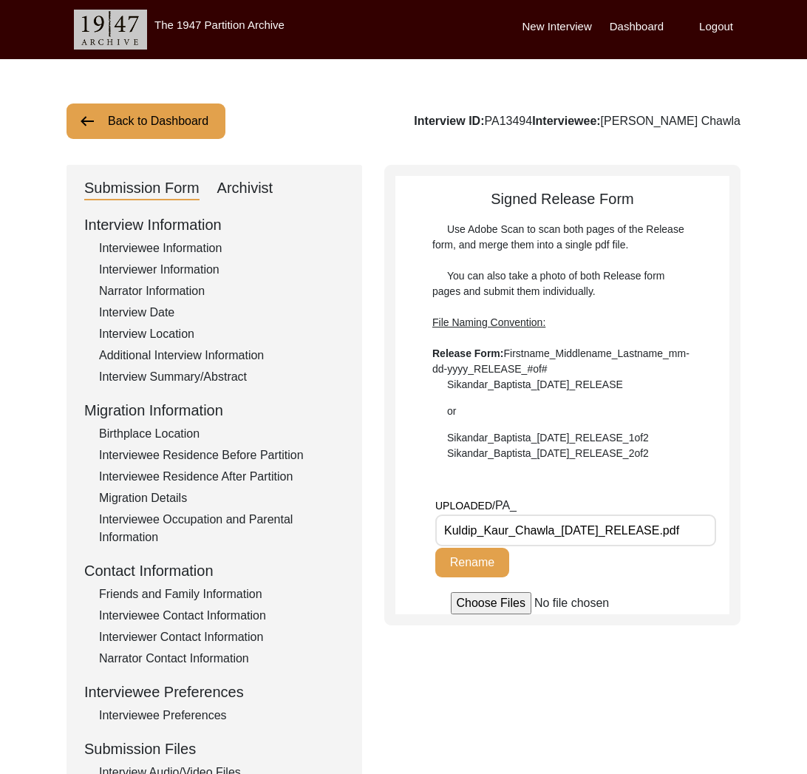
click at [543, 109] on div "Back to Dashboard Interview ID: PA13494 Interviewee: [PERSON_NAME]" at bounding box center [404, 120] width 674 height 35
click at [546, 113] on div "Interview ID: PA13494 Interviewee: [PERSON_NAME]" at bounding box center [577, 121] width 327 height 18
copy div "PA13494"
click at [187, 123] on button "Back to Dashboard" at bounding box center [146, 120] width 159 height 35
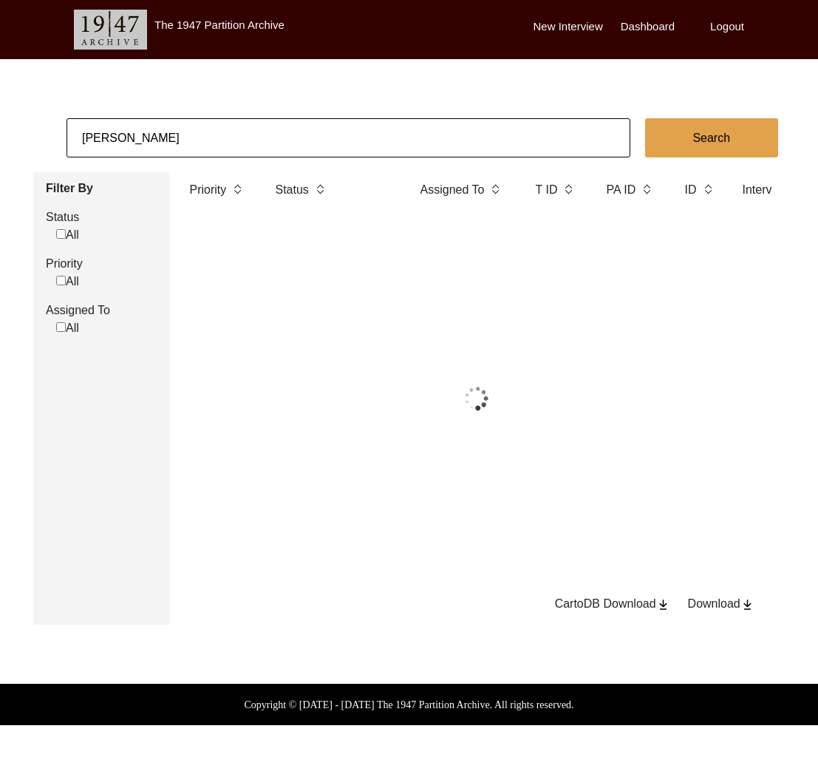
click at [194, 126] on input "[PERSON_NAME]" at bounding box center [349, 137] width 564 height 39
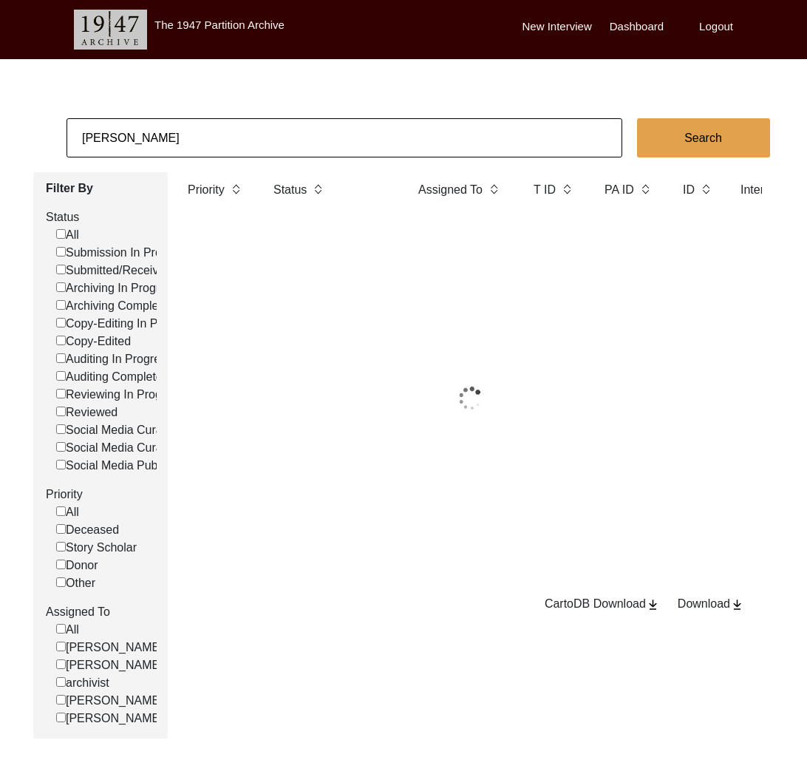
click at [194, 126] on input "[PERSON_NAME]" at bounding box center [345, 137] width 556 height 39
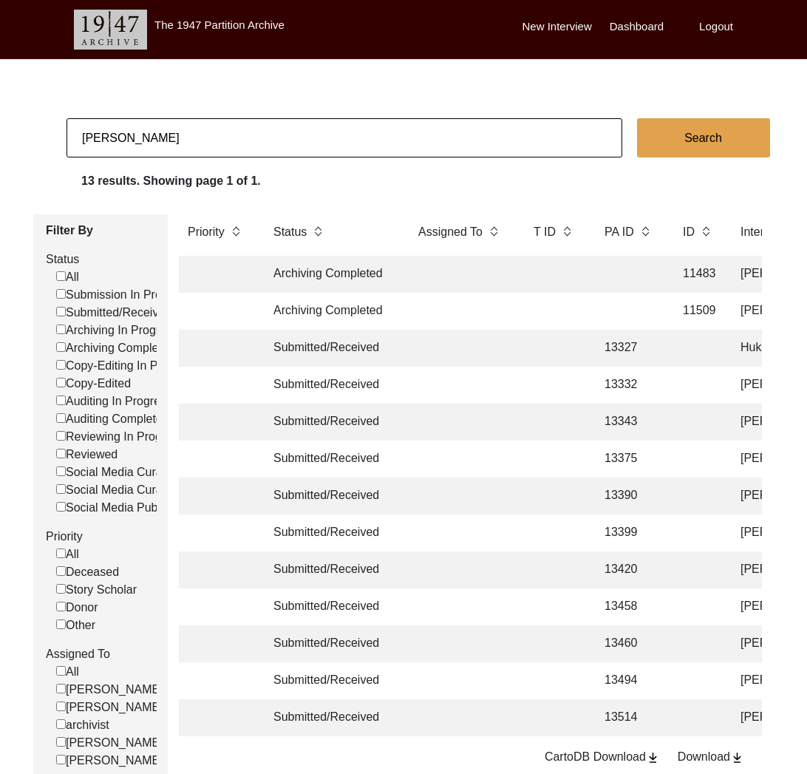
paste input "11031"
type input "11031"
checkbox input "false"
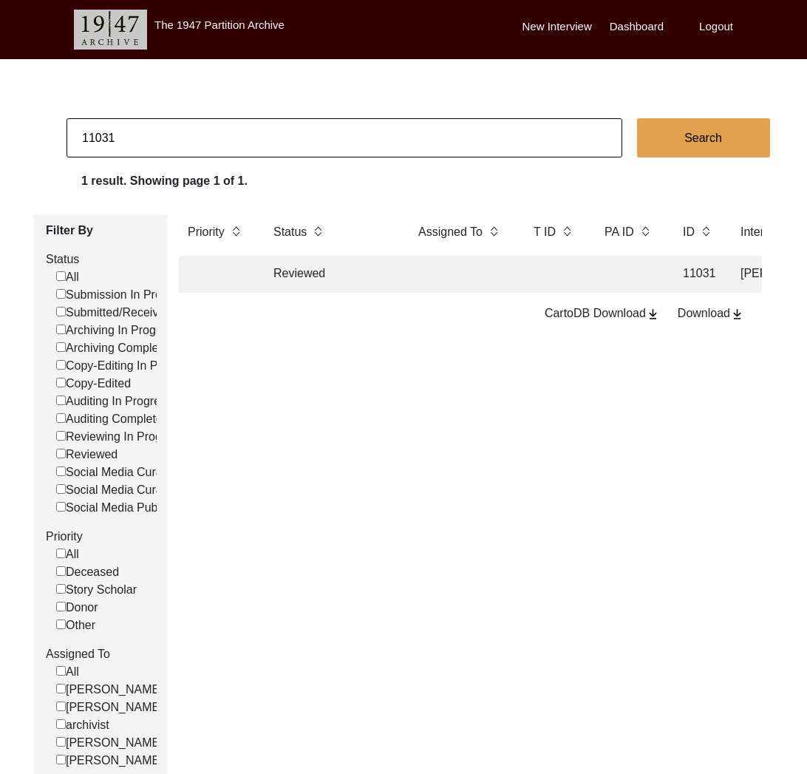
click at [357, 278] on td "Reviewed" at bounding box center [331, 274] width 133 height 37
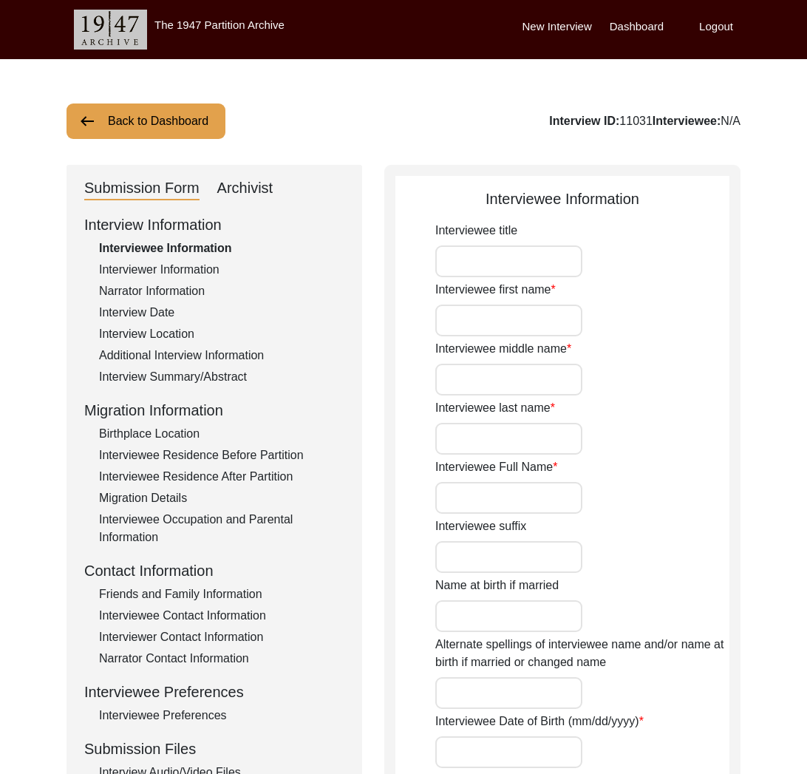
type input "Mrs."
type input "[PERSON_NAME]"
type input "Devi"
type input "Arora"
type input "[PERSON_NAME]"
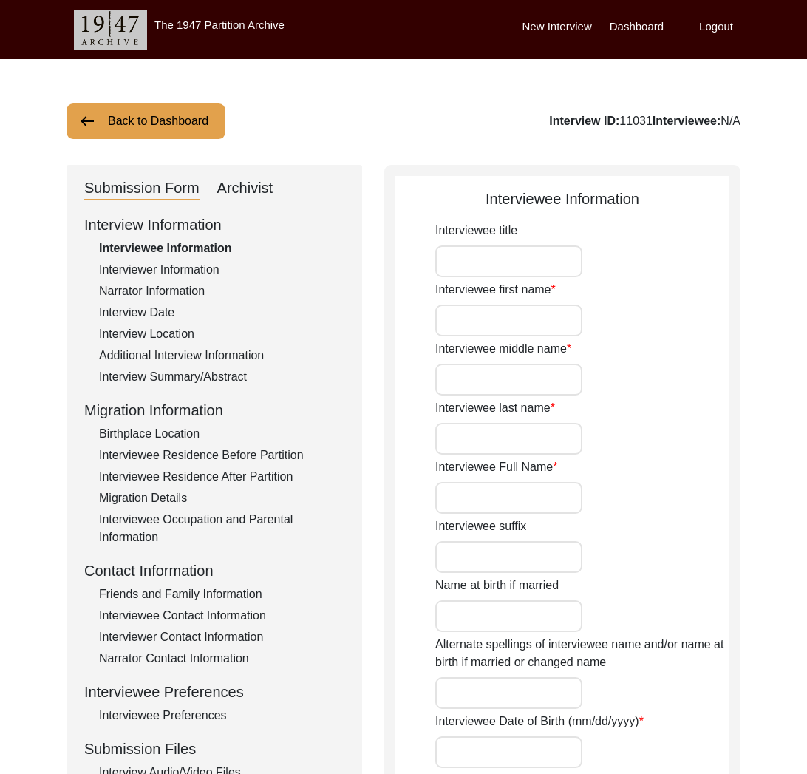
type input "She does not use the name Arora"
type input "1940"
type input "83"
type input "[DEMOGRAPHIC_DATA]"
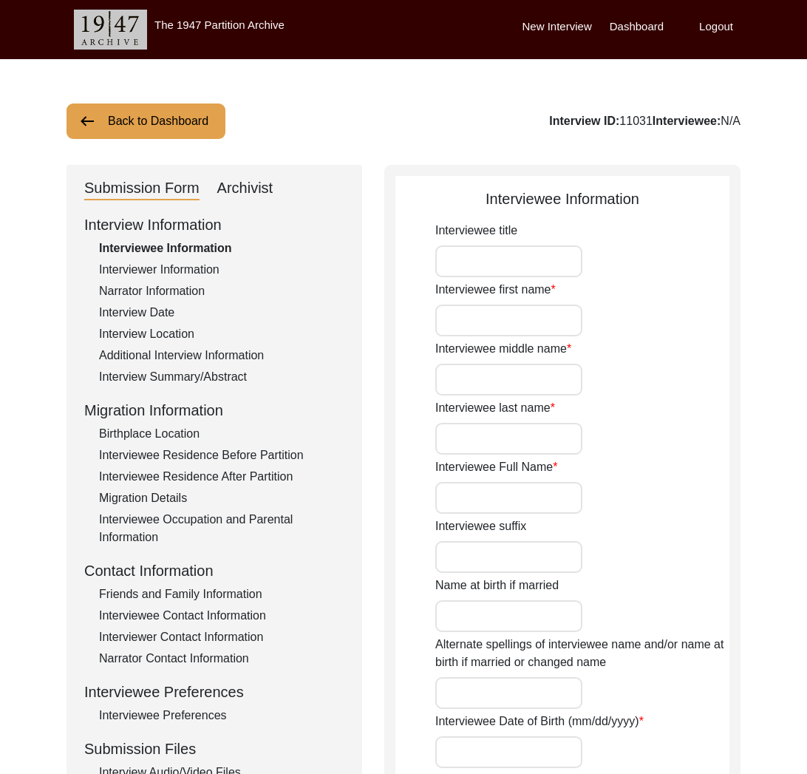
type input "Punjabi"
type input "[DEMOGRAPHIC_DATA]"
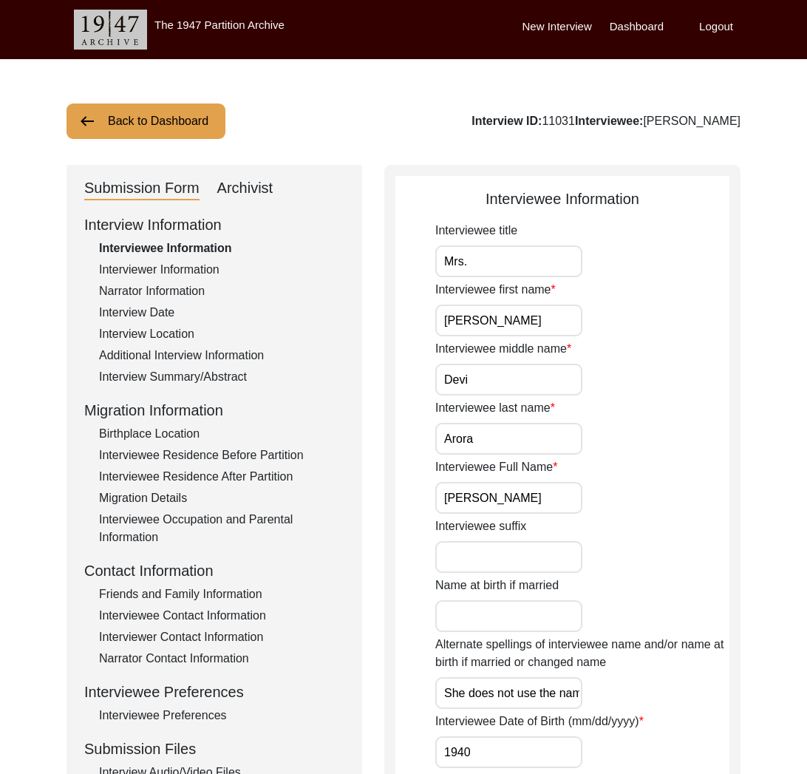
drag, startPoint x: 249, startPoint y: 191, endPoint x: 257, endPoint y: 197, distance: 9.5
click at [249, 191] on div "Archivist" at bounding box center [245, 189] width 56 height 24
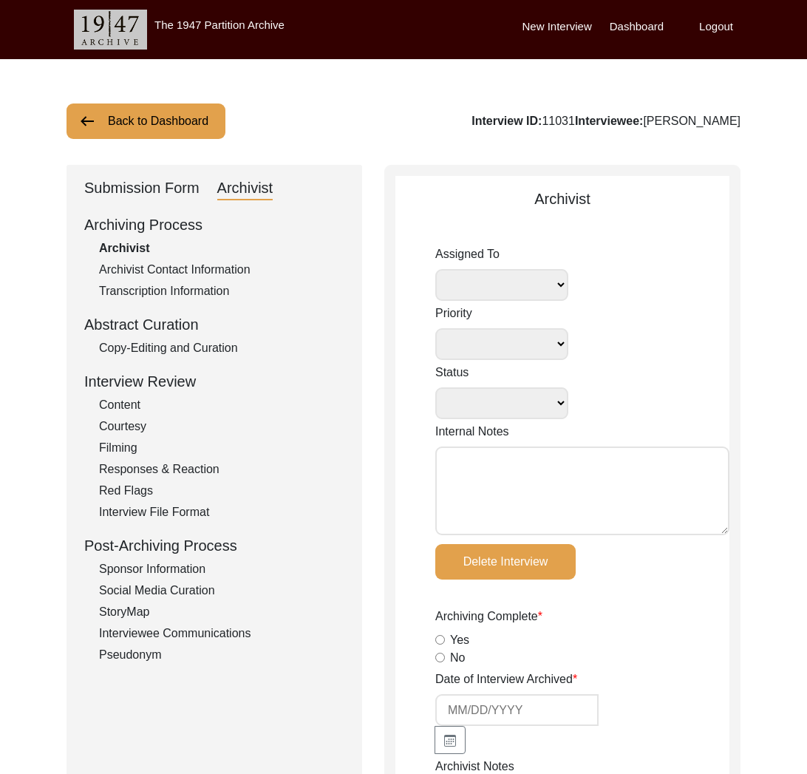
select select
select select "Reviewed"
type textarea "[DATE] [PERSON_NAME]: To [PERSON_NAME] for archiving. [DATE] Lesya: Assigned to…"
radio input "true"
type input "[DATE]"
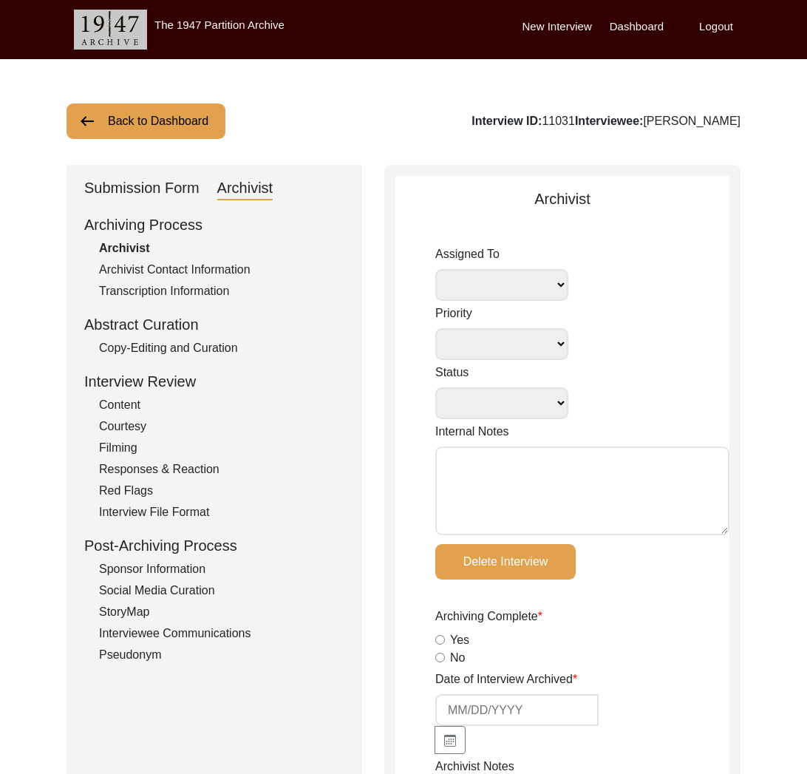
type textarea "Loremi 24, 3561 Dolors: Ametcon adi elits do eiu tem in ‘Utlaboreetd magna’ ali…"
radio input "true"
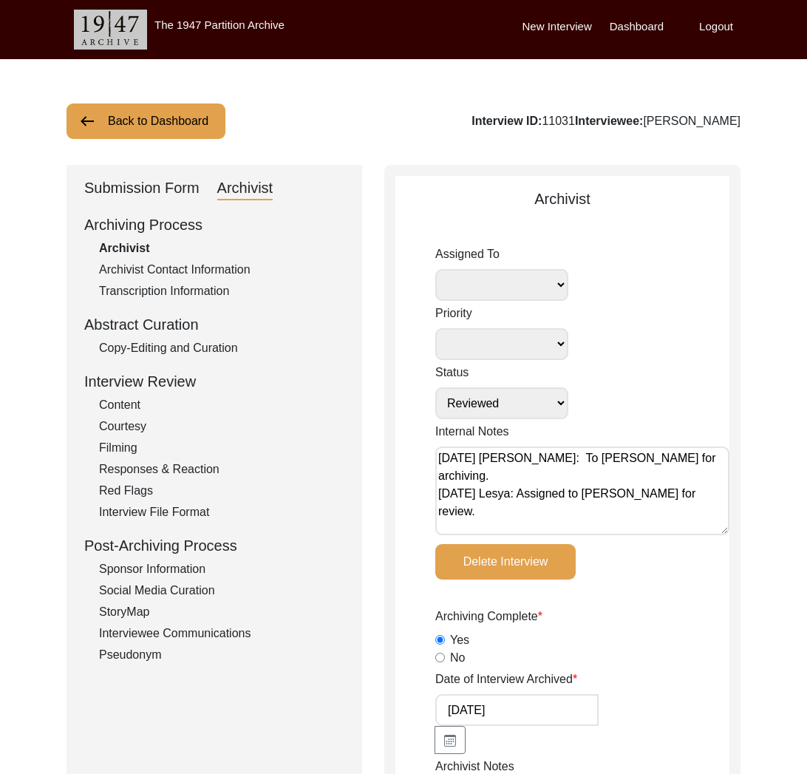
radio input "true"
type input ".mp4"
type input ".mp4, .mov"
select select
click at [555, 121] on div "Interview ID: 11031 Interviewee: [PERSON_NAME]" at bounding box center [606, 121] width 269 height 18
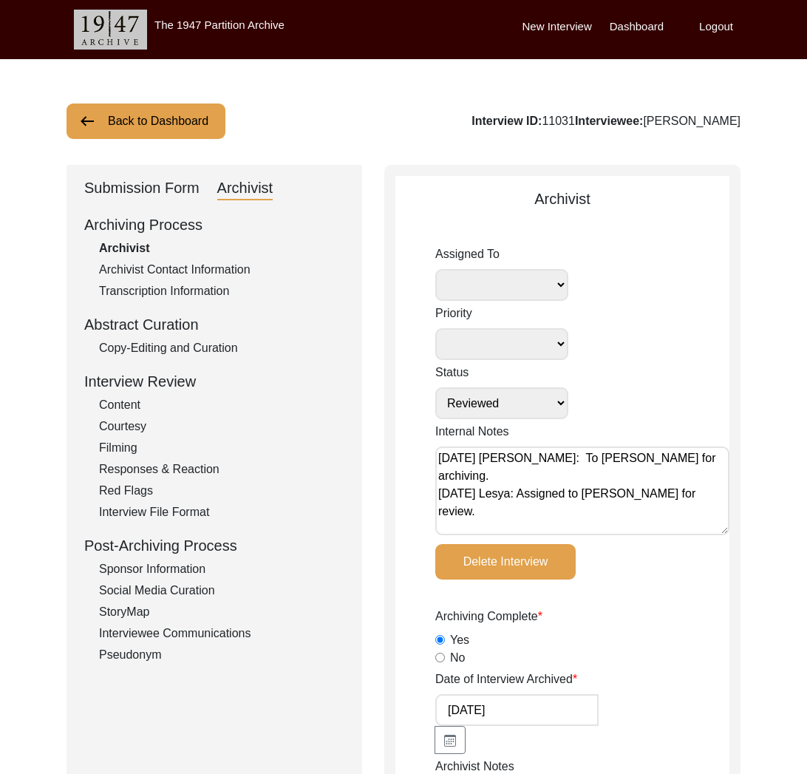
click at [555, 121] on div "Interview ID: 11031 Interviewee: [PERSON_NAME]" at bounding box center [606, 121] width 269 height 18
copy div "11031"
